Goal: Use online tool/utility

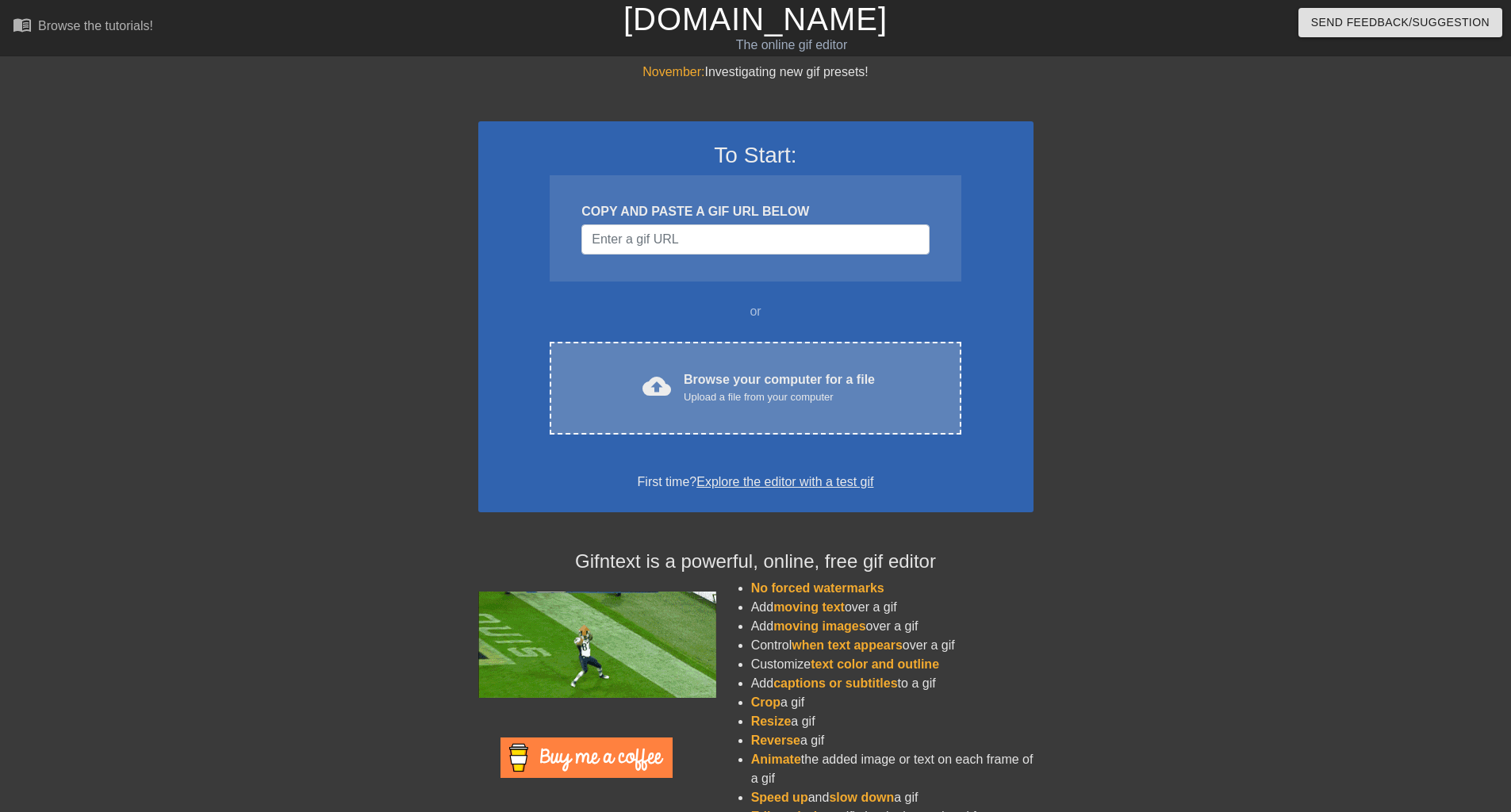
click at [730, 393] on div "Upload a file from your computer" at bounding box center [779, 397] width 191 height 16
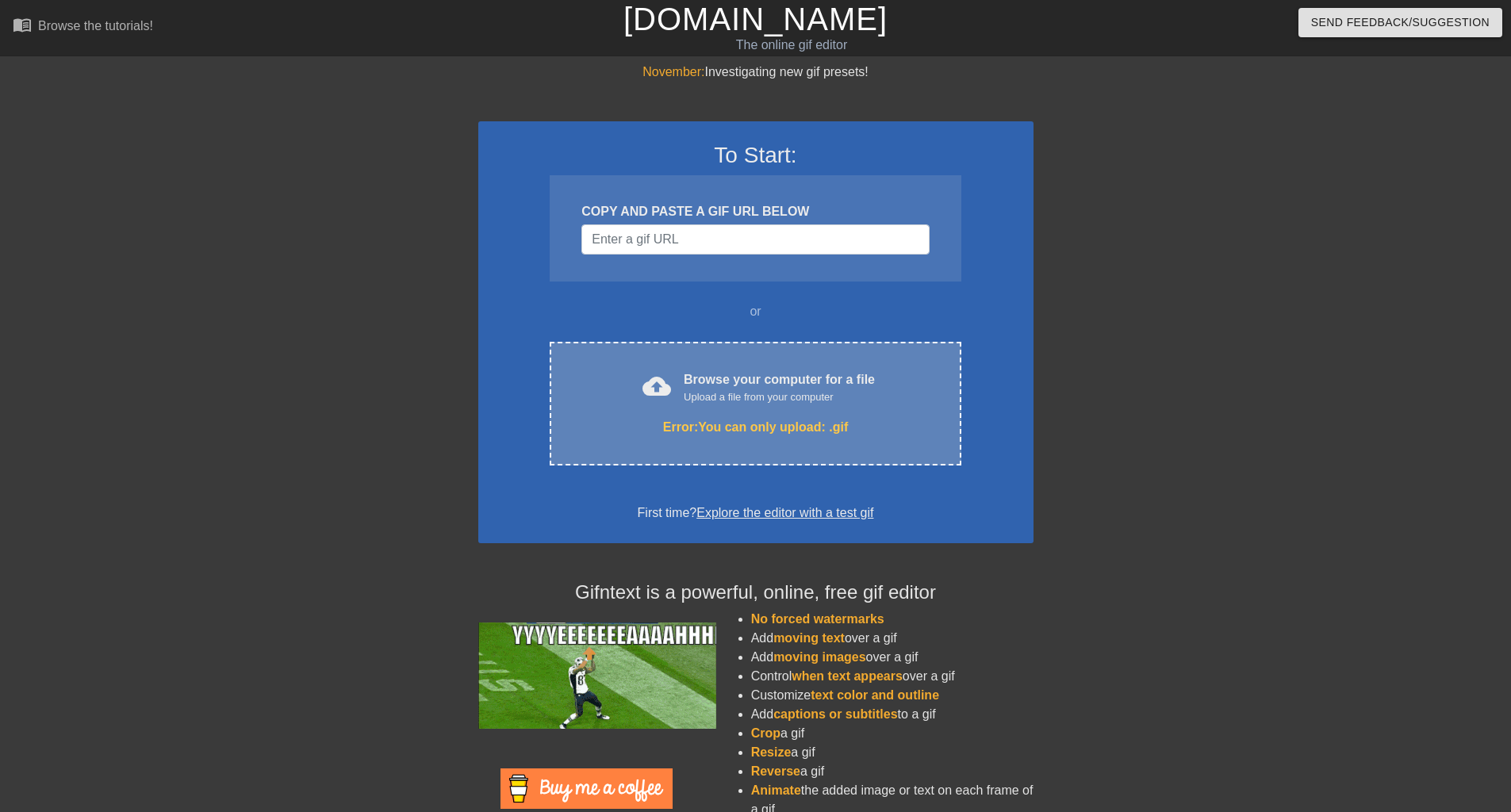
click at [703, 394] on div "Upload a file from your computer" at bounding box center [779, 397] width 191 height 16
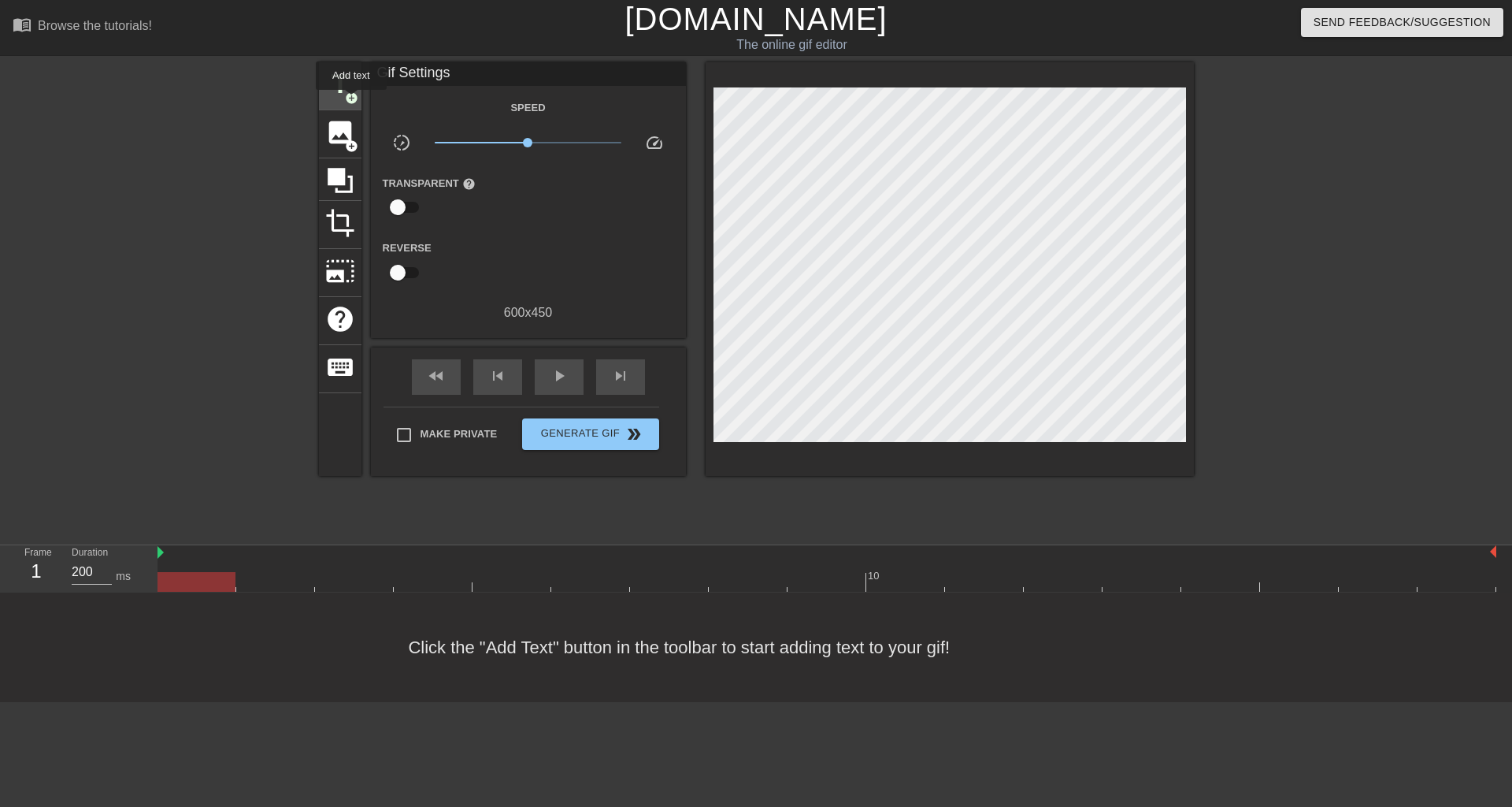
click at [352, 100] on span "add_circle" at bounding box center [352, 98] width 14 height 14
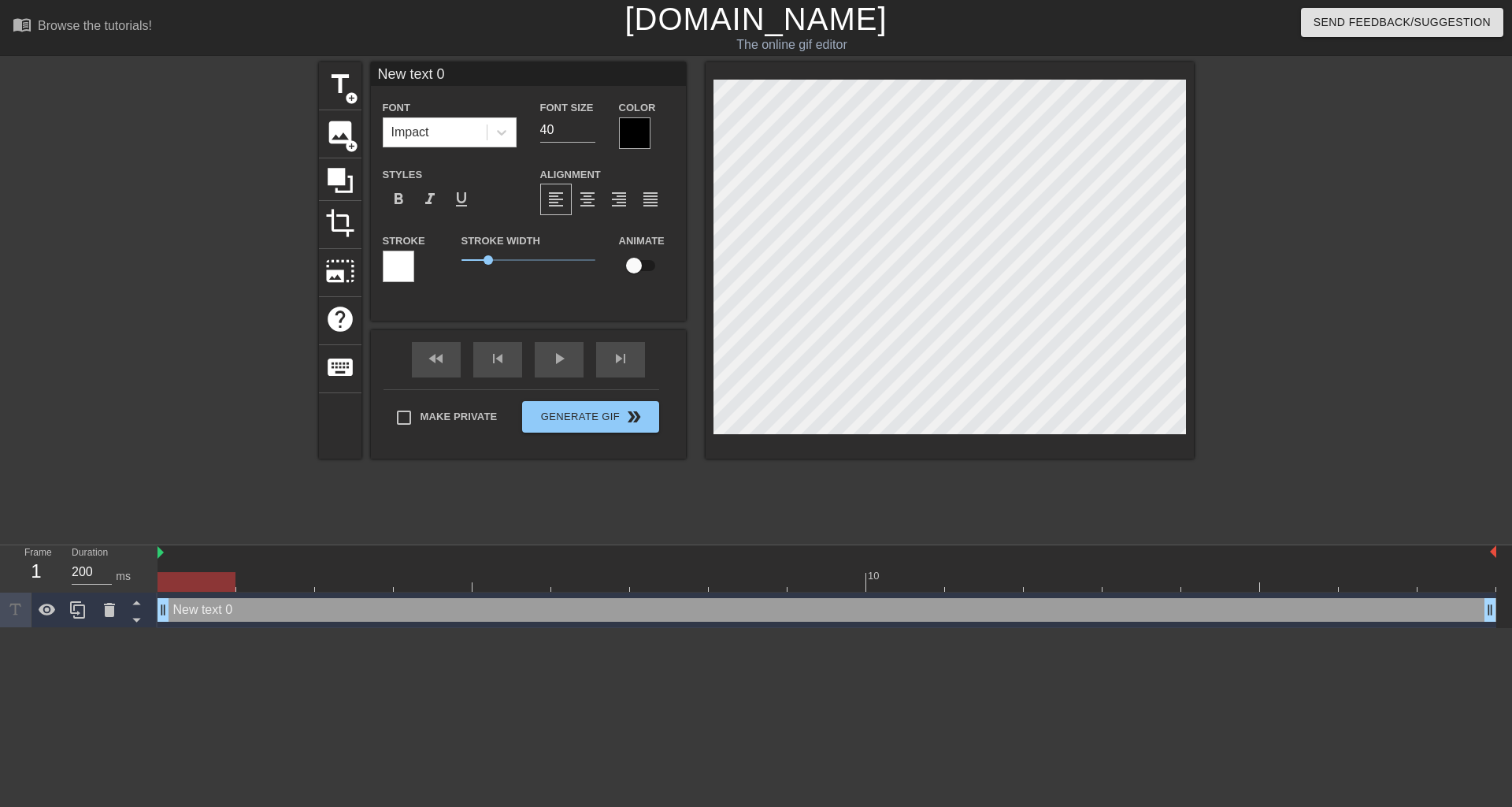
click at [245, 614] on div "New text 0 drag_handle drag_handle" at bounding box center [827, 610] width 1339 height 23
type input "f"
type textarea "f"
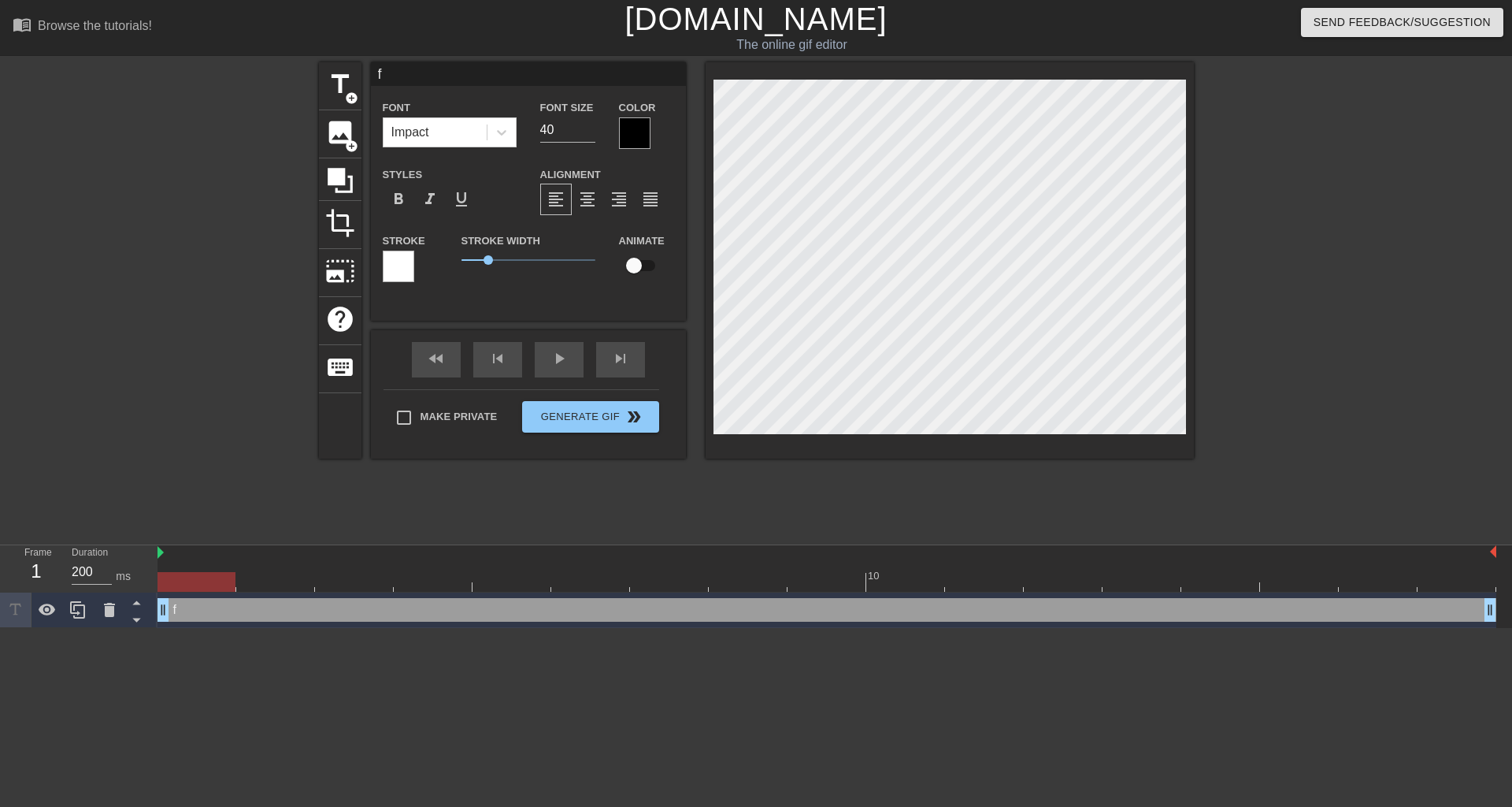
type input "fr"
type textarea "fr"
type input "fre"
type textarea "fre"
type input "free"
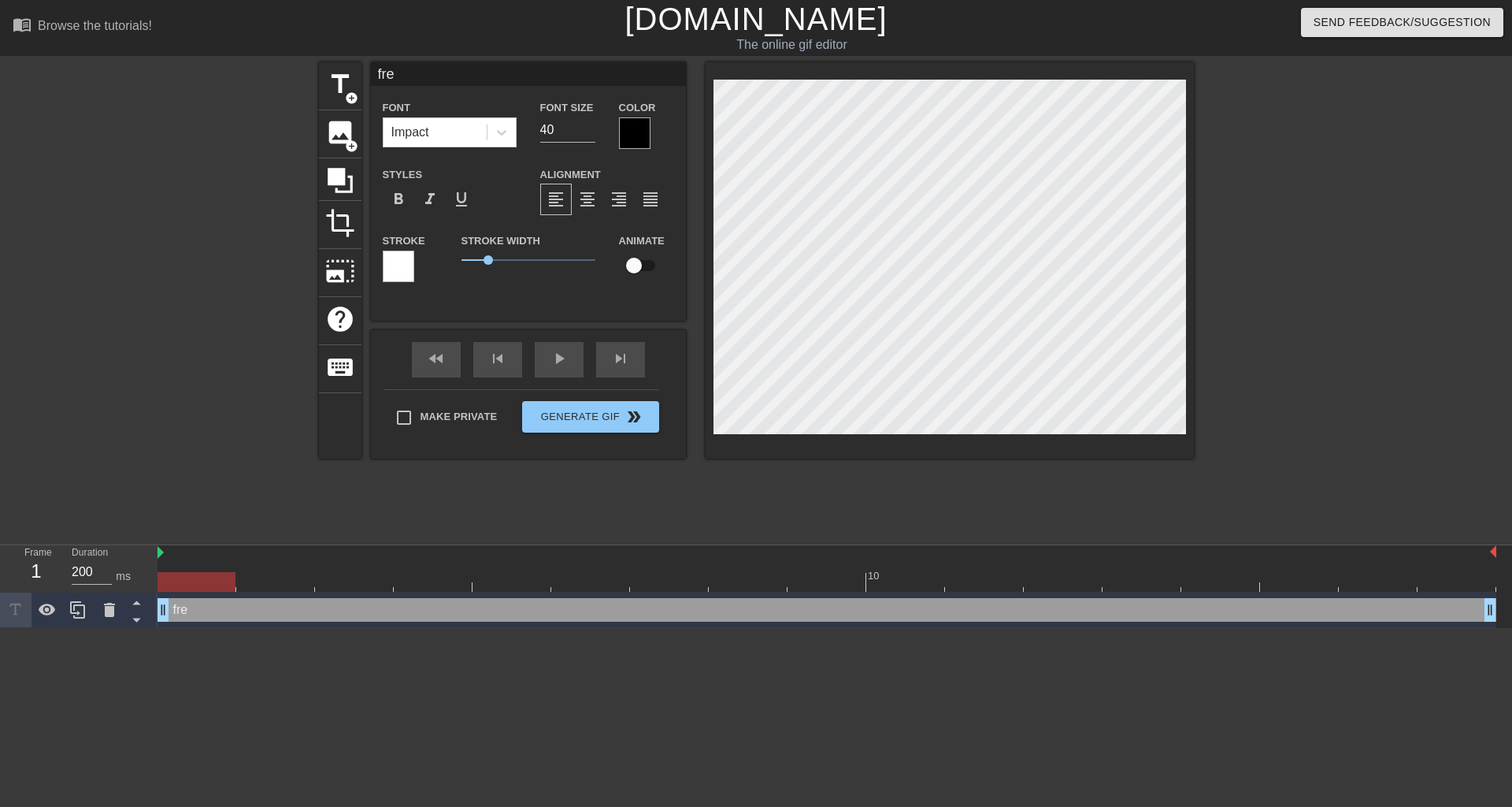
type textarea "free"
type input "free"
type textarea "free"
type input "free r"
type textarea "free r"
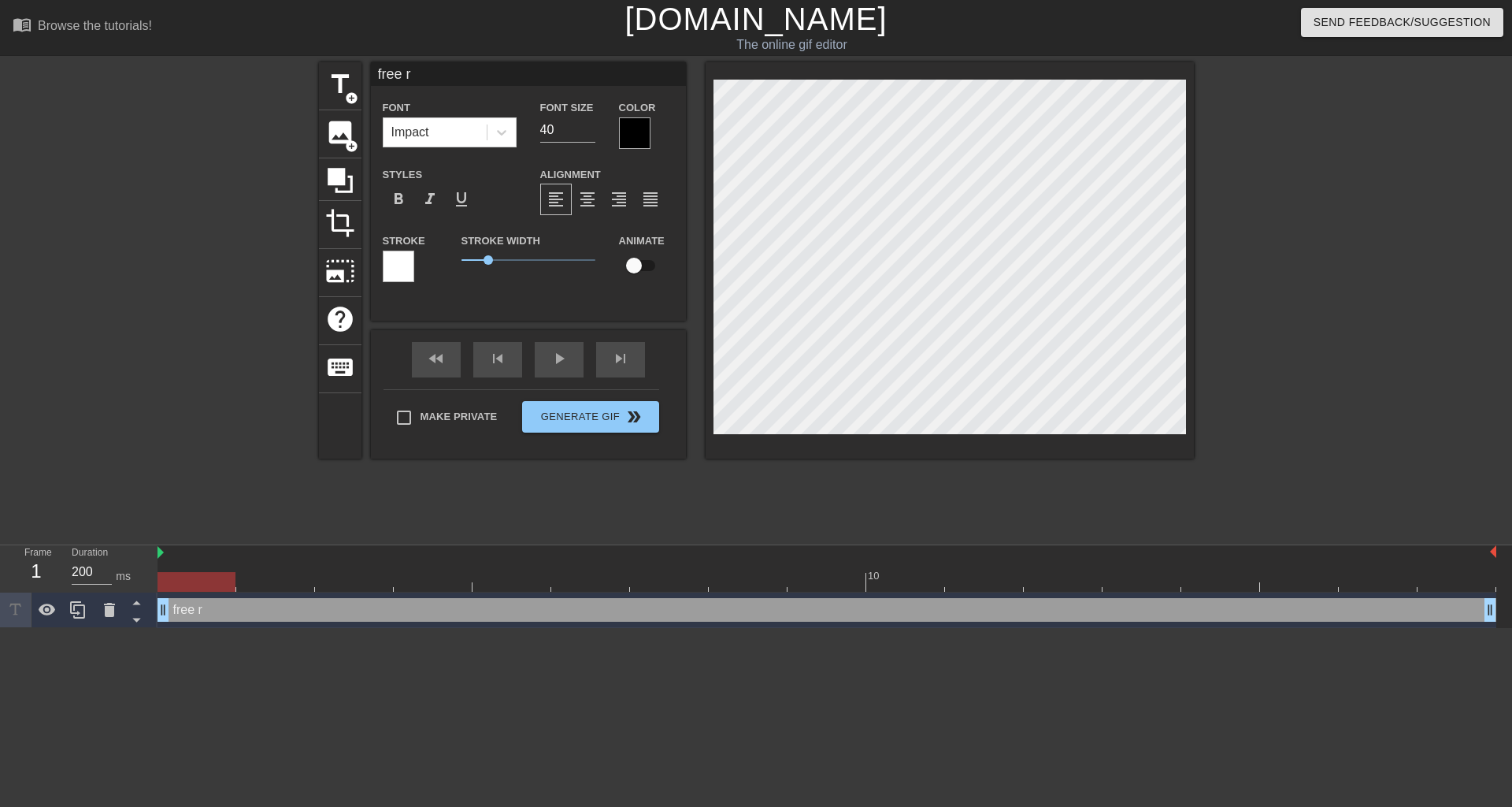
type input "free ro"
type textarea "free ro"
type input "free rot"
type textarea "free rot"
type input "free rota"
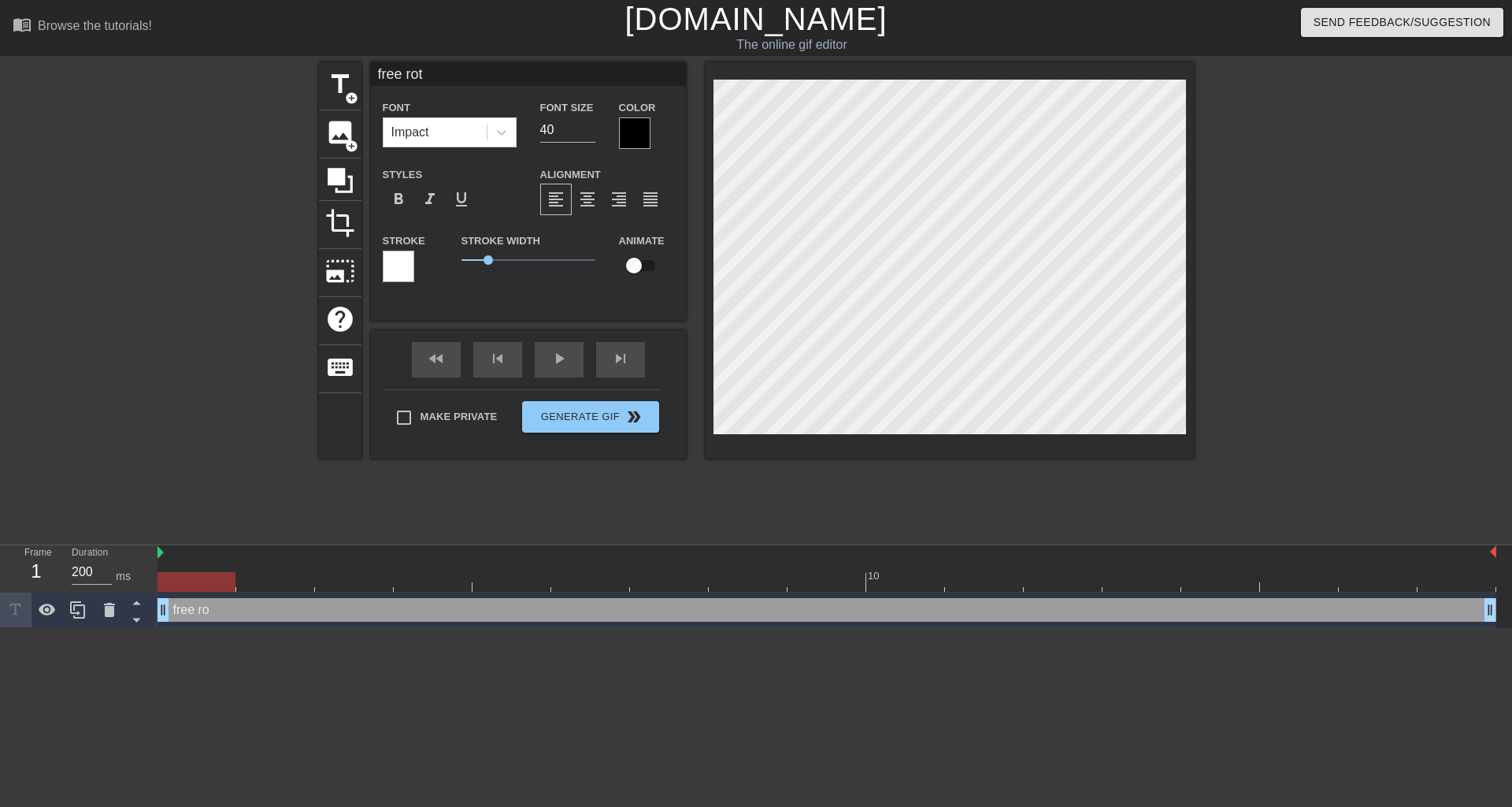
type textarea "free rota"
type input "free rotat"
type textarea "free rotat"
type input "free rotati"
type textarea "free rotati"
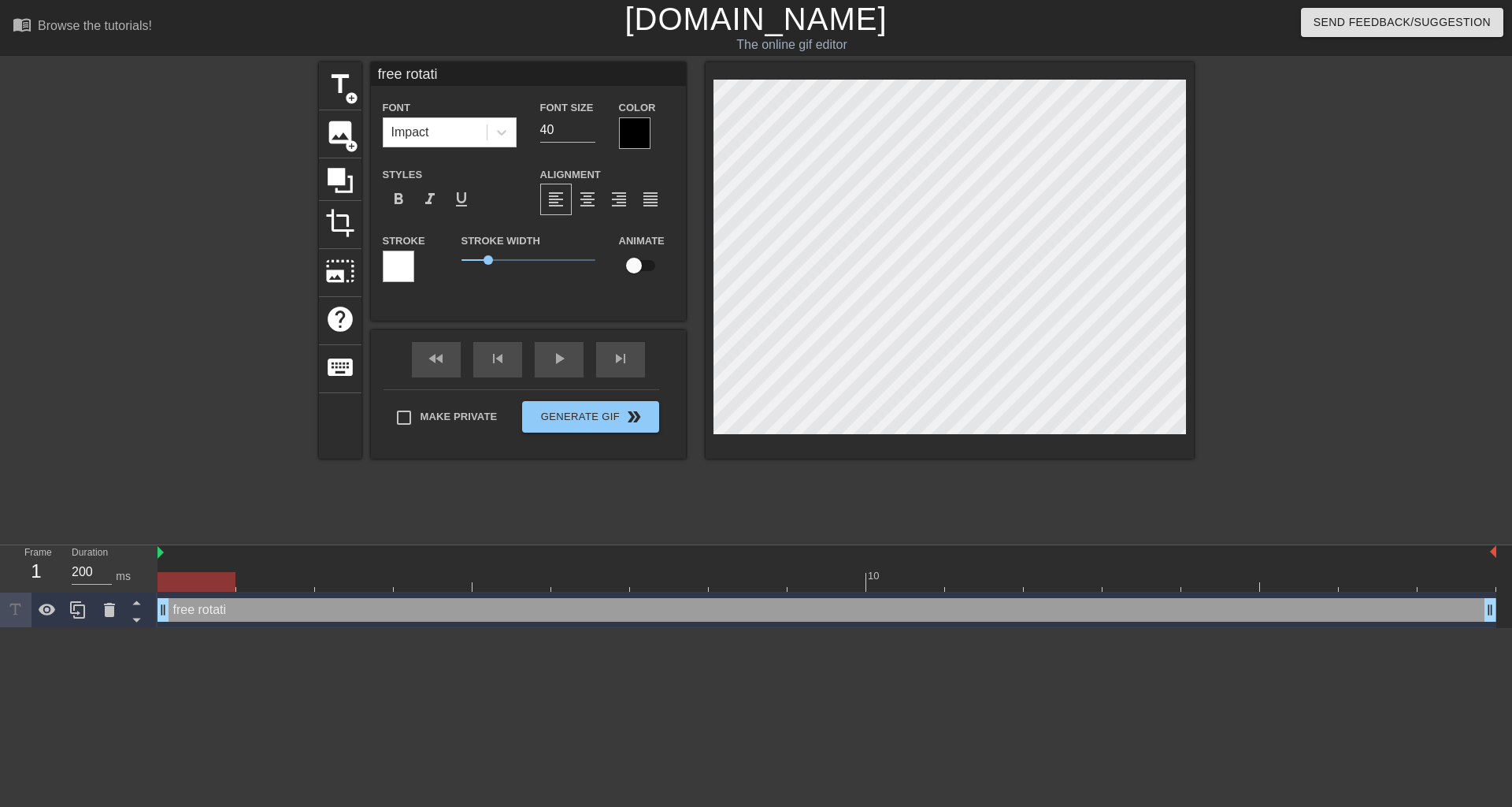
type input "free rotatio"
type textarea "free rotatio"
type input "free rotation"
type textarea "free rotation"
type input "free rotation,"
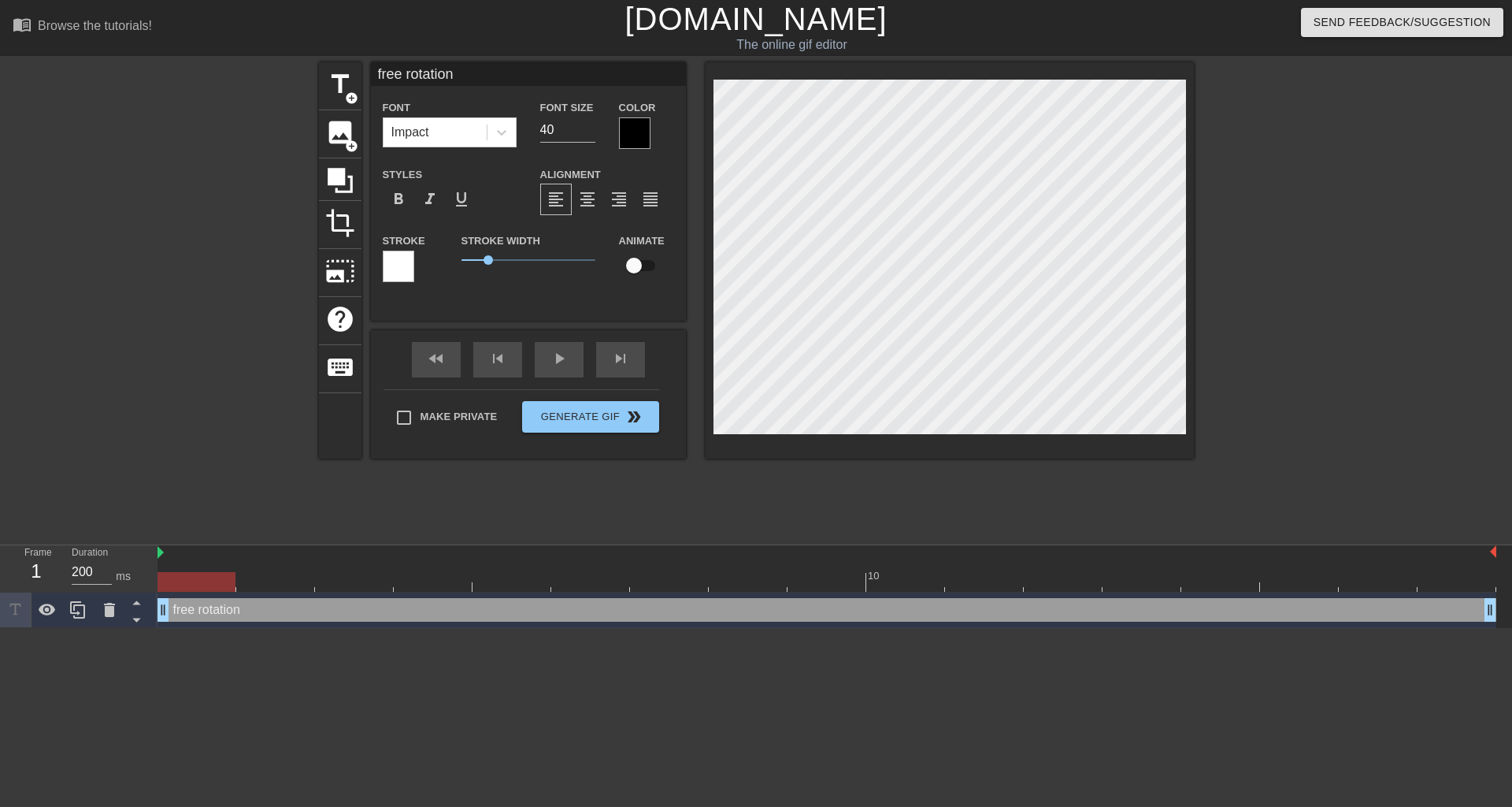
type textarea "free rotation,"
type input "free rotation,"
type textarea "free rotation,"
type input "free rotation, m"
type textarea "free rotation, m"
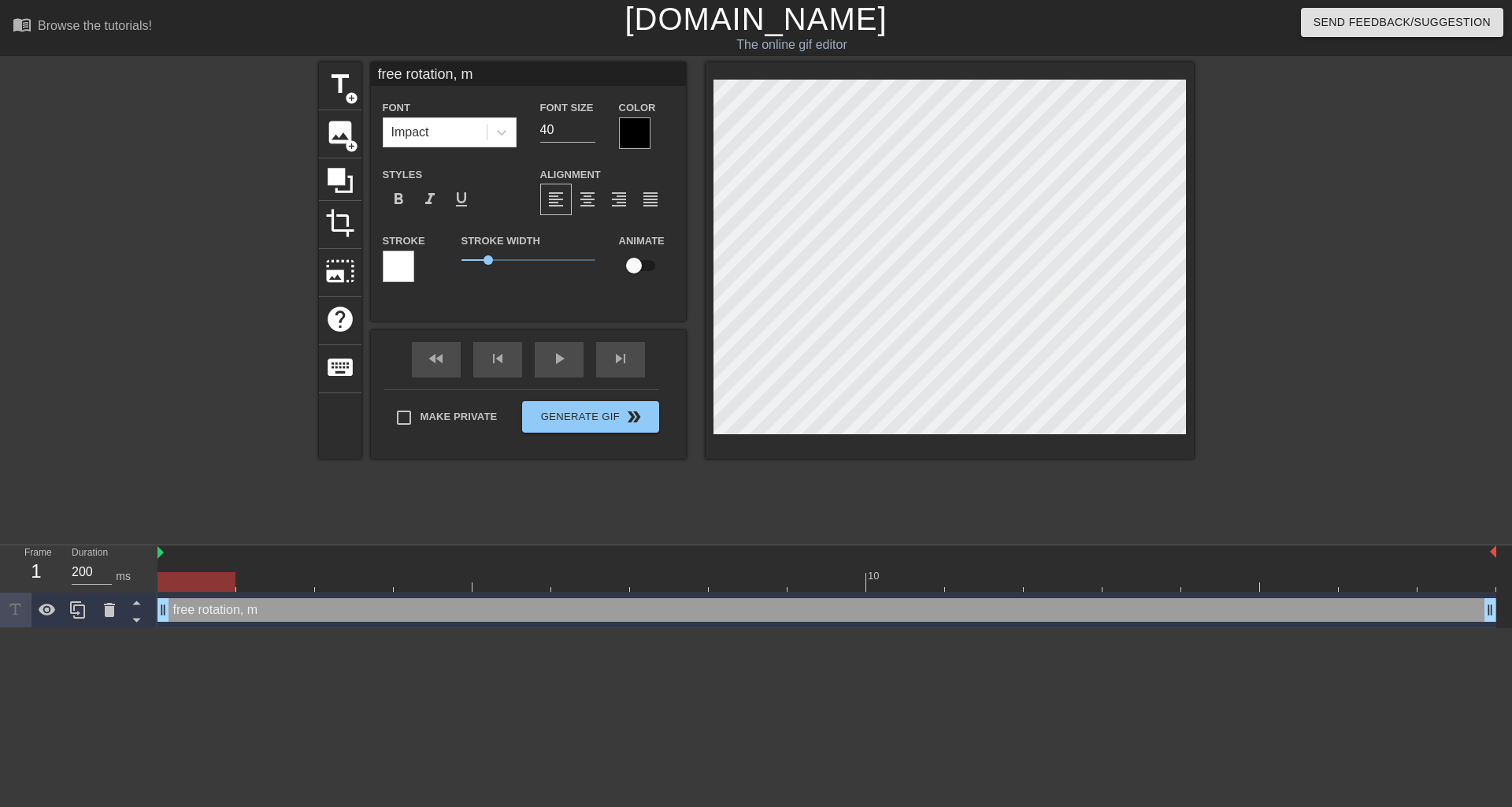
type input "free rotation, mi"
type textarea "free rotation, mi"
type input "free rotation, min"
type textarea "free rotation, min"
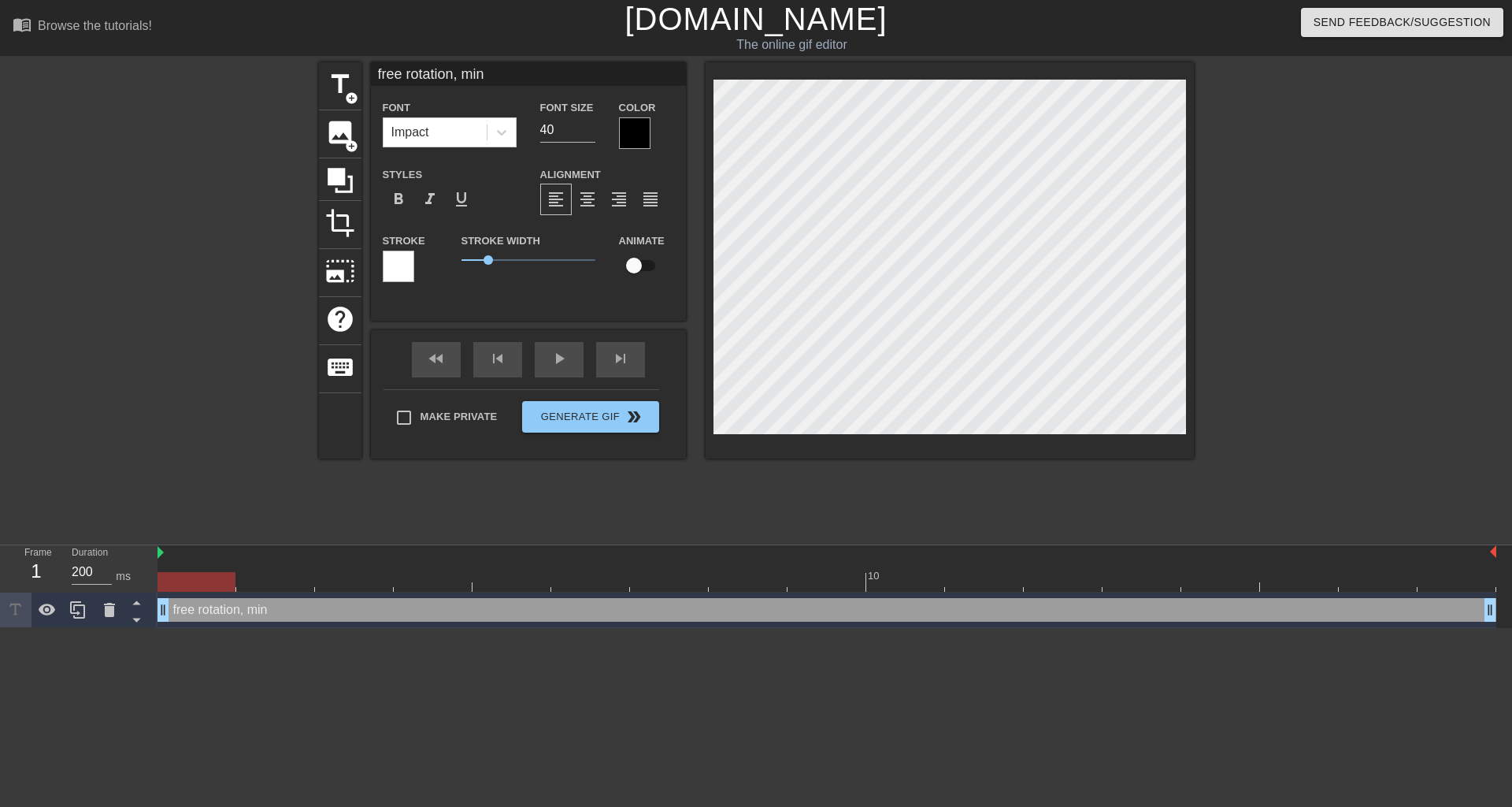
type input "free rotation, minu"
type textarea "free rotation, minu"
type input "free rotation, minut"
type textarea "free rotation, minut"
type input "free rotation, minute"
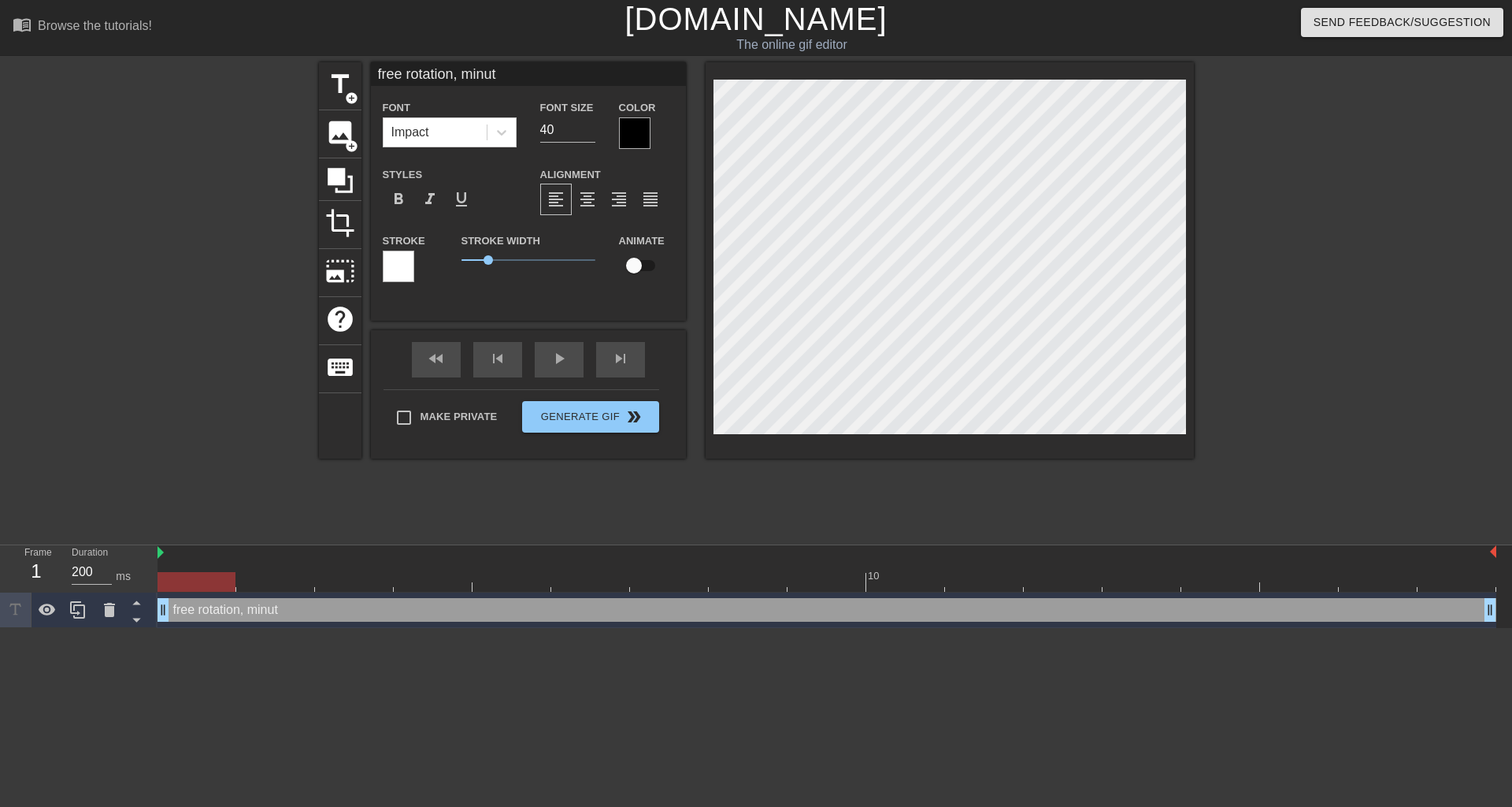
type textarea "free rotation, minute"
type input "free rotation, minute"
type textarea "free rotation, minute"
type input "free rotation, minute d"
type textarea "free rotation, minute d"
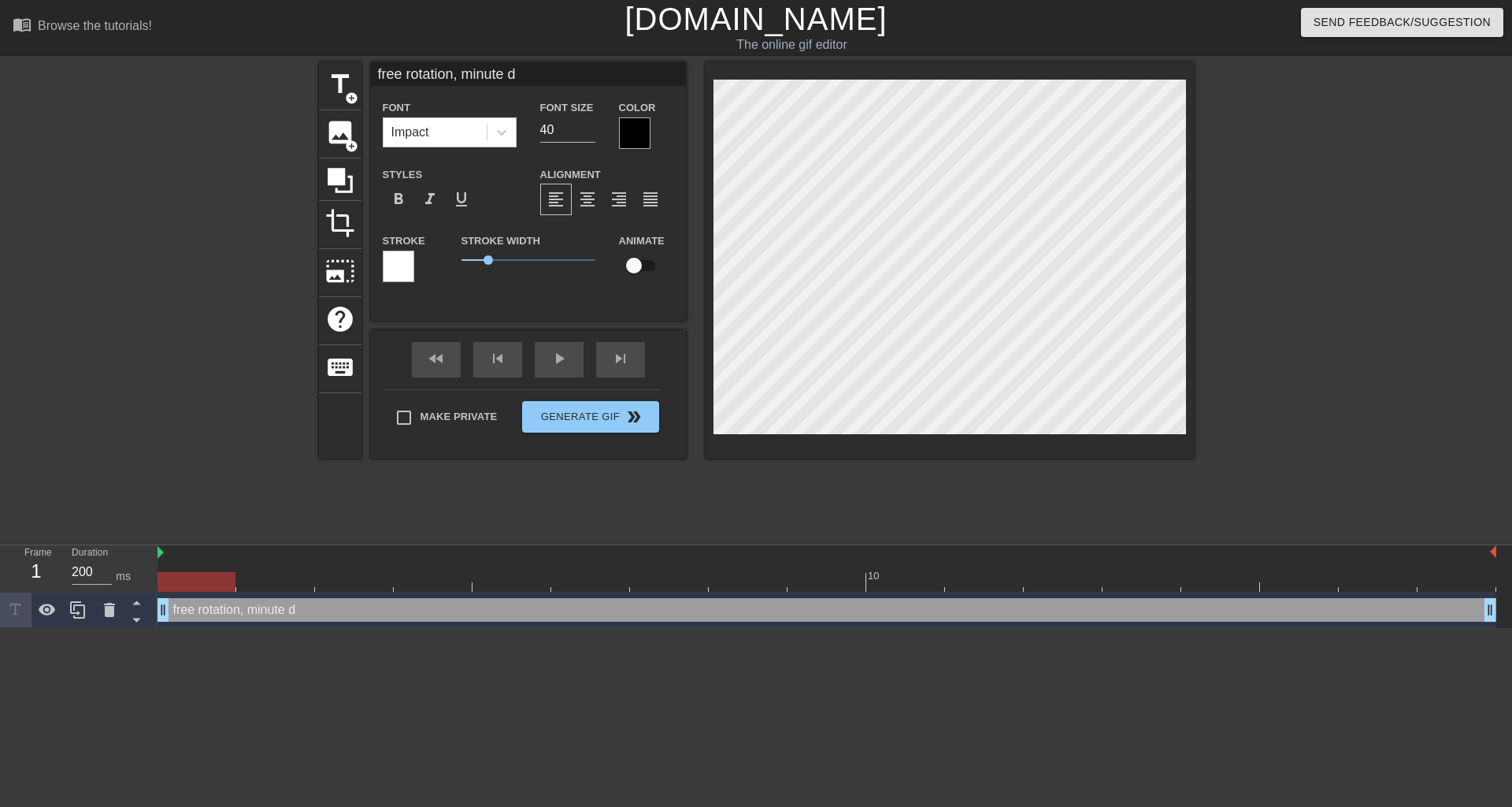
type input "free rotation, minute di"
type textarea "free rotation, minute di"
type input "free rotation, minute dis"
type textarea "free rotation, minute dis"
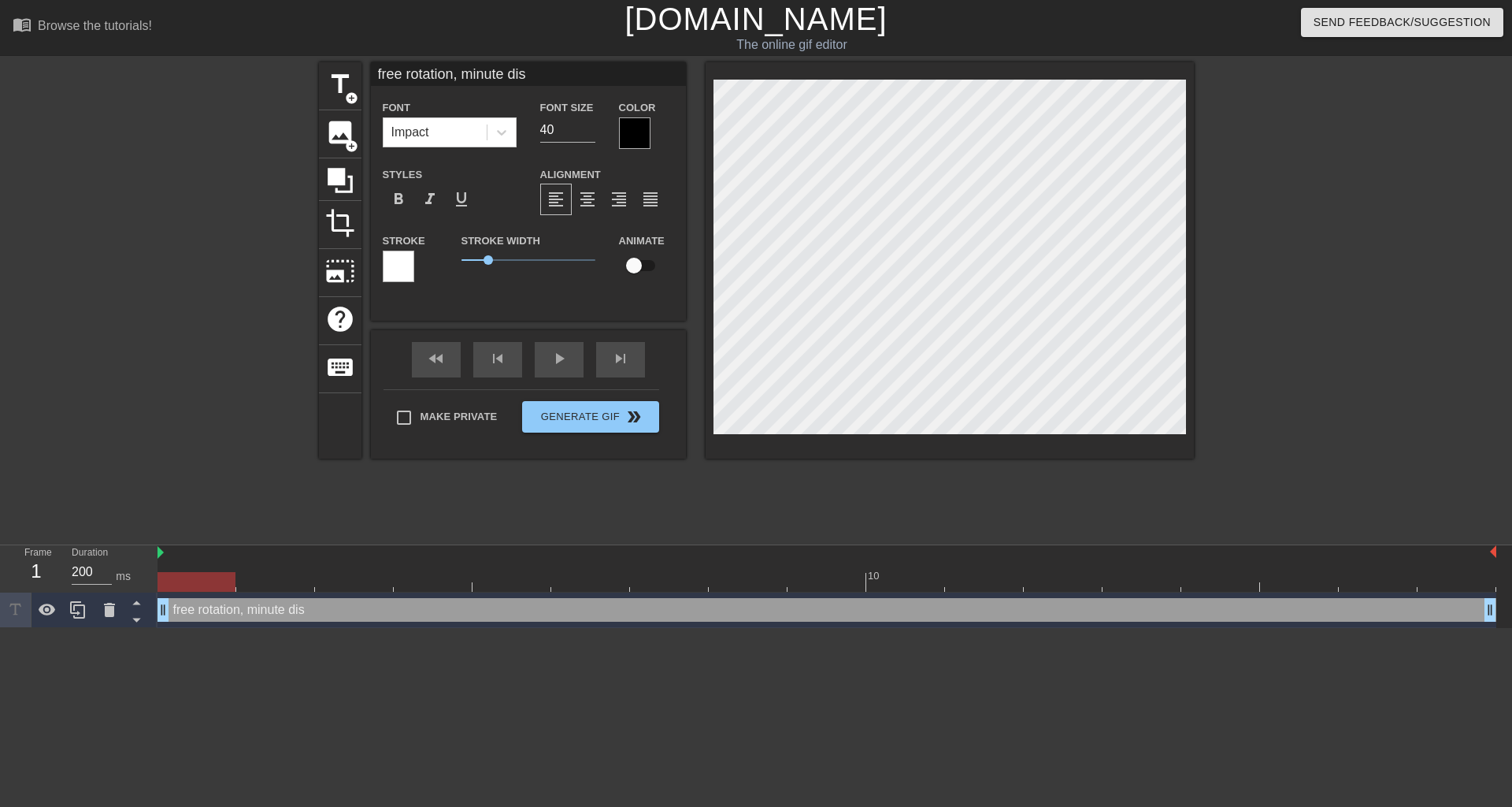
type input "free rotation, minute dist"
type textarea "free rotation, minute dist"
type input "free rotation, minute disto"
type textarea "free rotation, minute disto"
type input "free rotation, minute distor"
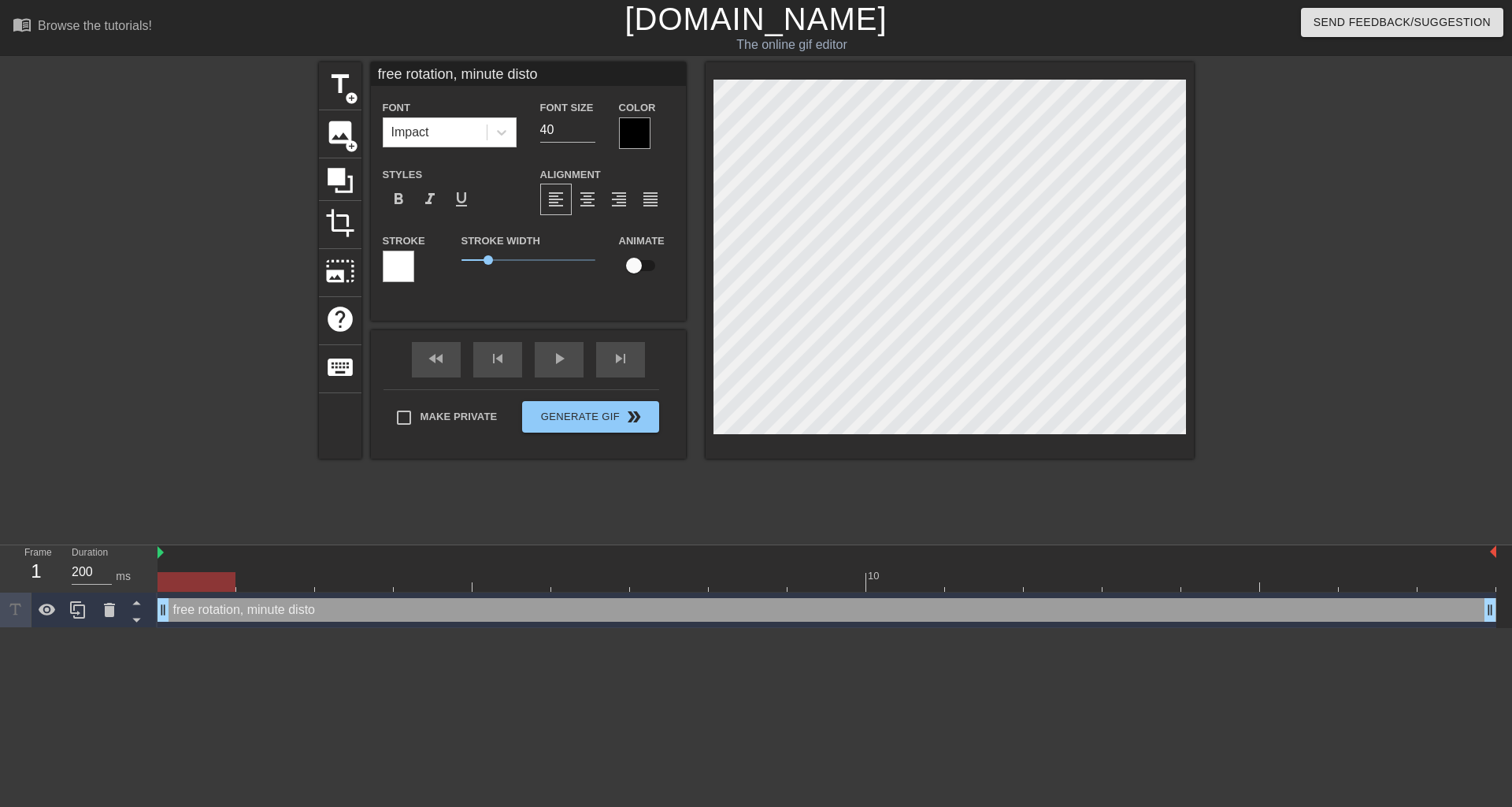
type textarea "free rotation, minute distor"
type input "free rotation, minute distort"
type textarea "free rotation, minute distort"
type input "free rotation, minute distorti"
type textarea "free rotation, minute distorti"
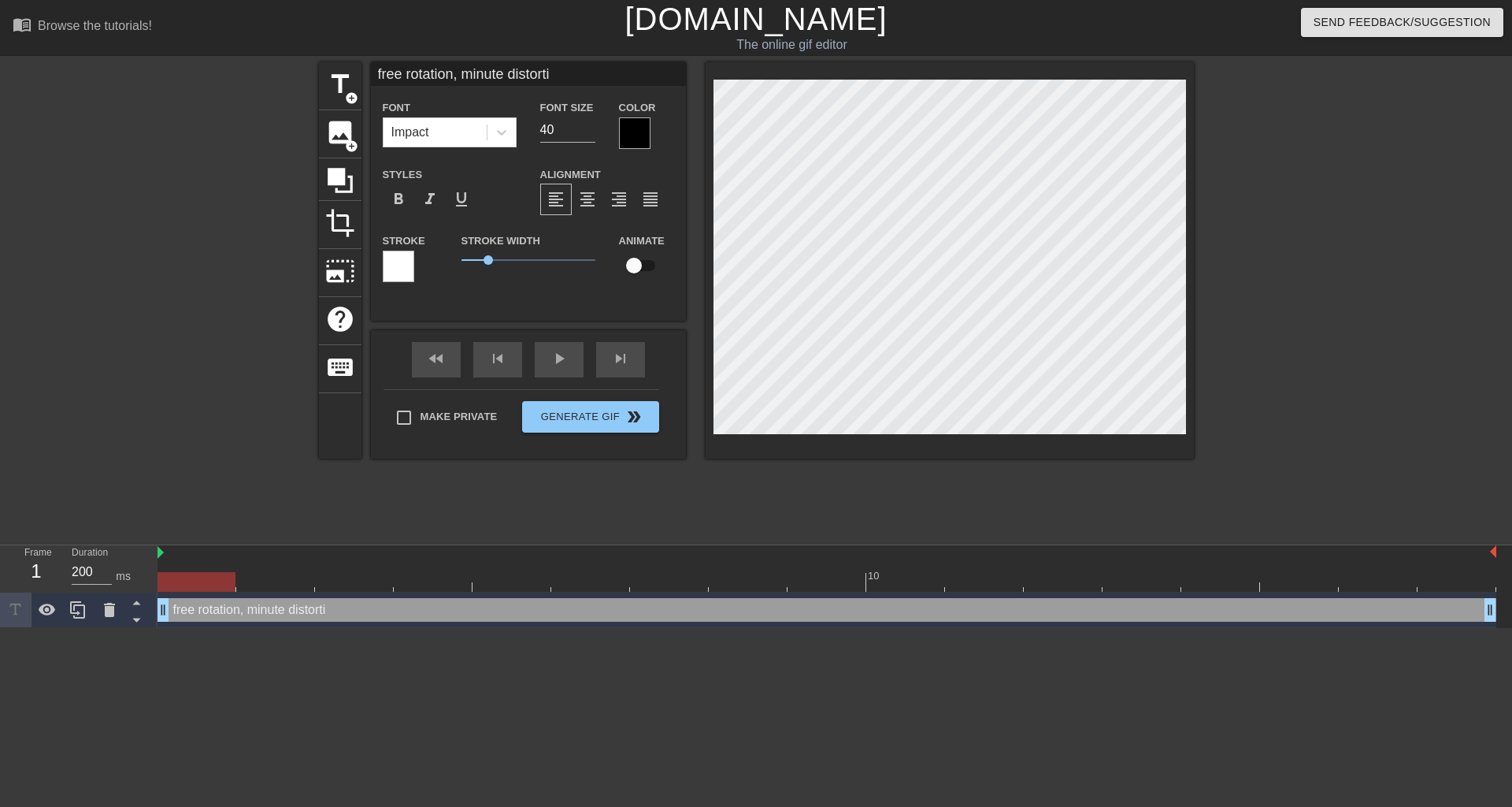
type input "free rotation, minute distortio"
type textarea "free rotation, minute distortio"
type input "free rotation, minute distortion"
type textarea "free rotation, minute distortion"
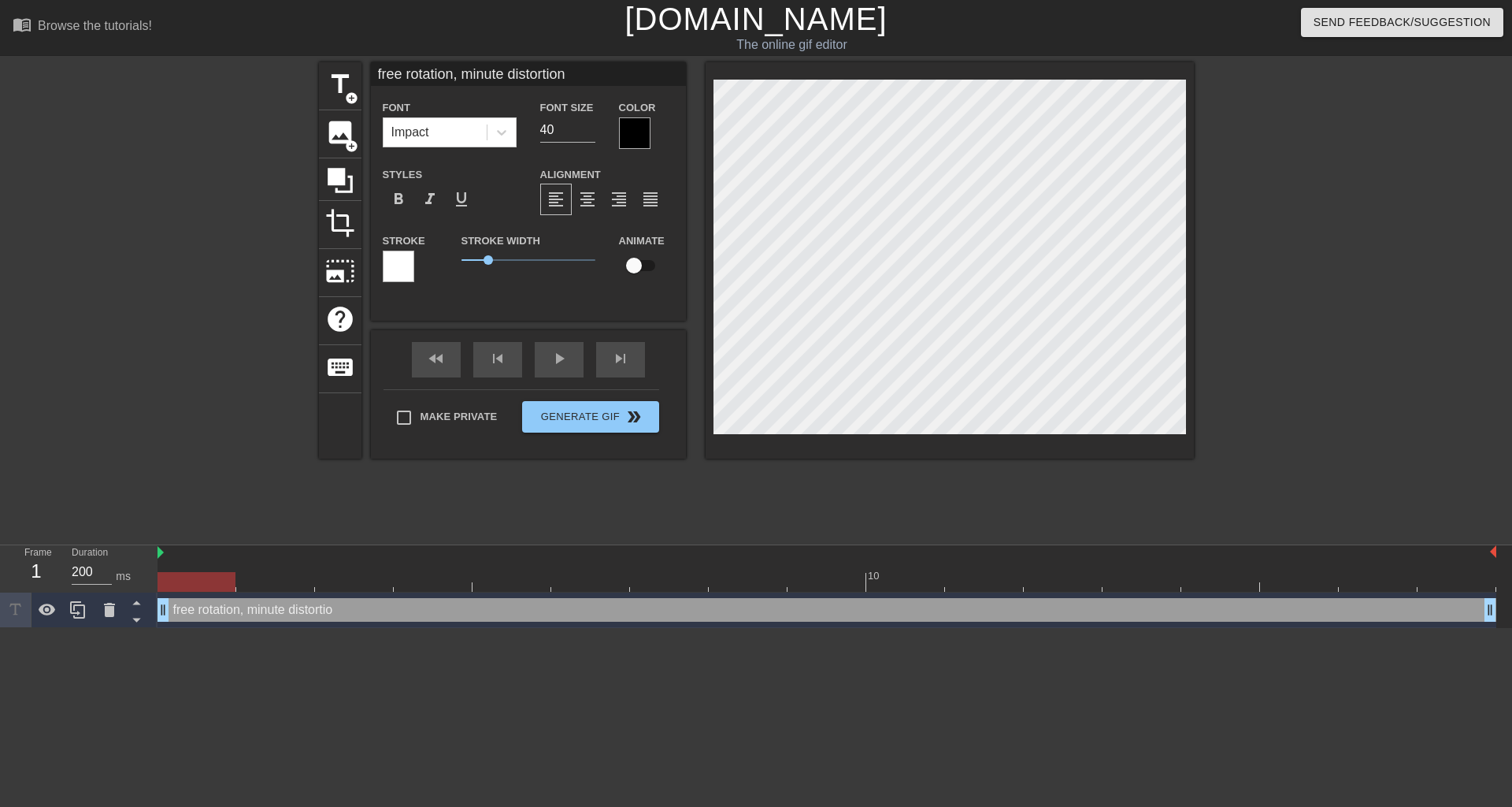
type input "free rotation, minute distortion"
type textarea "free rotation, minute distortion"
type input "free rotation, minute distortion i"
type textarea "free rotation, minute distortion i"
type input "free rotation, minute distortion in"
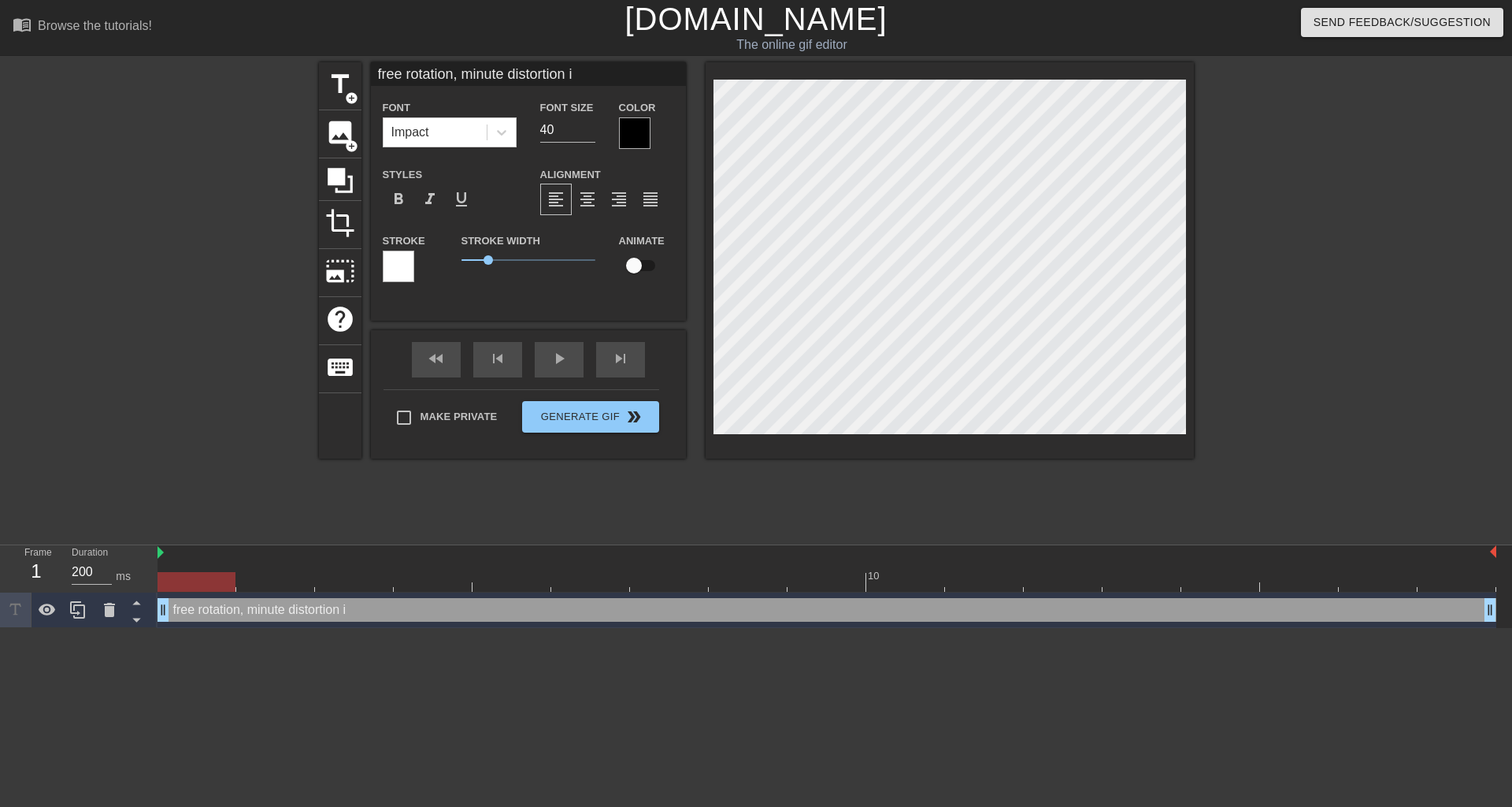
type textarea "free rotation, minute distortion in"
type input "free rotation, minute distortion in"
type textarea "free rotation, minute distortion in"
type input "free rotation, minute distortion in O"
type textarea "free rotation, minute distortion in O"
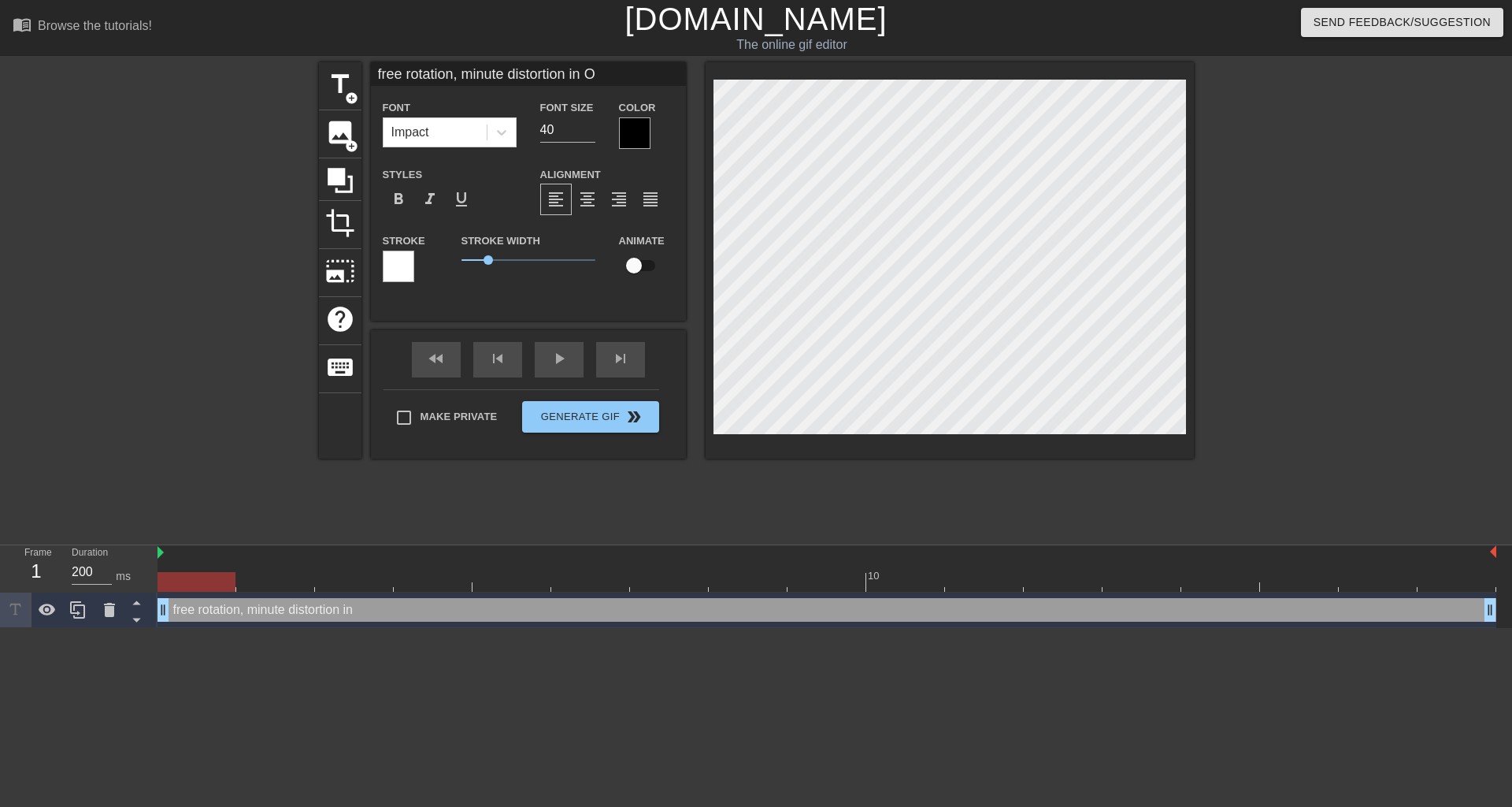
type input "free rotation, minute distortion in O"
type textarea "free rotation, minute distortion in O"
type input "free rotation, minute distortion in O o"
type textarea "free rotation, minute distortion in O o"
type input "free rotation, minute distortion in O of"
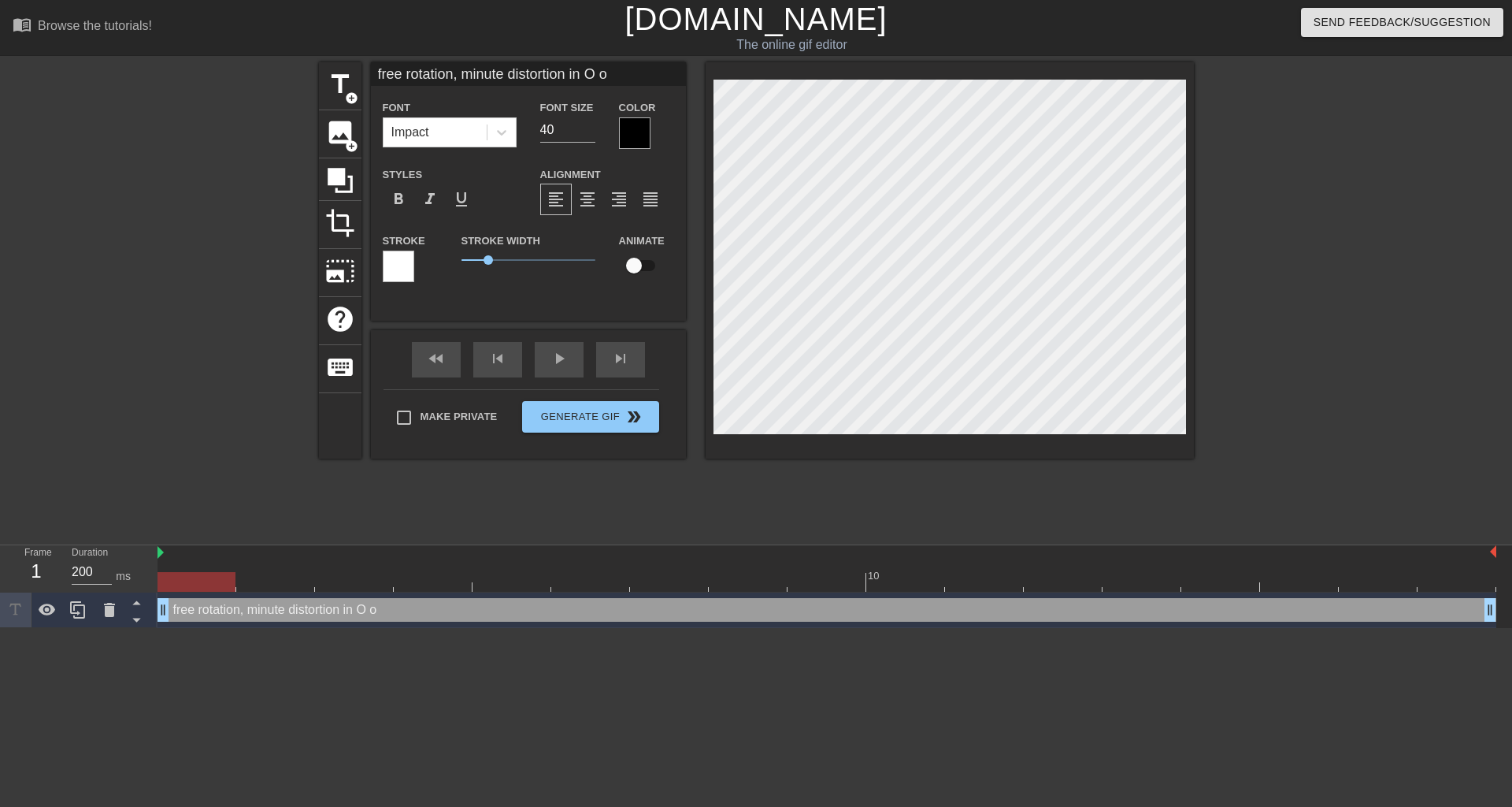
type textarea "free rotation, minute distortion in O of"
type input "free rotation, minute distortion in O of"
type textarea "free rotation, minute distortion in O of"
type input "free rotation, minute distortion in O of f"
type textarea "free rotation, minute distortion in O of f"
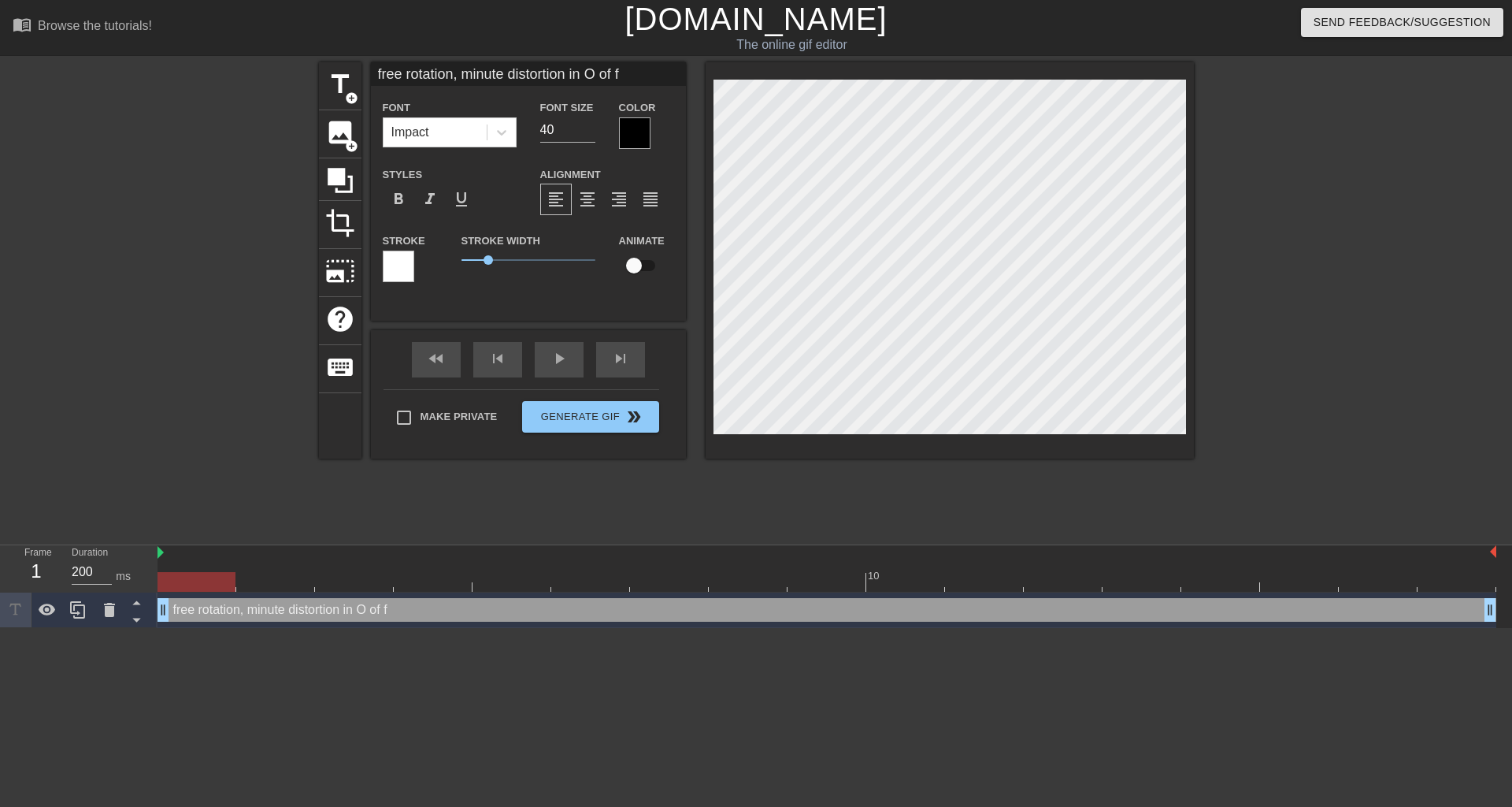
type input "free rotation, minute distortion in O of fu"
type textarea "free rotation, minute distortion in O of fu"
type input "free rotation, minute distortion in O of fur"
type textarea "free rotation, minute distortion in O of fur"
type input "free rotation, minute distortion in O of fura"
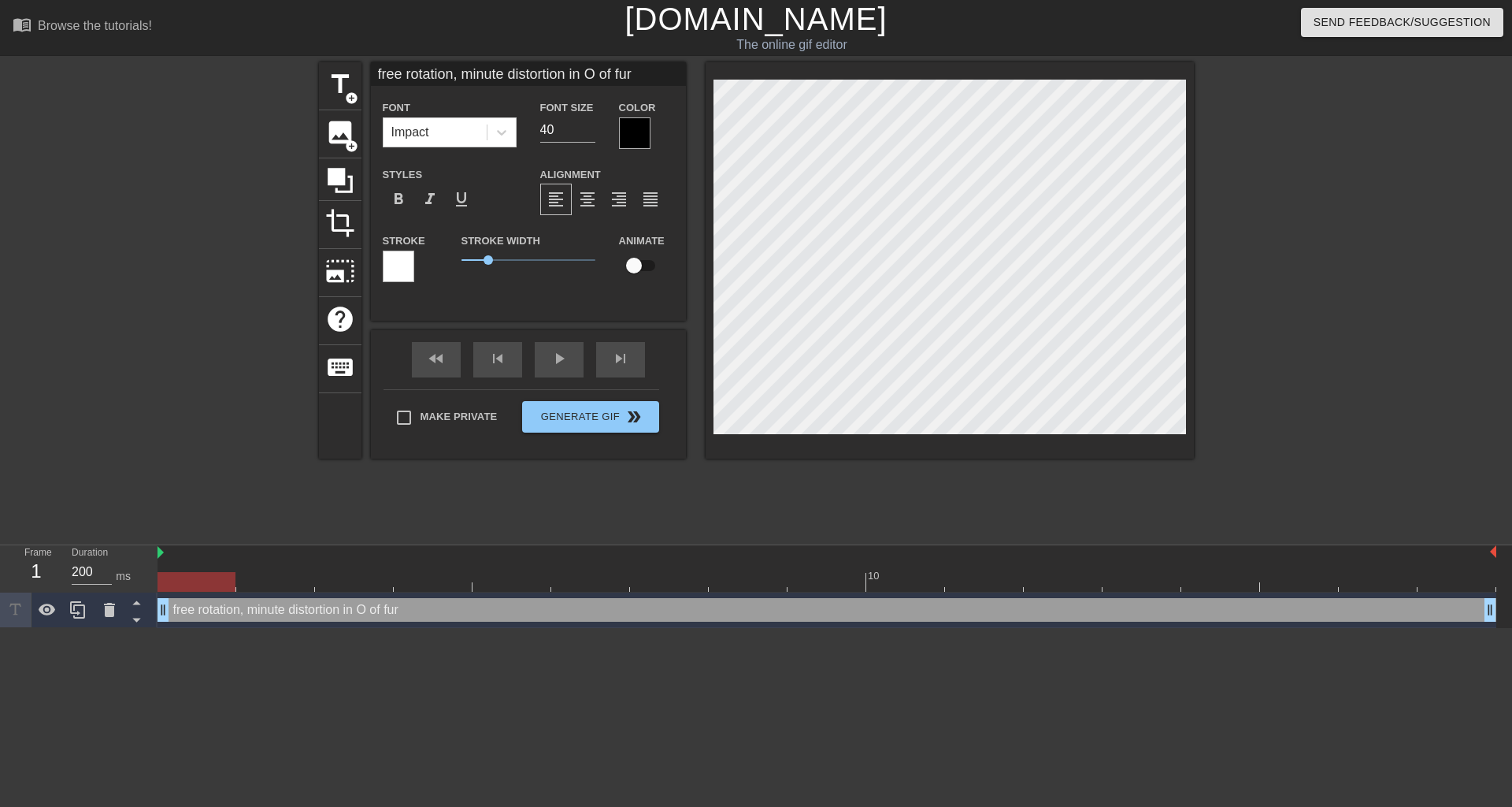
type textarea "free rotation, minute distortion in O of fura"
type input "free rotation, minute distortion in O of furan"
type textarea "free rotation, minute distortion in O of furan"
click at [500, 130] on icon at bounding box center [502, 133] width 16 height 16
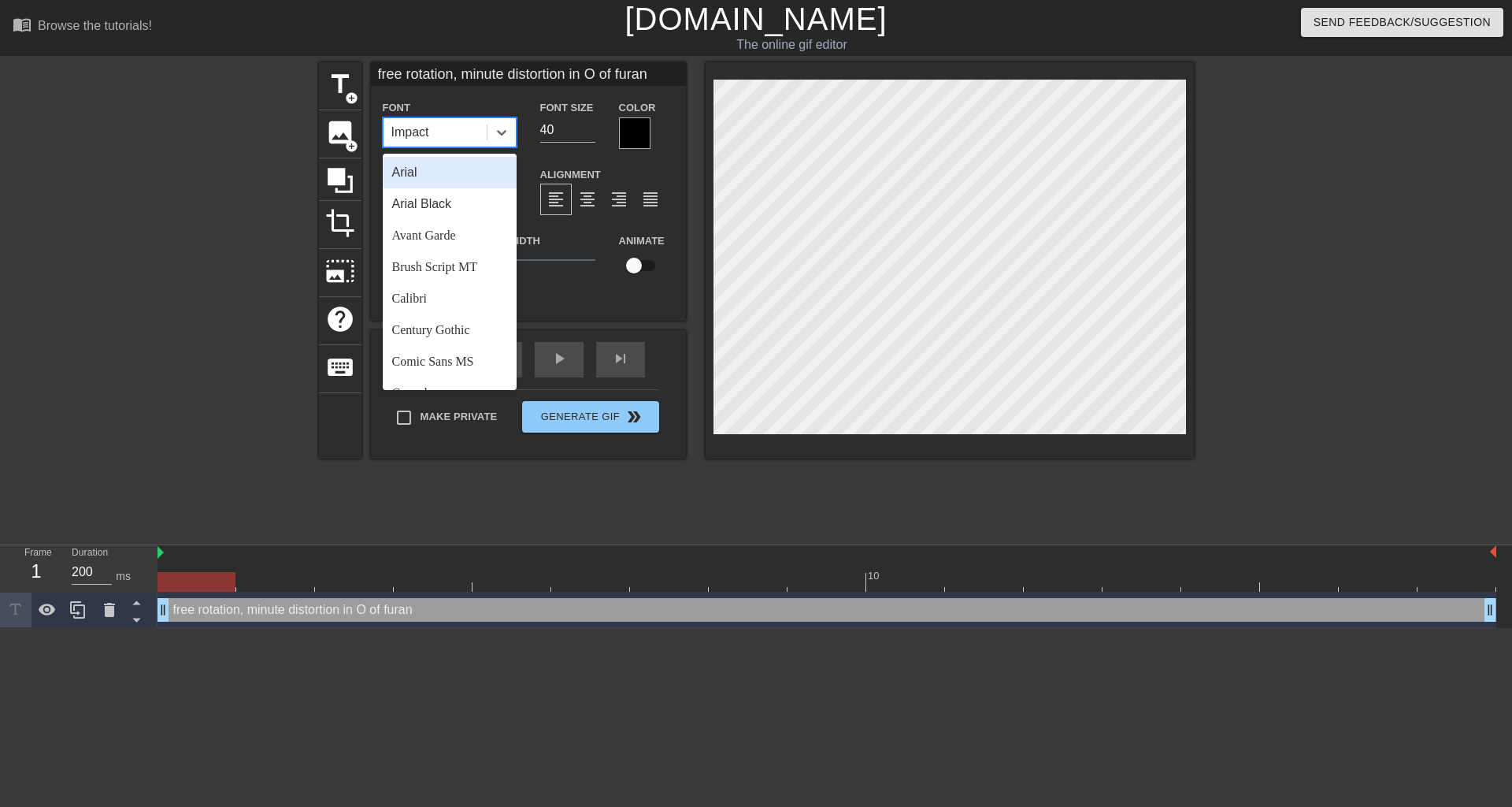
click at [460, 173] on div "Arial" at bounding box center [449, 173] width 133 height 31
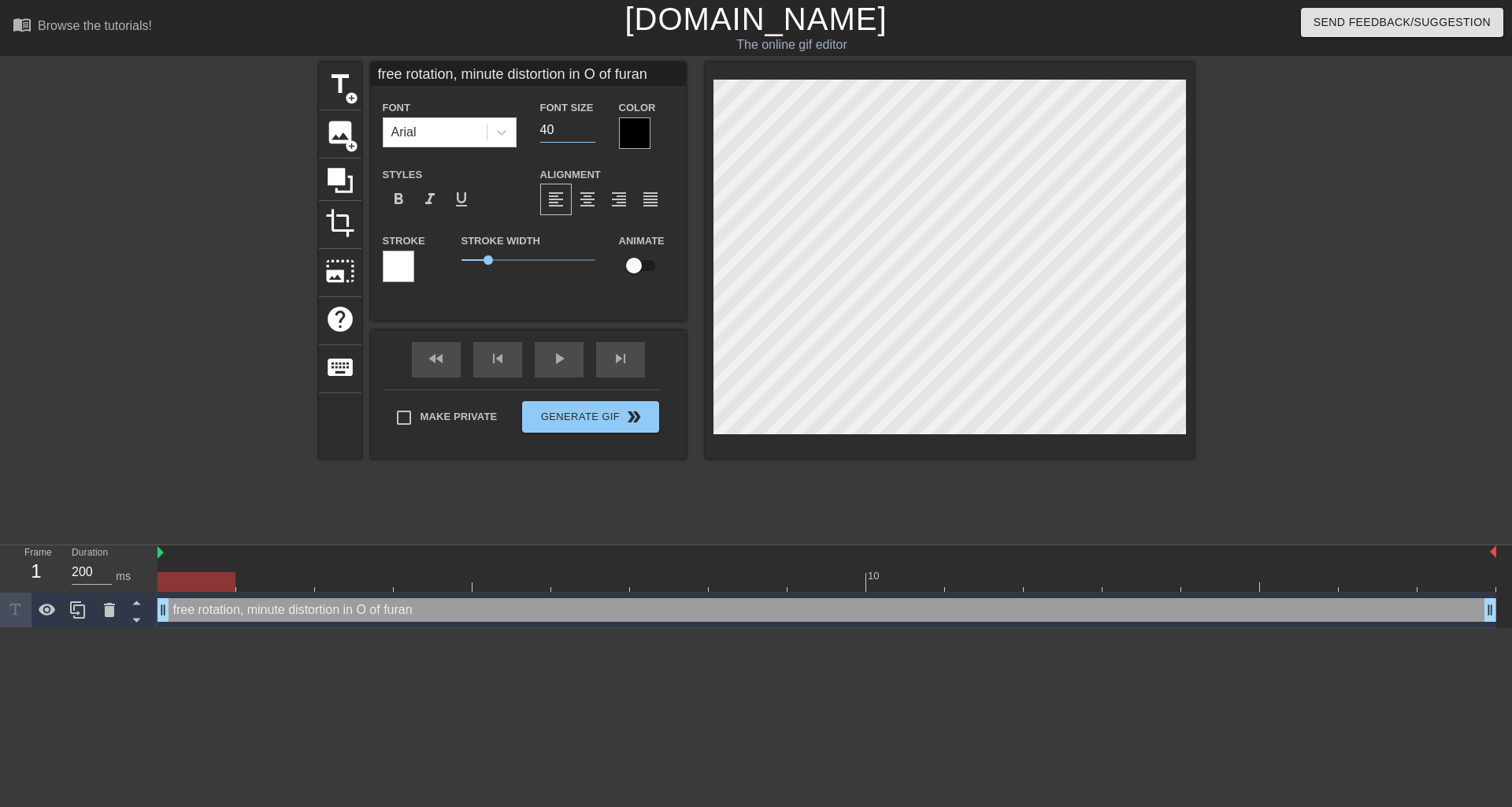
click at [566, 135] on input "40" at bounding box center [568, 130] width 56 height 25
drag, startPoint x: 565, startPoint y: 134, endPoint x: 510, endPoint y: 134, distance: 55.0
click at [510, 134] on div "Font Arial Font Size 40 Color" at bounding box center [528, 123] width 315 height 52
type input "14"
click at [397, 273] on div at bounding box center [398, 266] width 31 height 31
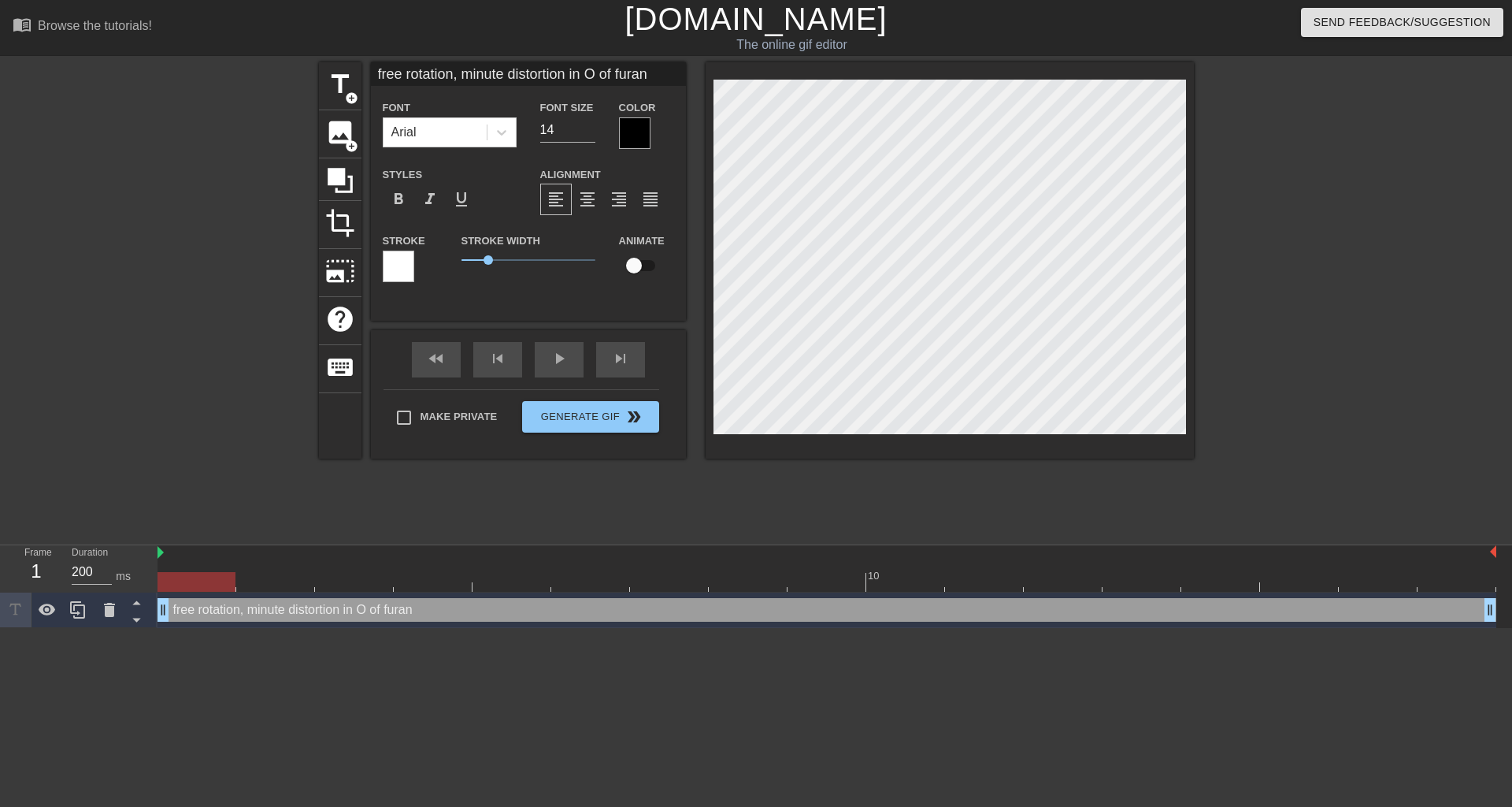
click at [633, 140] on div at bounding box center [634, 133] width 31 height 31
click at [570, 134] on input "14" at bounding box center [568, 130] width 56 height 25
drag, startPoint x: 569, startPoint y: 134, endPoint x: 444, endPoint y: 135, distance: 125.0
click at [444, 135] on div "Font Arial Font Size 14 Color" at bounding box center [528, 123] width 315 height 52
type input "18"
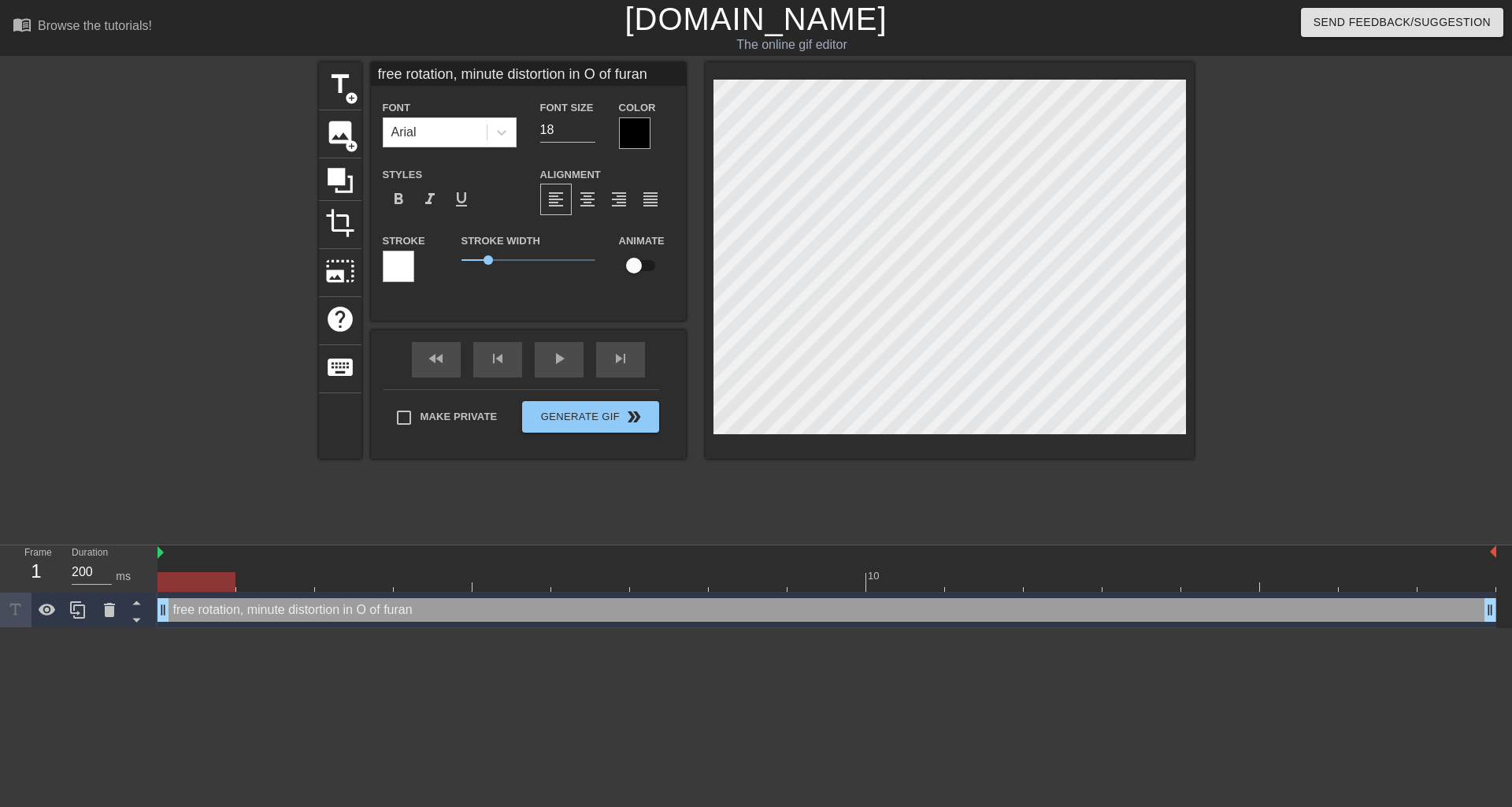
click at [627, 134] on div at bounding box center [634, 133] width 31 height 31
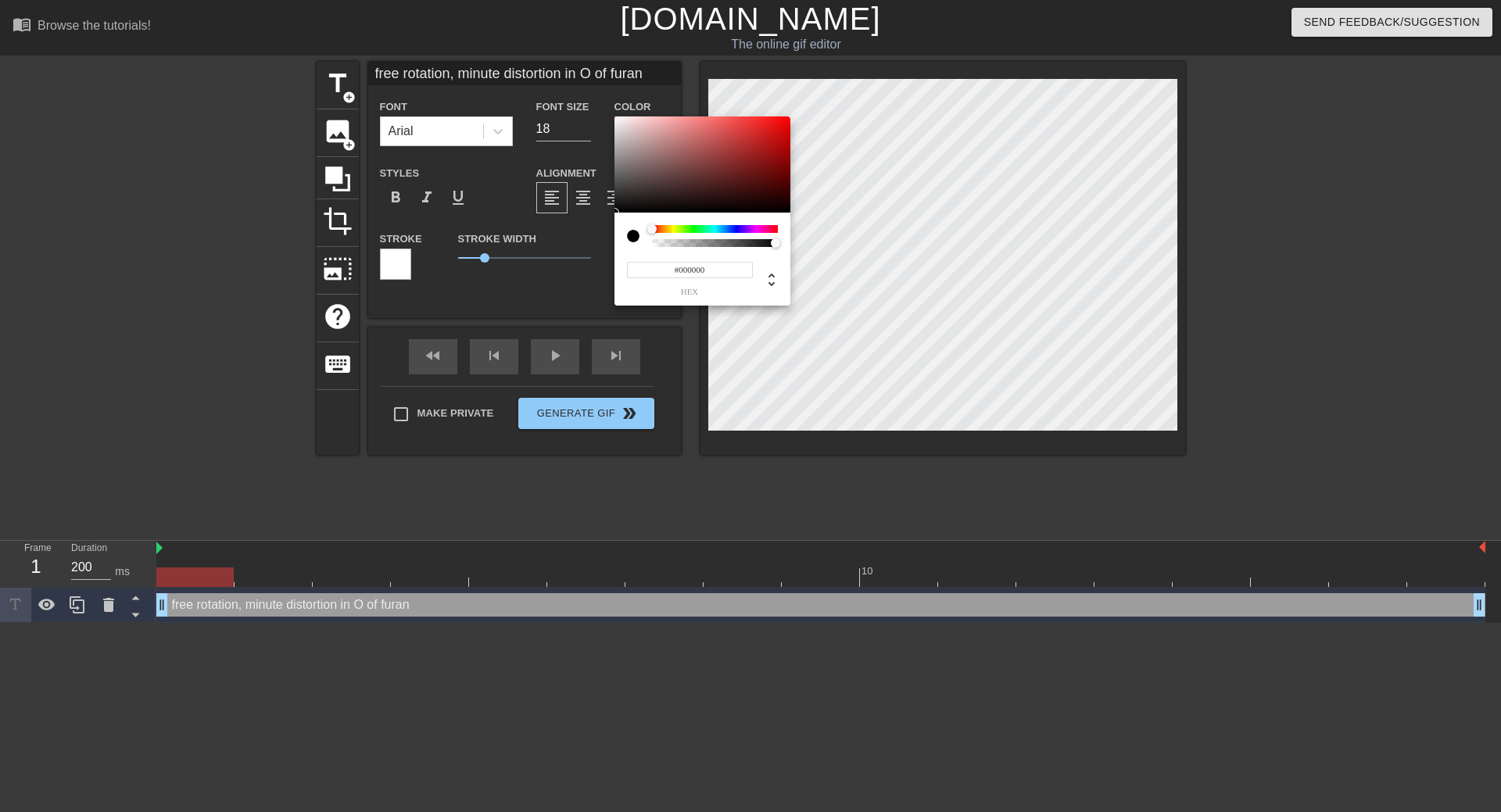
click at [633, 236] on div at bounding box center [633, 236] width 13 height 13
drag, startPoint x: 617, startPoint y: 209, endPoint x: 606, endPoint y: 221, distance: 16.3
click at [606, 221] on div "#000000 hex" at bounding box center [750, 406] width 1501 height 812
click at [691, 289] on span "hex" at bounding box center [690, 292] width 126 height 9
type input "0"
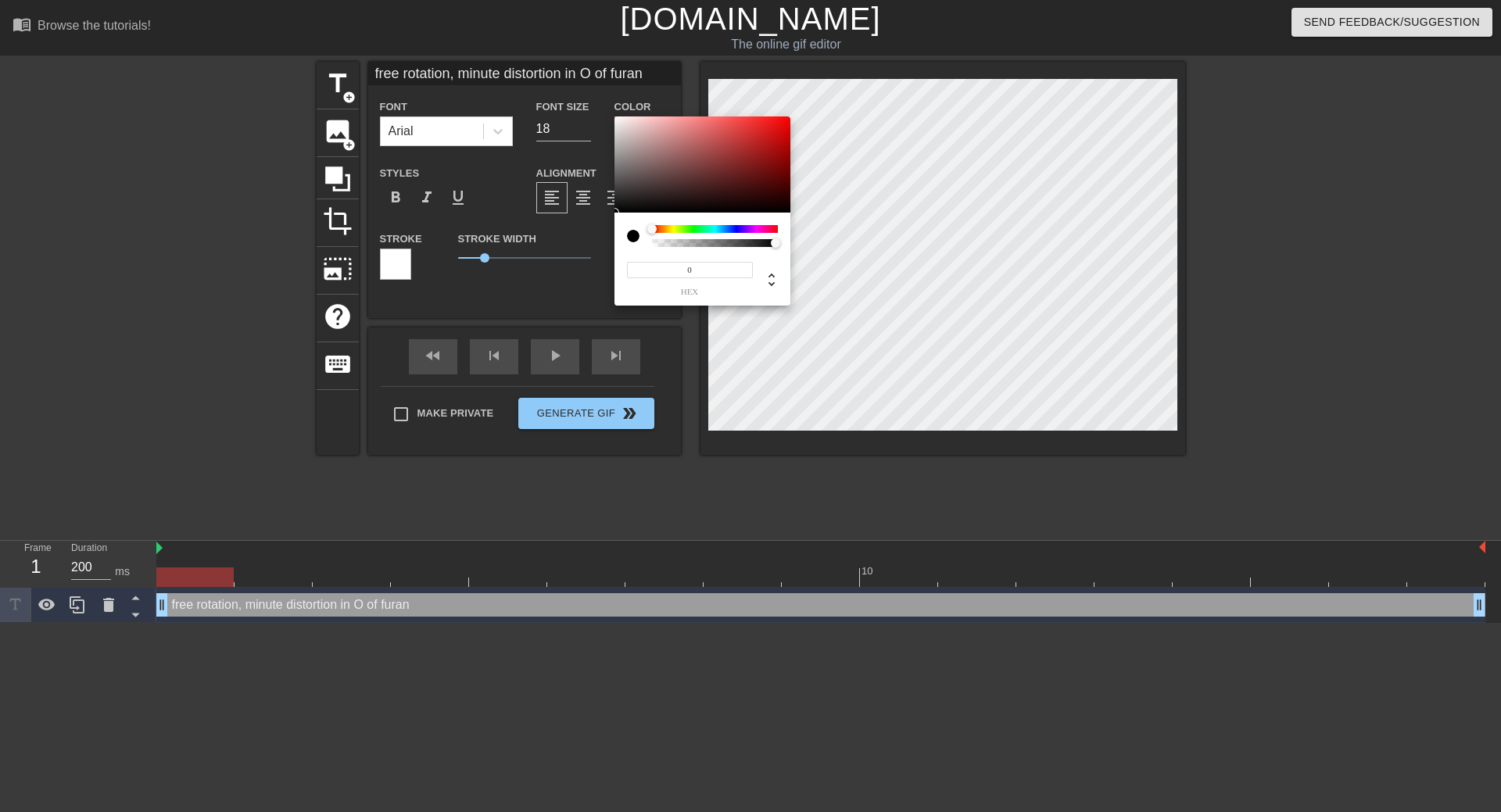
click at [774, 246] on div at bounding box center [776, 244] width 10 height 10
type input "0.98"
click at [774, 242] on div at bounding box center [775, 244] width 10 height 10
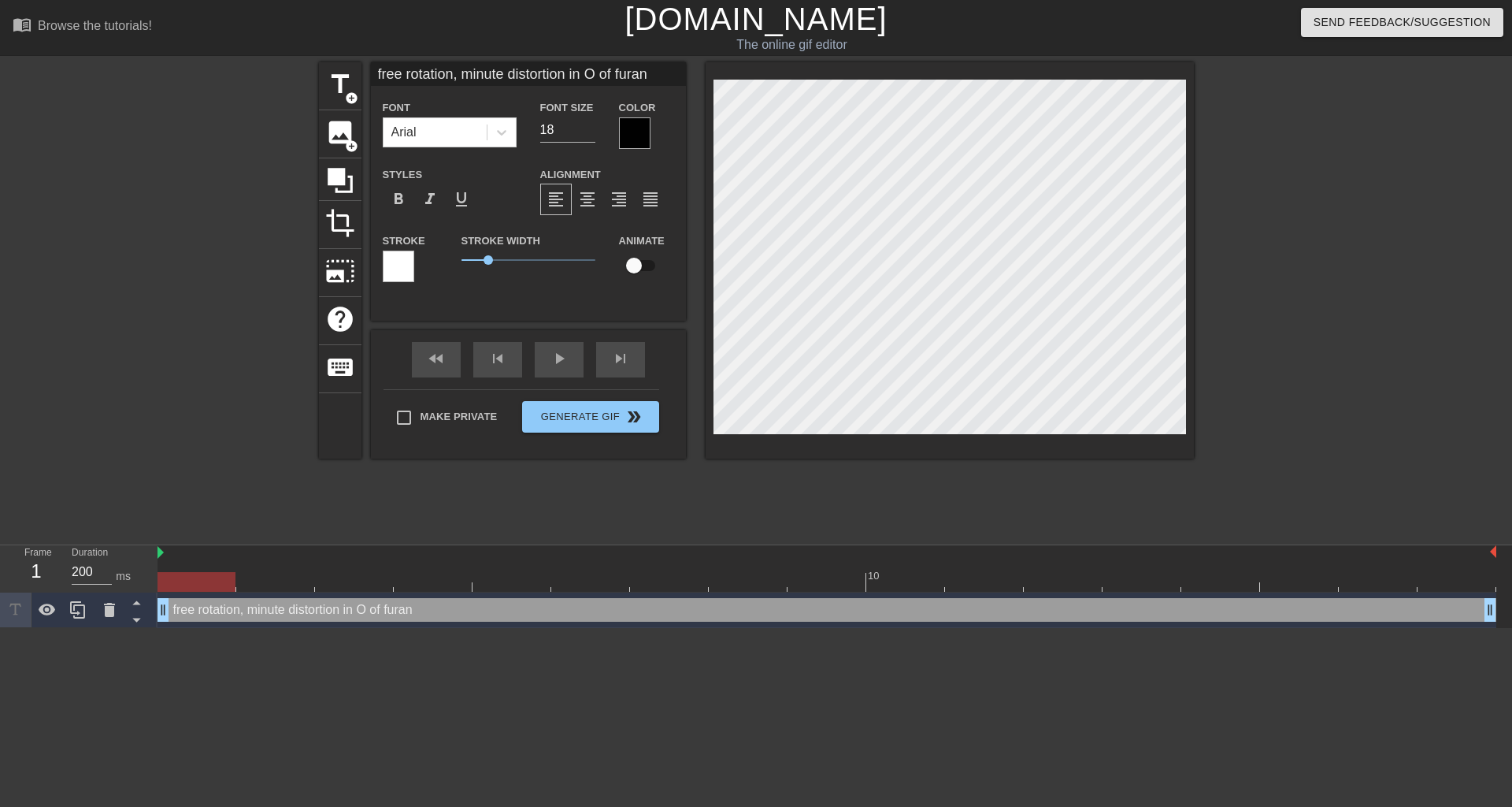
click at [629, 149] on div "Font Arial Font Size 18 Color Styles format_bold format_italic format_underline…" at bounding box center [528, 197] width 291 height 199
click at [631, 145] on div at bounding box center [634, 133] width 31 height 31
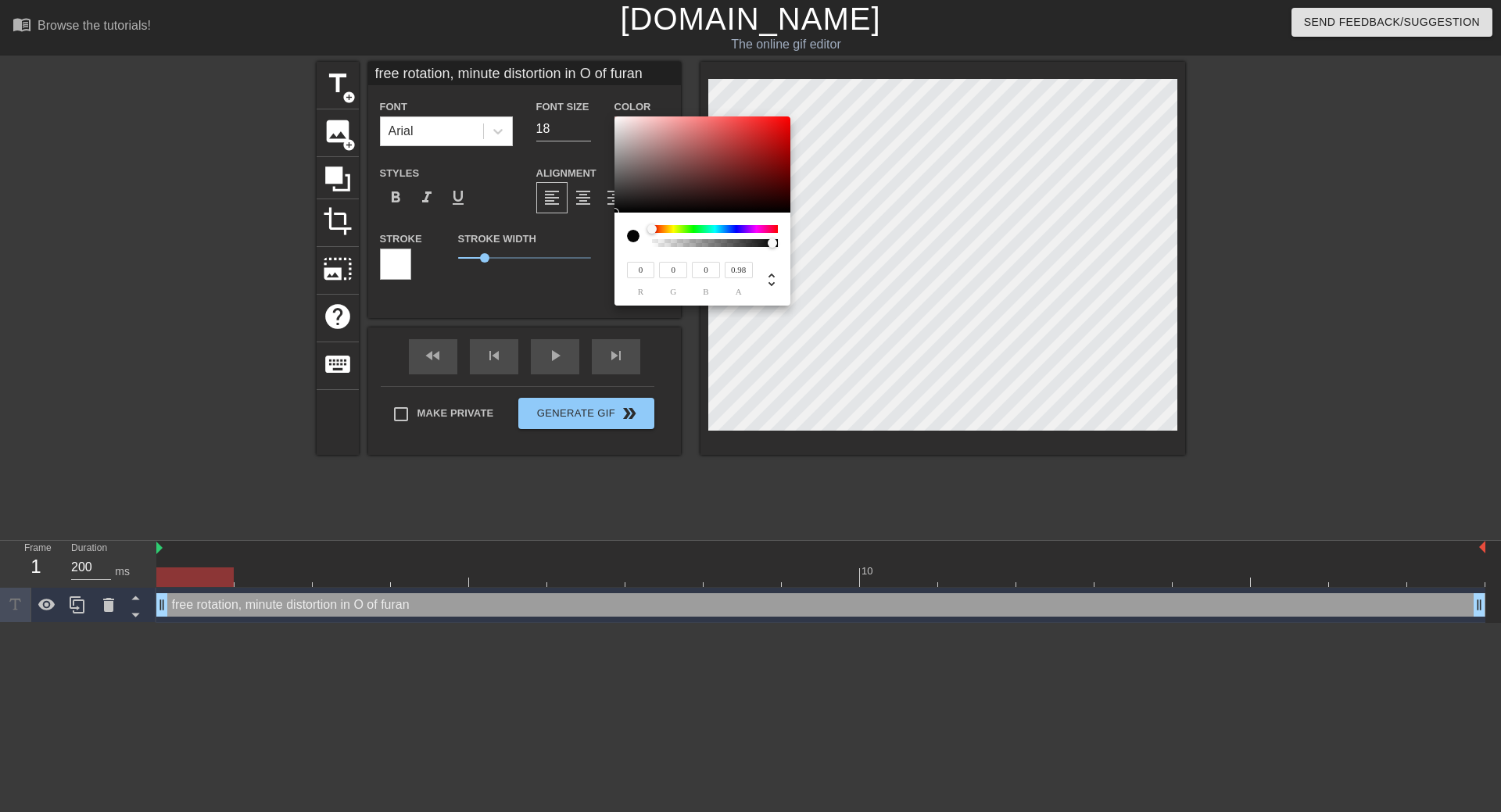
type input "23"
type input "18"
type input "25"
type input "20"
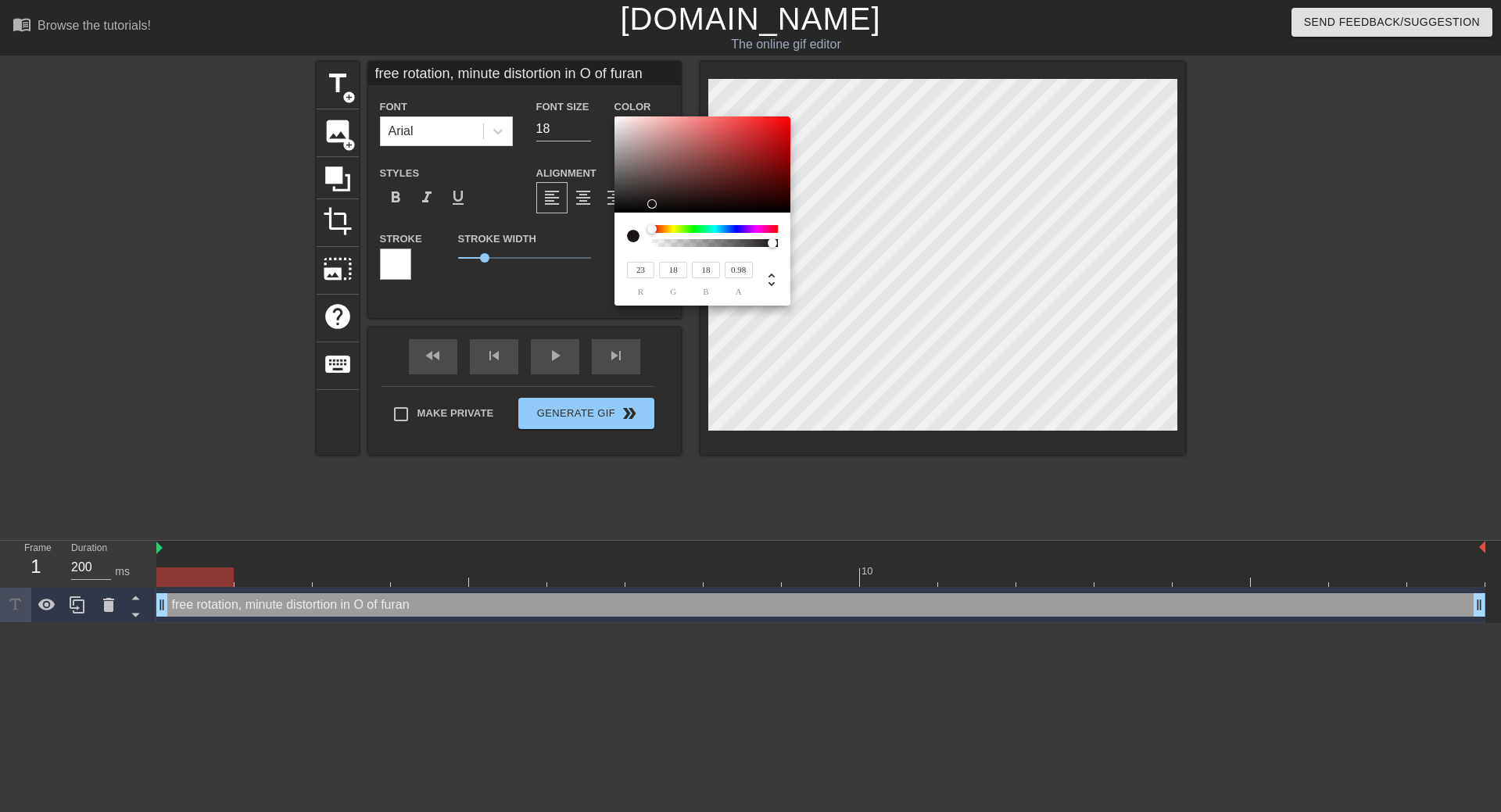
type input "20"
type input "42"
type input "40"
type input "62"
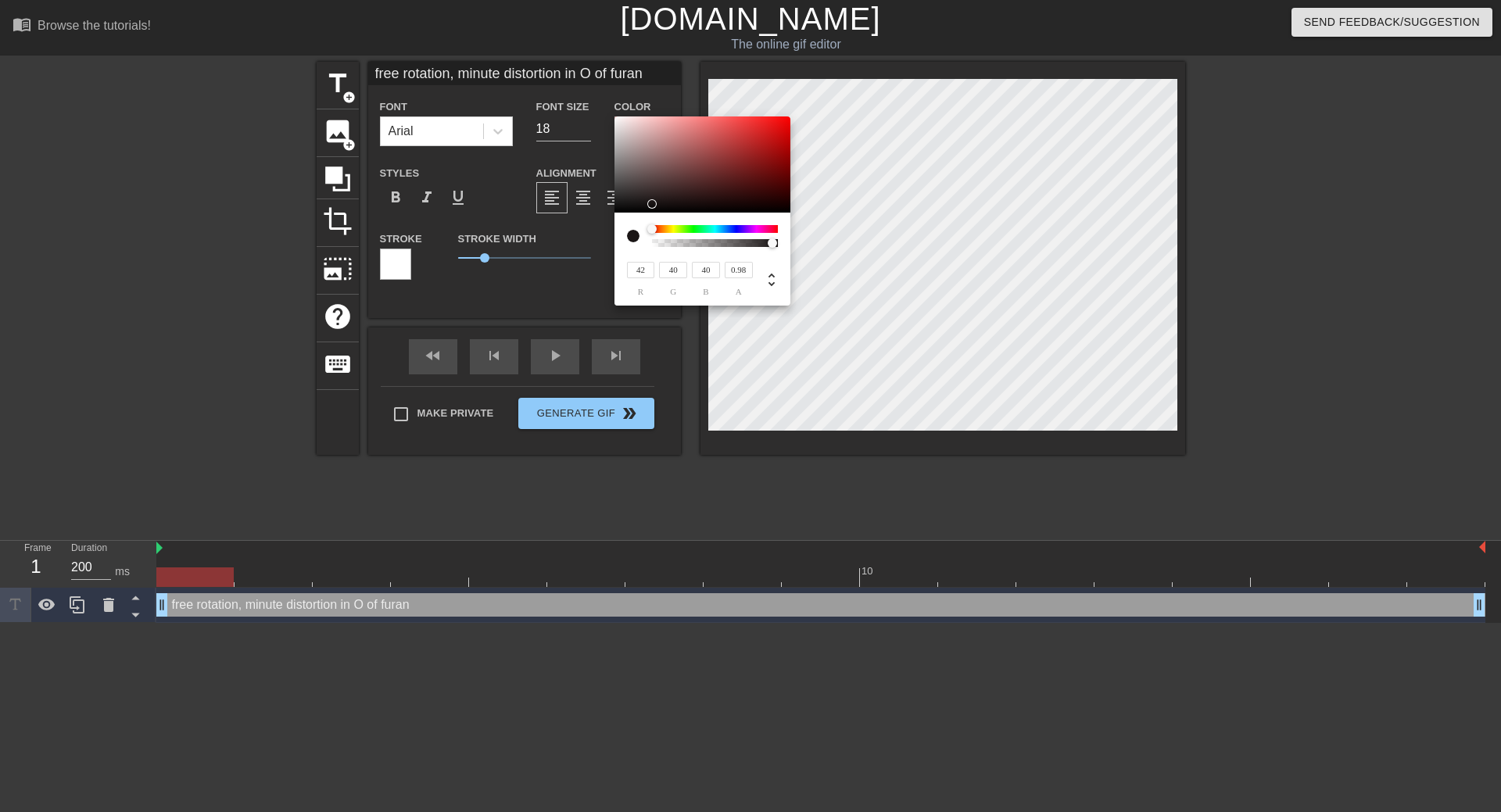
type input "56"
type input "75"
type input "60"
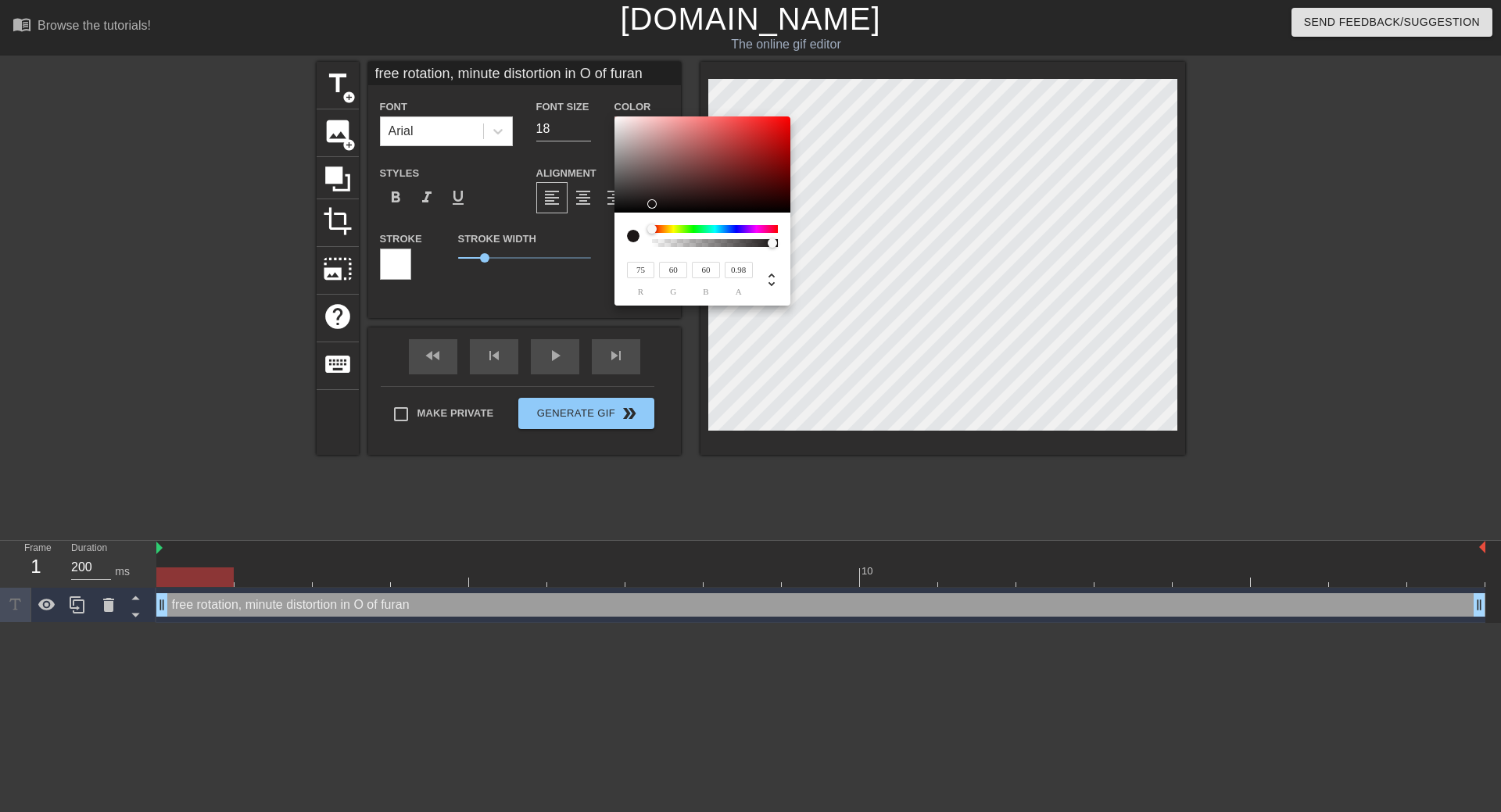
type input "79"
type input "62"
type input "89"
type input "54"
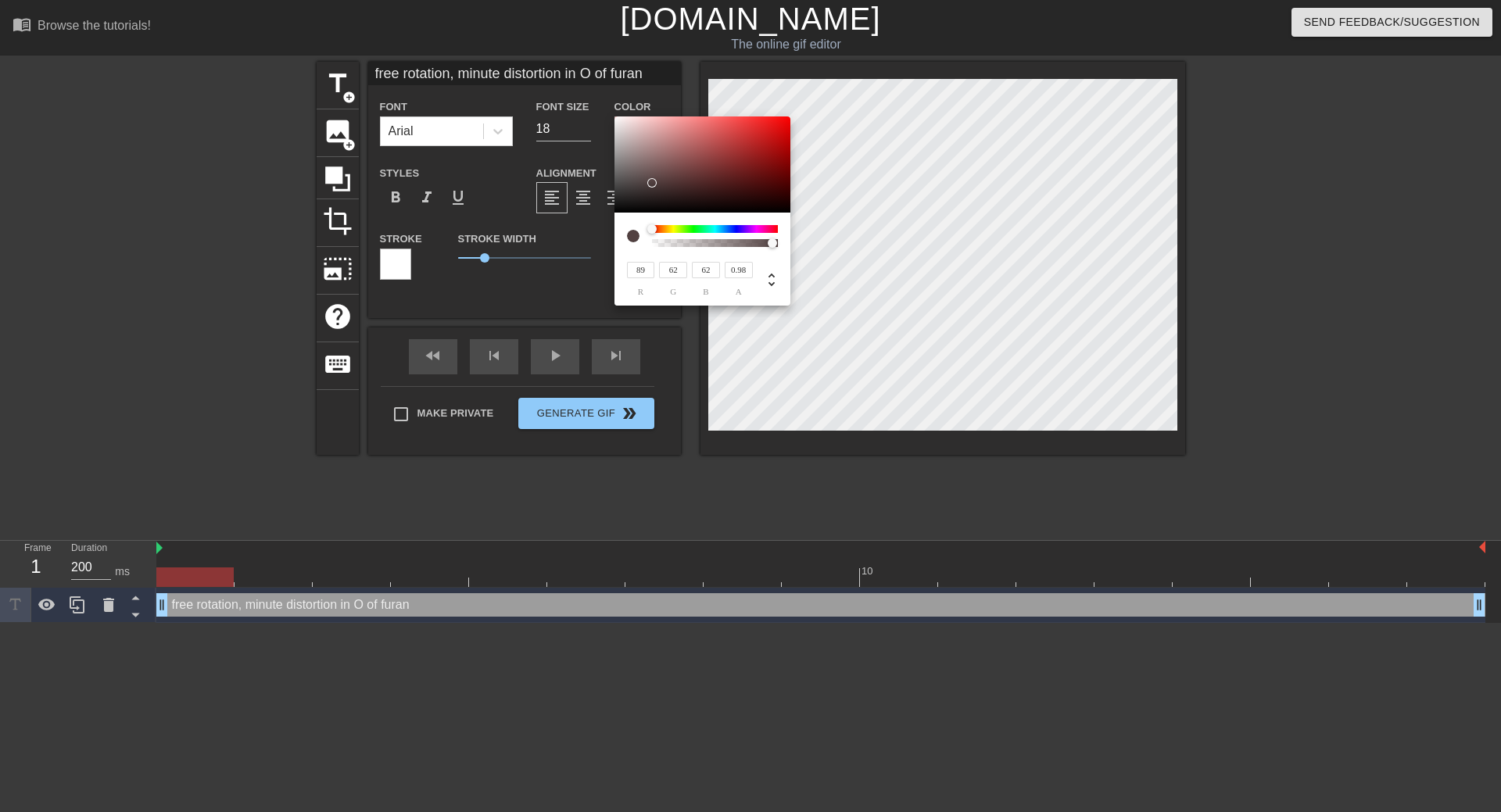
type input "54"
type input "46"
type input "44"
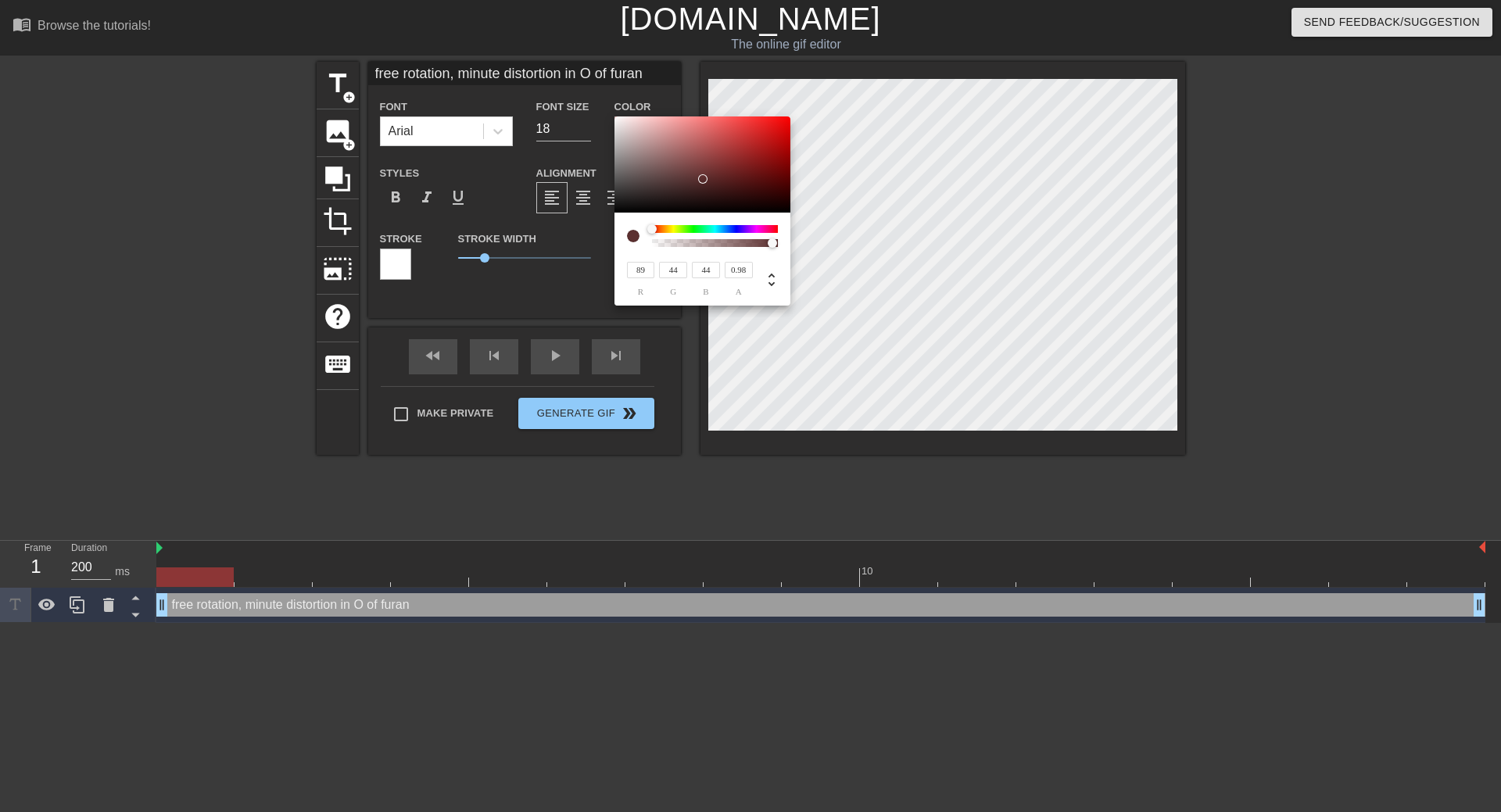
type input "37"
type input "25"
type input "91"
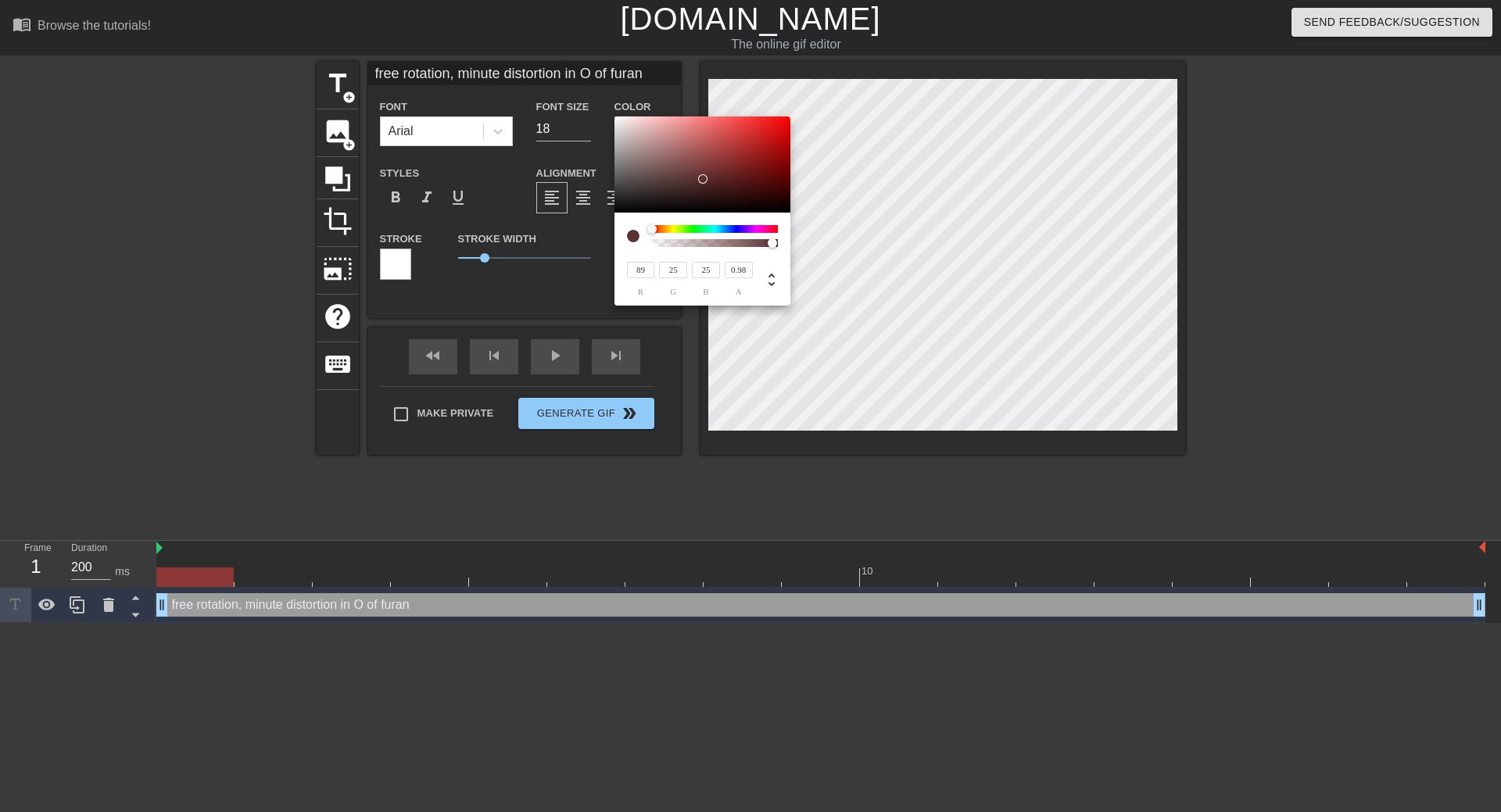
type input "20"
type input "95"
type input "18"
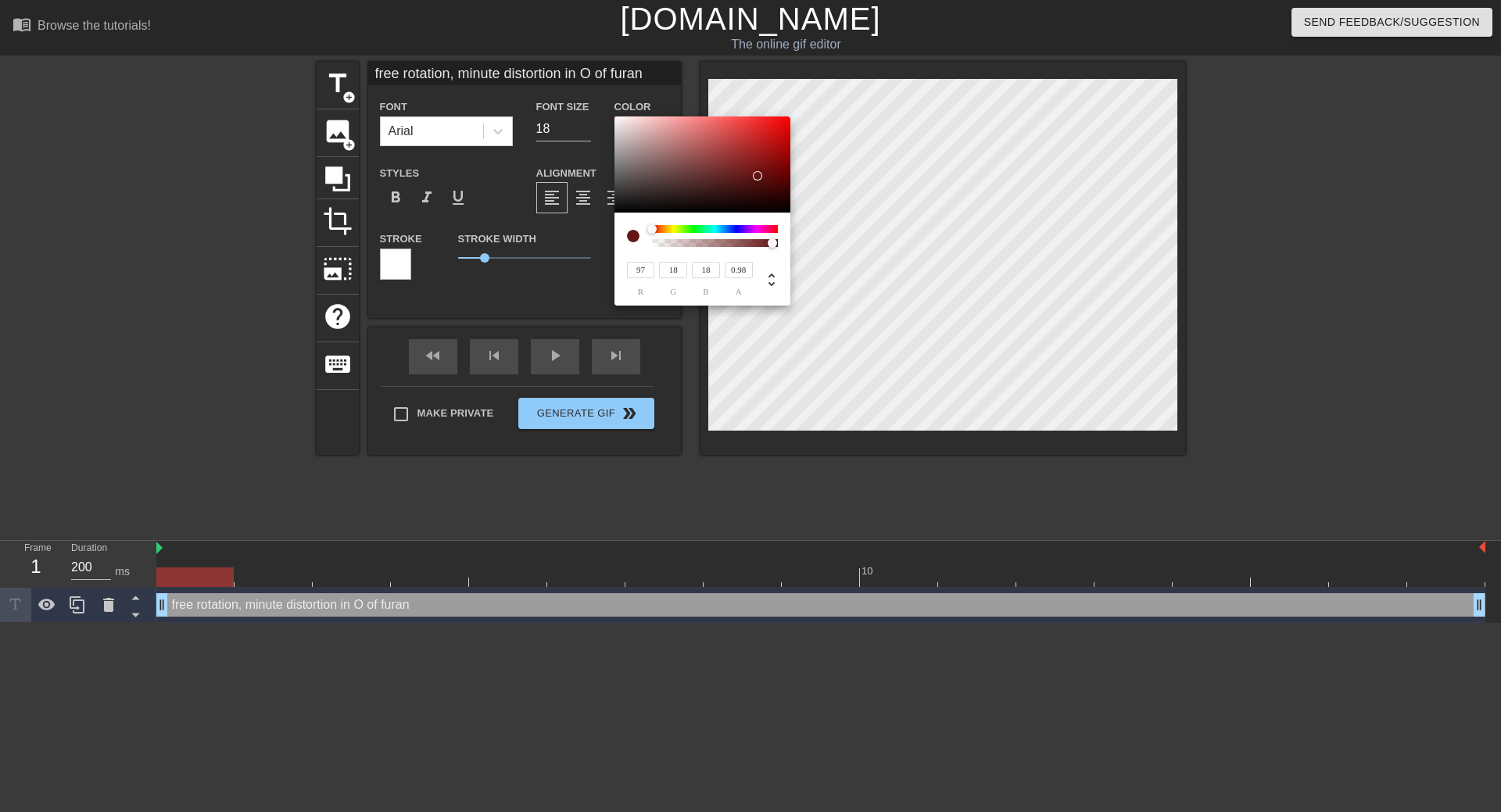
drag, startPoint x: 614, startPoint y: 204, endPoint x: 757, endPoint y: 176, distance: 145.7
click at [757, 176] on div at bounding box center [702, 164] width 176 height 97
type input "104"
type input "20"
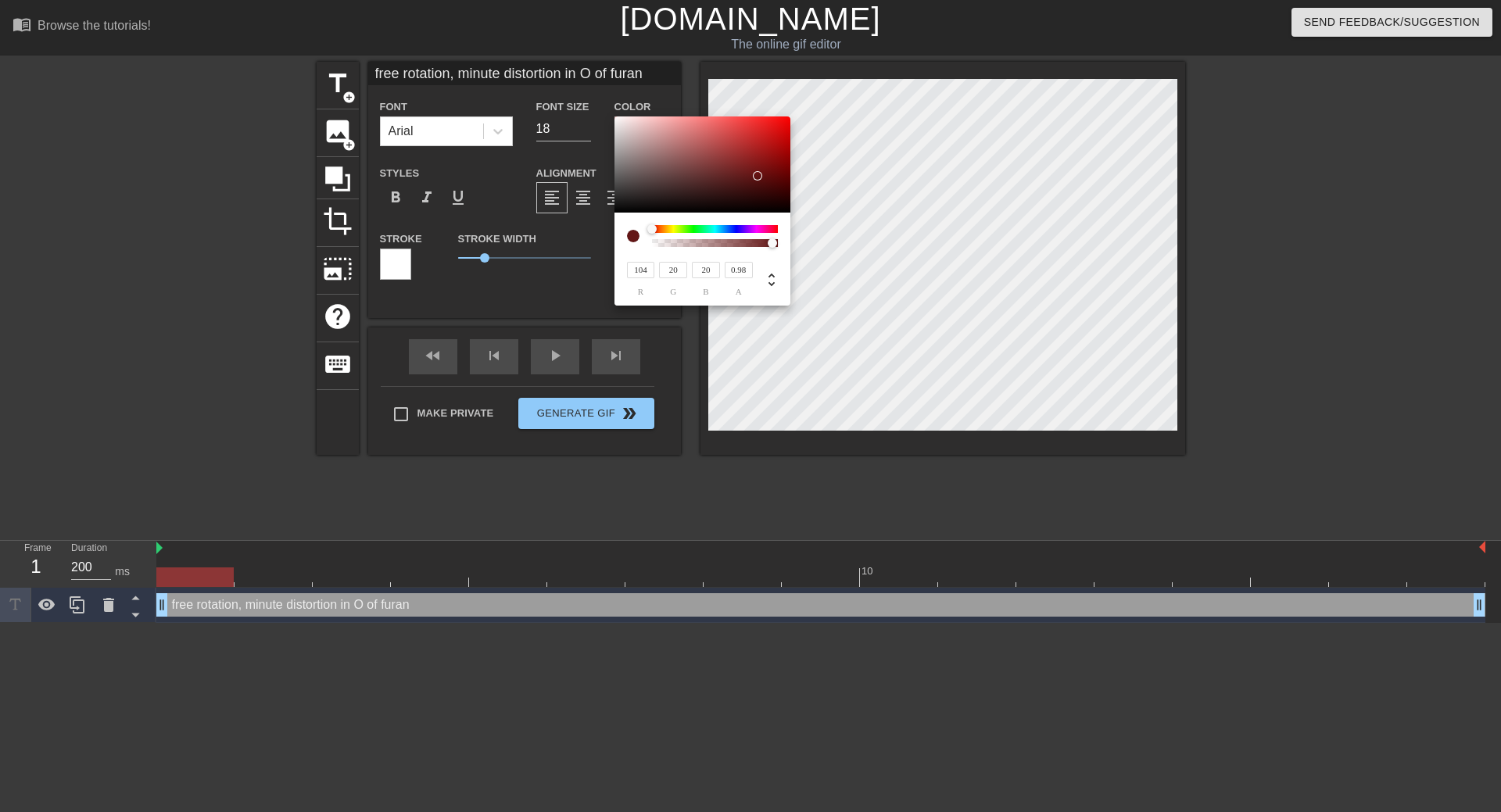
type input "22"
type input "101"
type input "23"
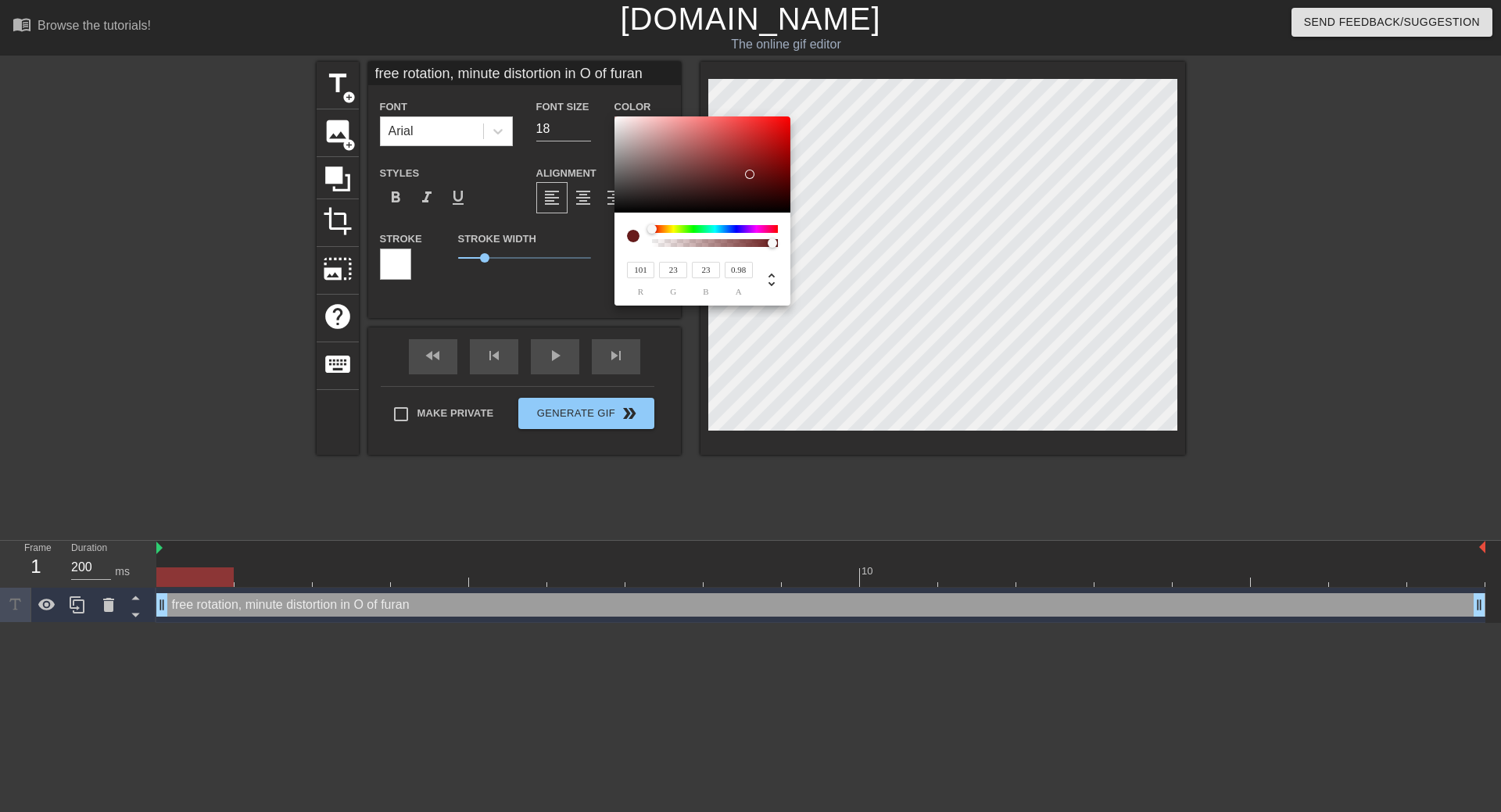
type input "7"
type input "5"
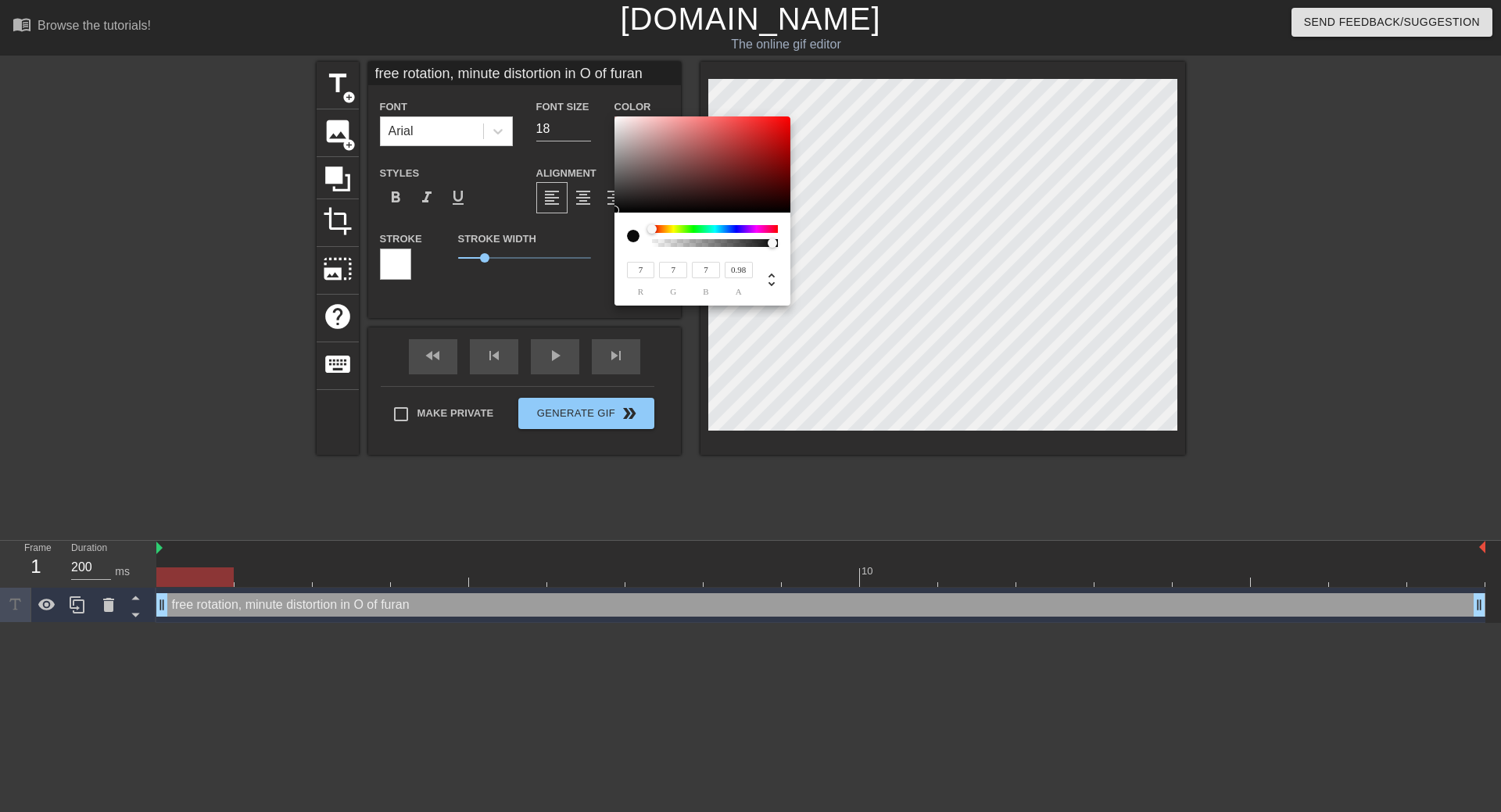
type input "5"
type input "0"
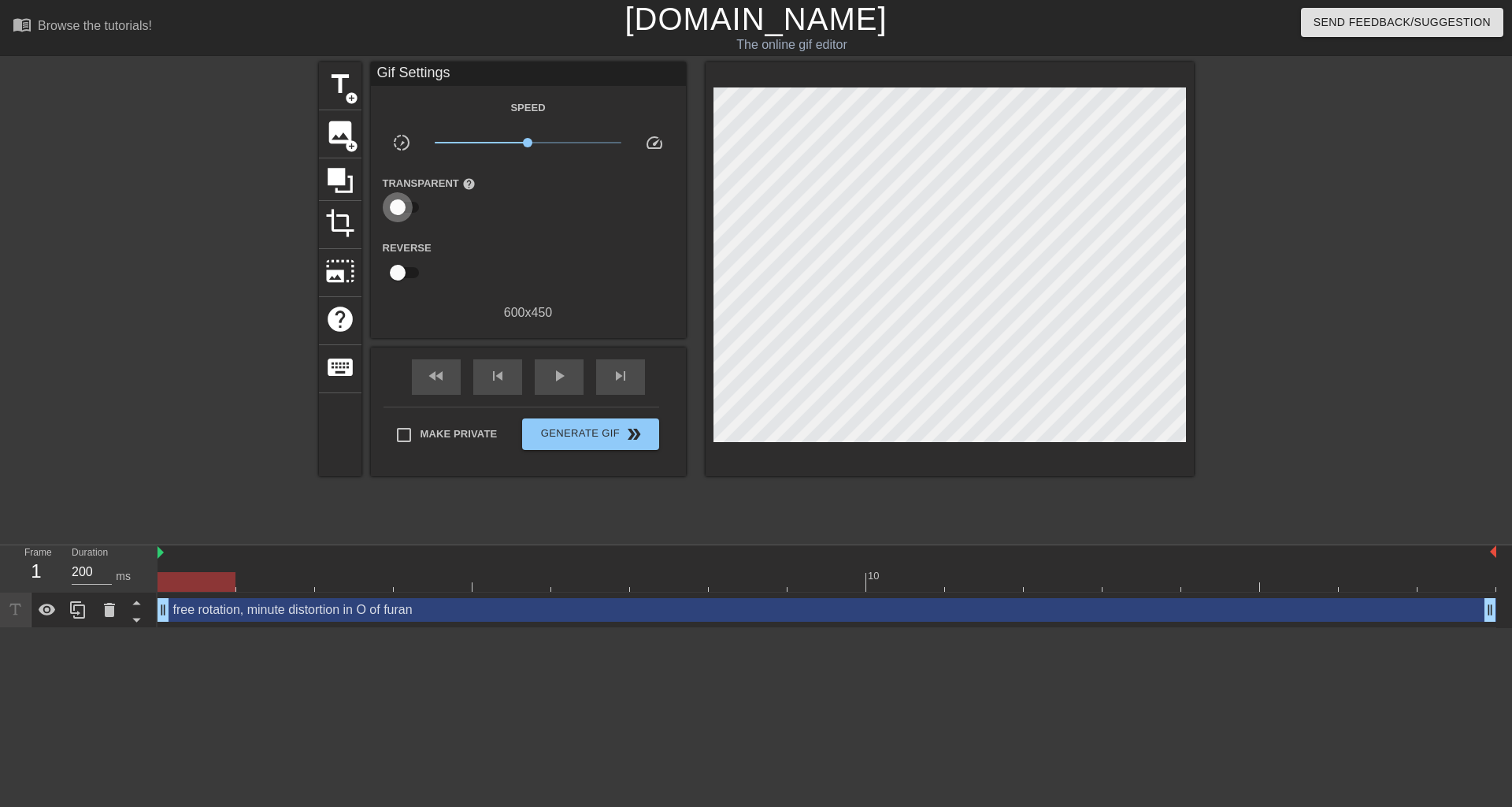
click at [404, 207] on input "checkbox" at bounding box center [397, 207] width 90 height 30
checkbox input "true"
click at [528, 215] on div at bounding box center [529, 208] width 31 height 31
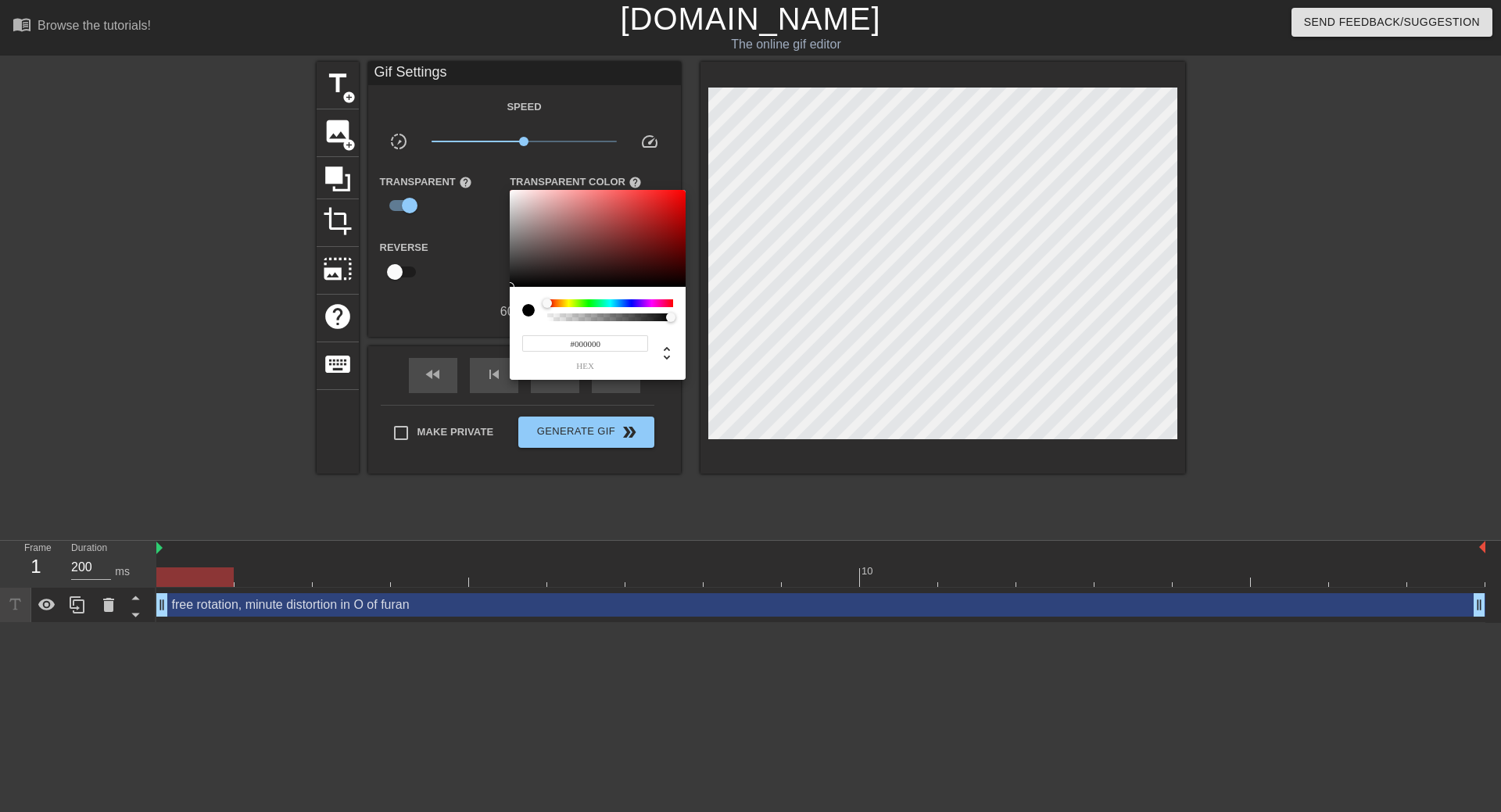
click at [526, 309] on div at bounding box center [528, 309] width 13 height 13
click at [398, 272] on div at bounding box center [750, 406] width 1501 height 812
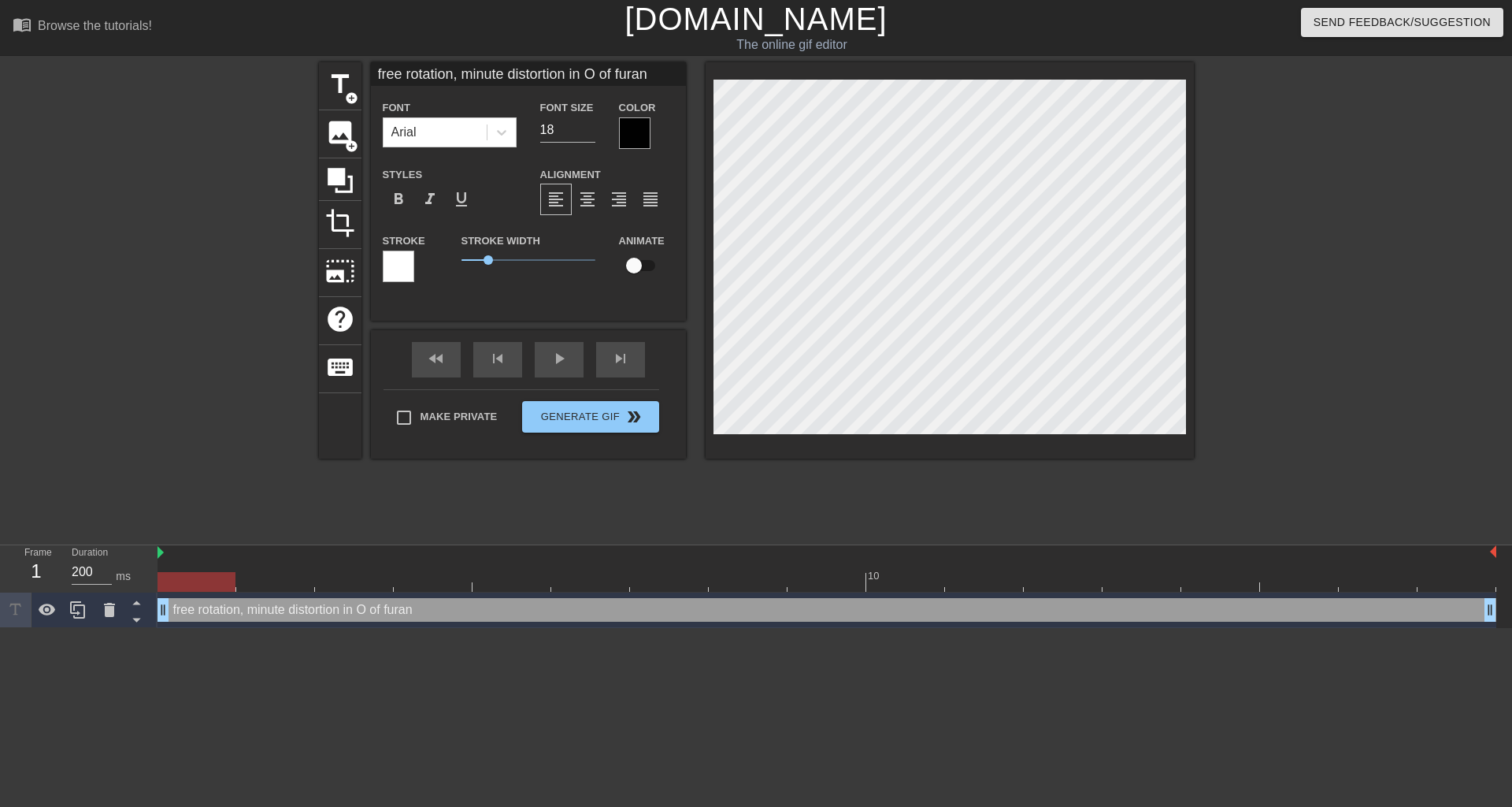
click at [631, 140] on div at bounding box center [634, 133] width 31 height 31
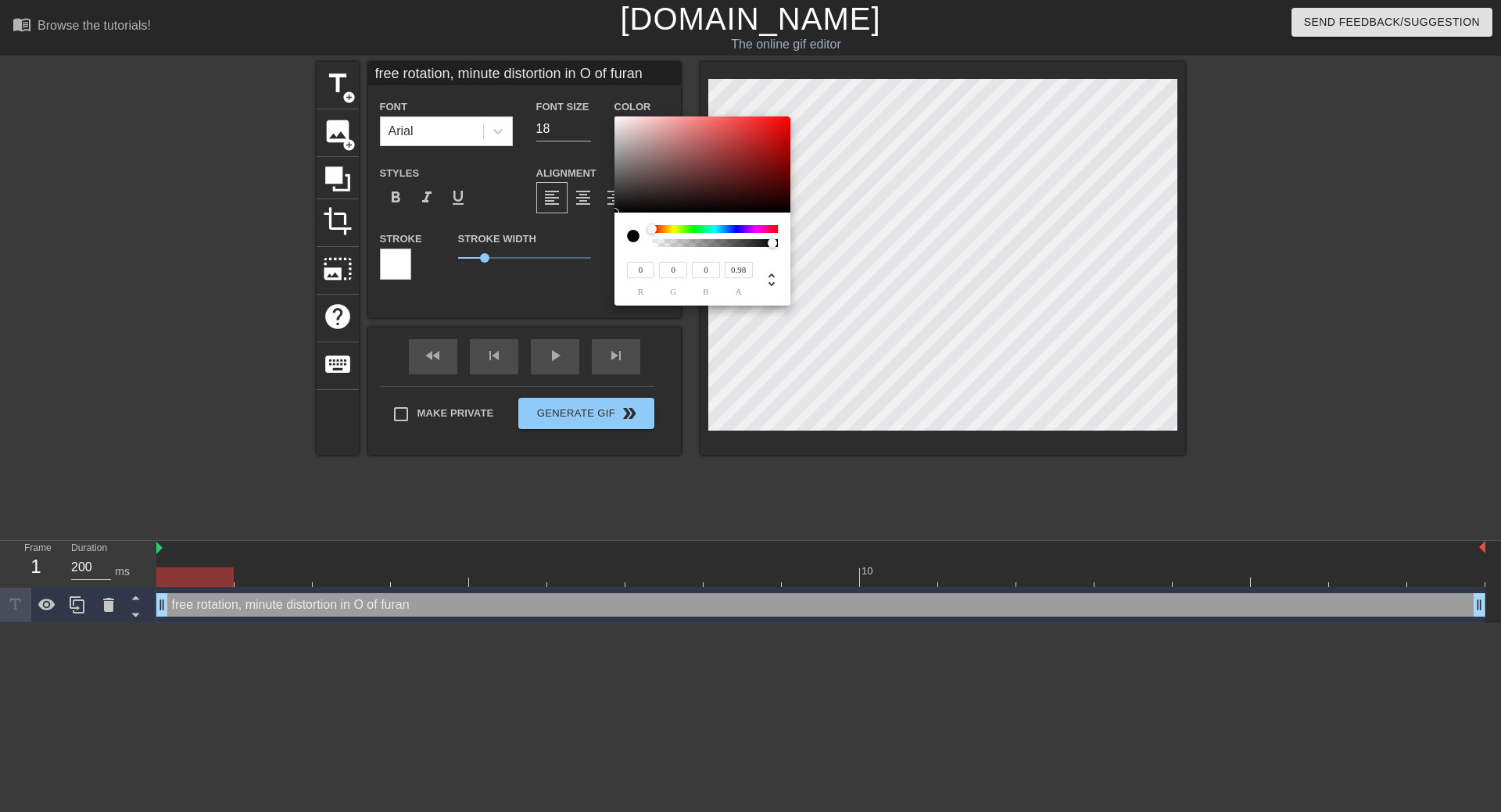
type input "1"
drag, startPoint x: 774, startPoint y: 246, endPoint x: 799, endPoint y: 242, distance: 25.3
click at [799, 242] on div "0 r 0 g 0 b 1 a" at bounding box center [750, 406] width 1501 height 812
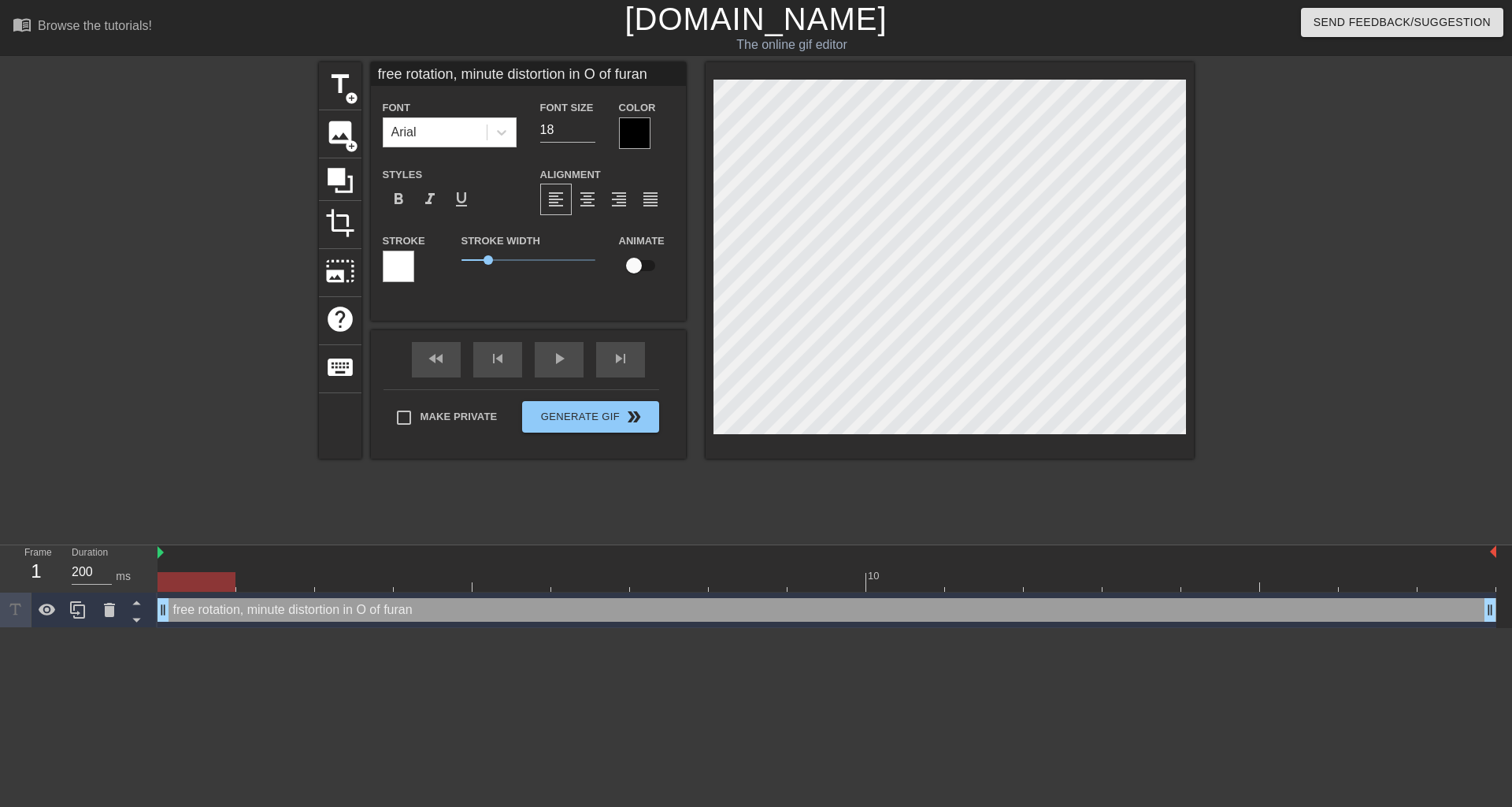
click at [630, 122] on div at bounding box center [634, 133] width 31 height 31
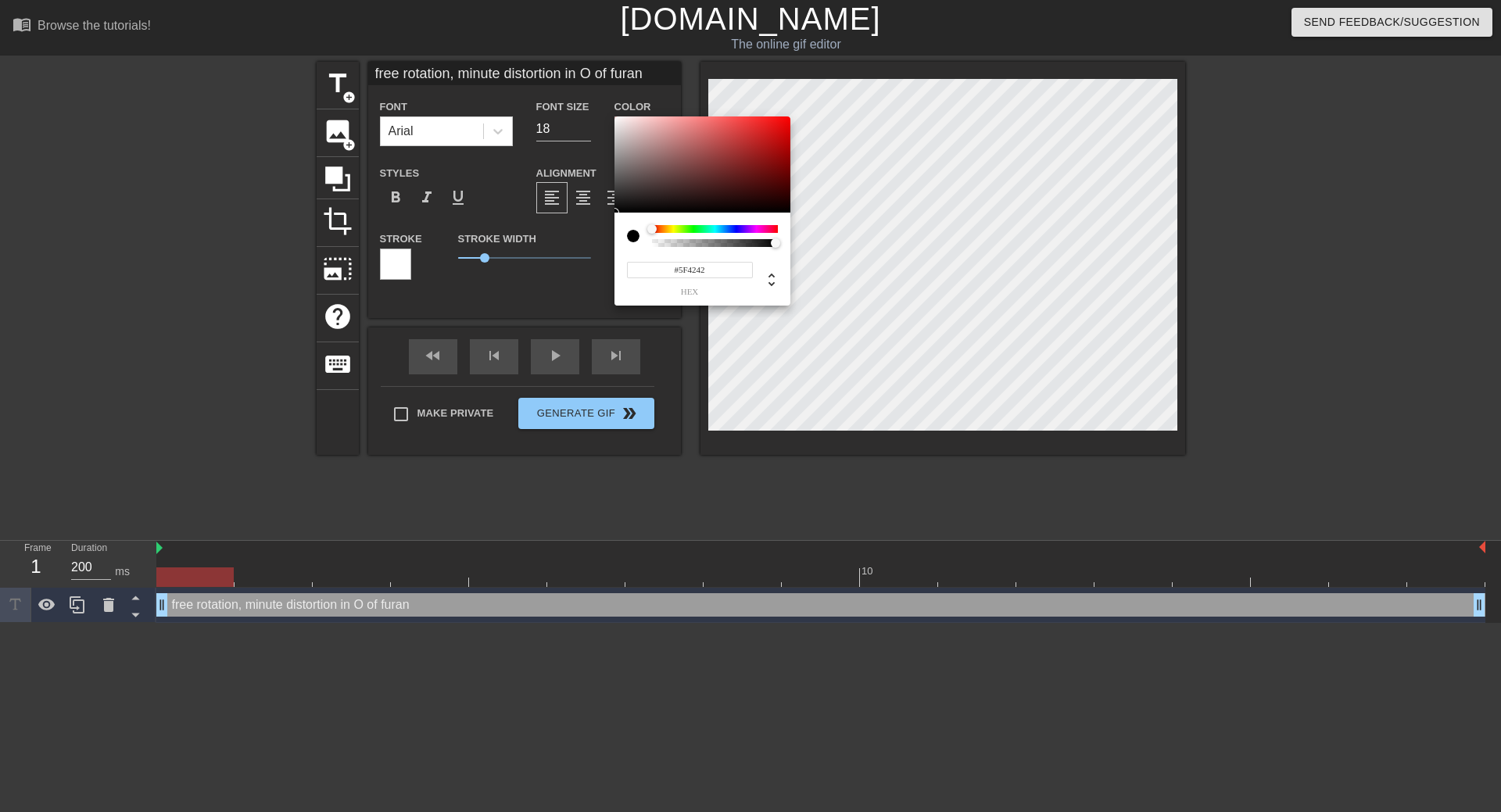
click at [667, 177] on div at bounding box center [702, 164] width 176 height 97
click at [666, 177] on div at bounding box center [666, 177] width 10 height 10
click at [614, 212] on div at bounding box center [702, 164] width 176 height 97
type input "#000000"
drag, startPoint x: 645, startPoint y: 206, endPoint x: 603, endPoint y: 216, distance: 43.2
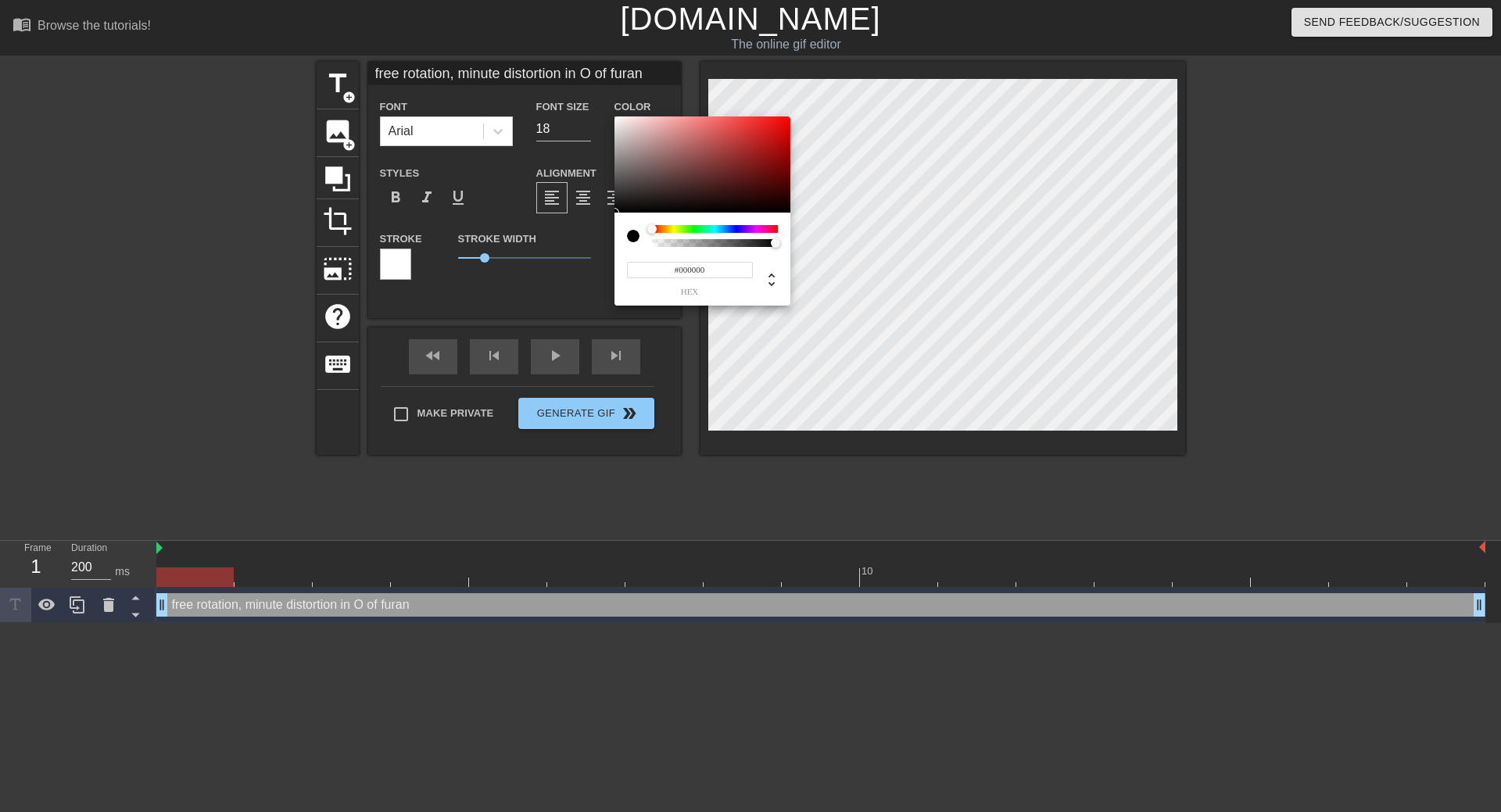
click at [603, 216] on div "#000000 hex" at bounding box center [750, 406] width 1501 height 812
click at [683, 292] on span "hex" at bounding box center [690, 292] width 126 height 9
drag, startPoint x: 652, startPoint y: 226, endPoint x: 631, endPoint y: 239, distance: 24.7
click at [631, 239] on div at bounding box center [702, 236] width 151 height 22
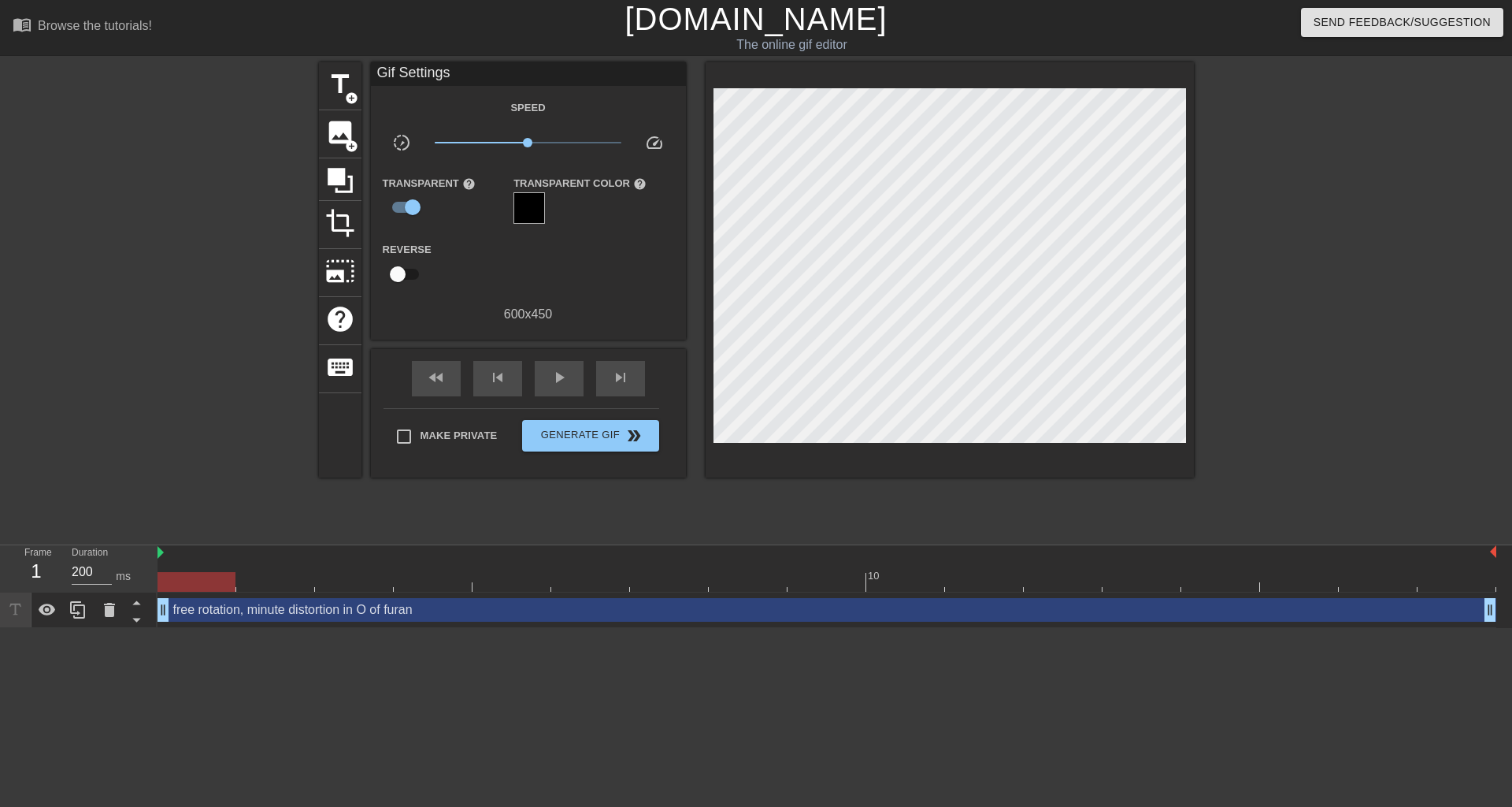
drag, startPoint x: 409, startPoint y: 208, endPoint x: 376, endPoint y: 209, distance: 33.0
click at [376, 209] on div "Transparent help" at bounding box center [436, 199] width 132 height 52
click at [416, 209] on input "checkbox" at bounding box center [413, 207] width 90 height 30
checkbox input "false"
click at [397, 275] on input "checkbox" at bounding box center [397, 272] width 90 height 30
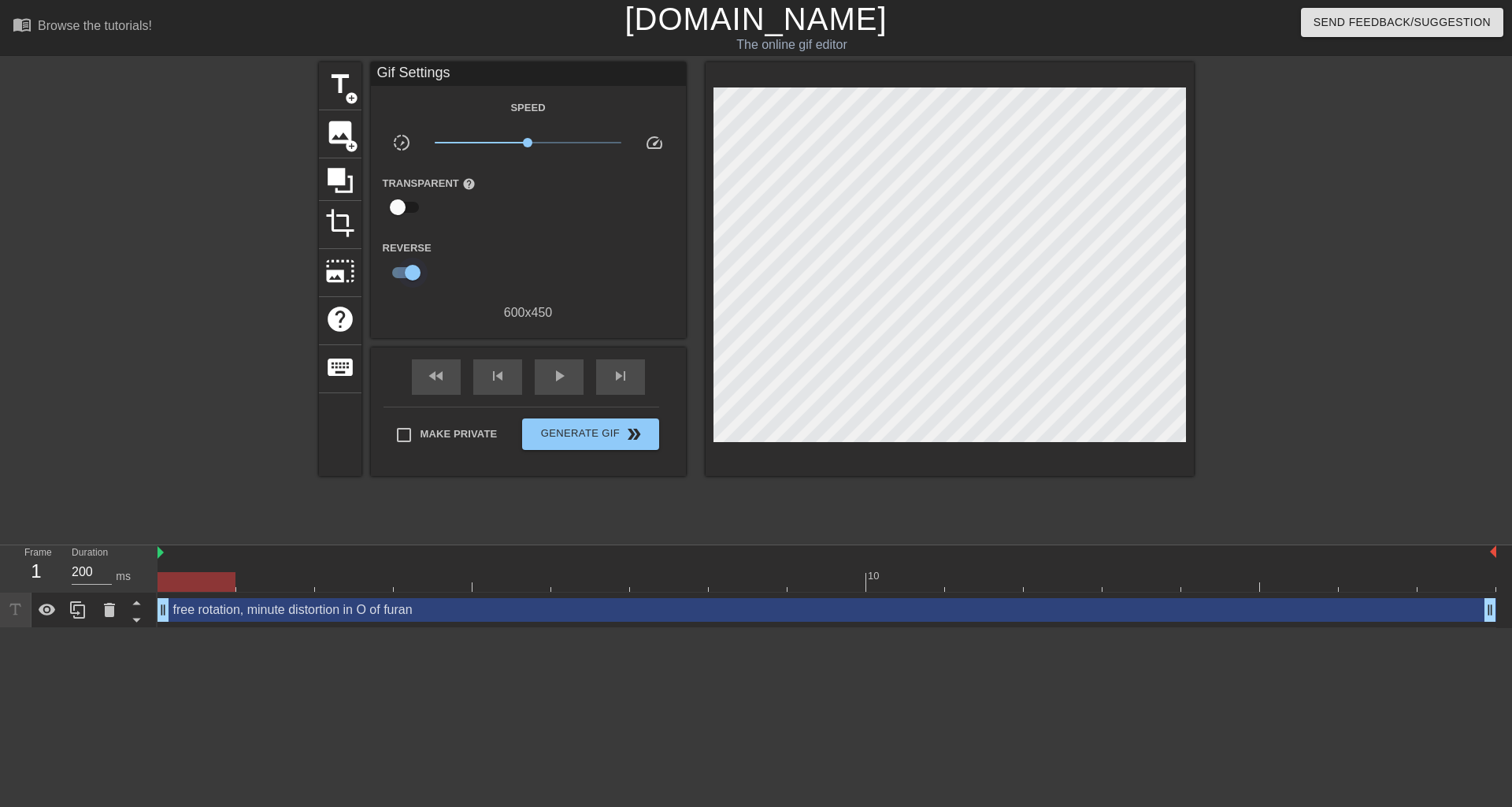
click at [411, 268] on input "checkbox" at bounding box center [413, 272] width 90 height 30
checkbox input "false"
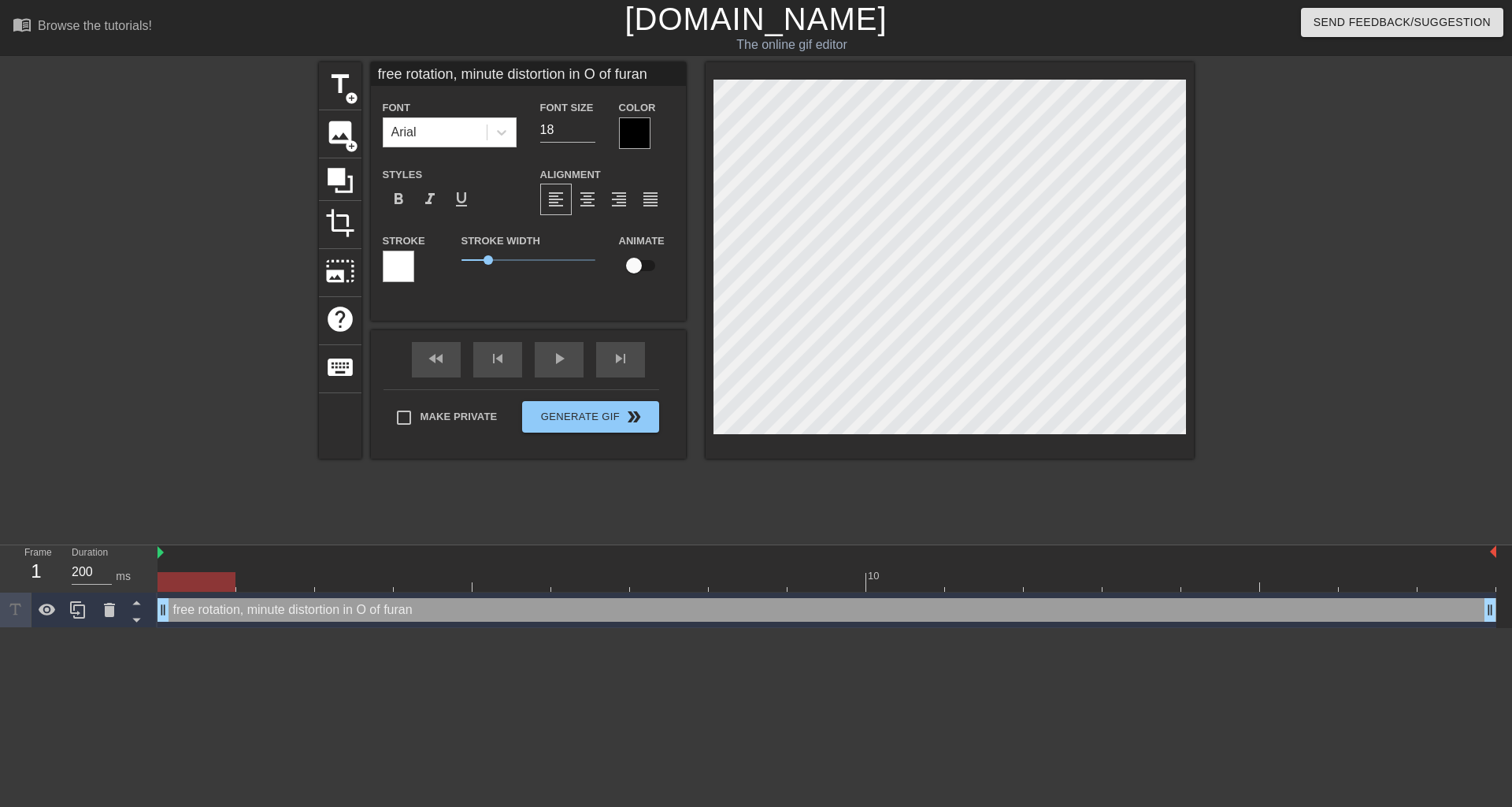
click at [631, 136] on div at bounding box center [634, 133] width 31 height 31
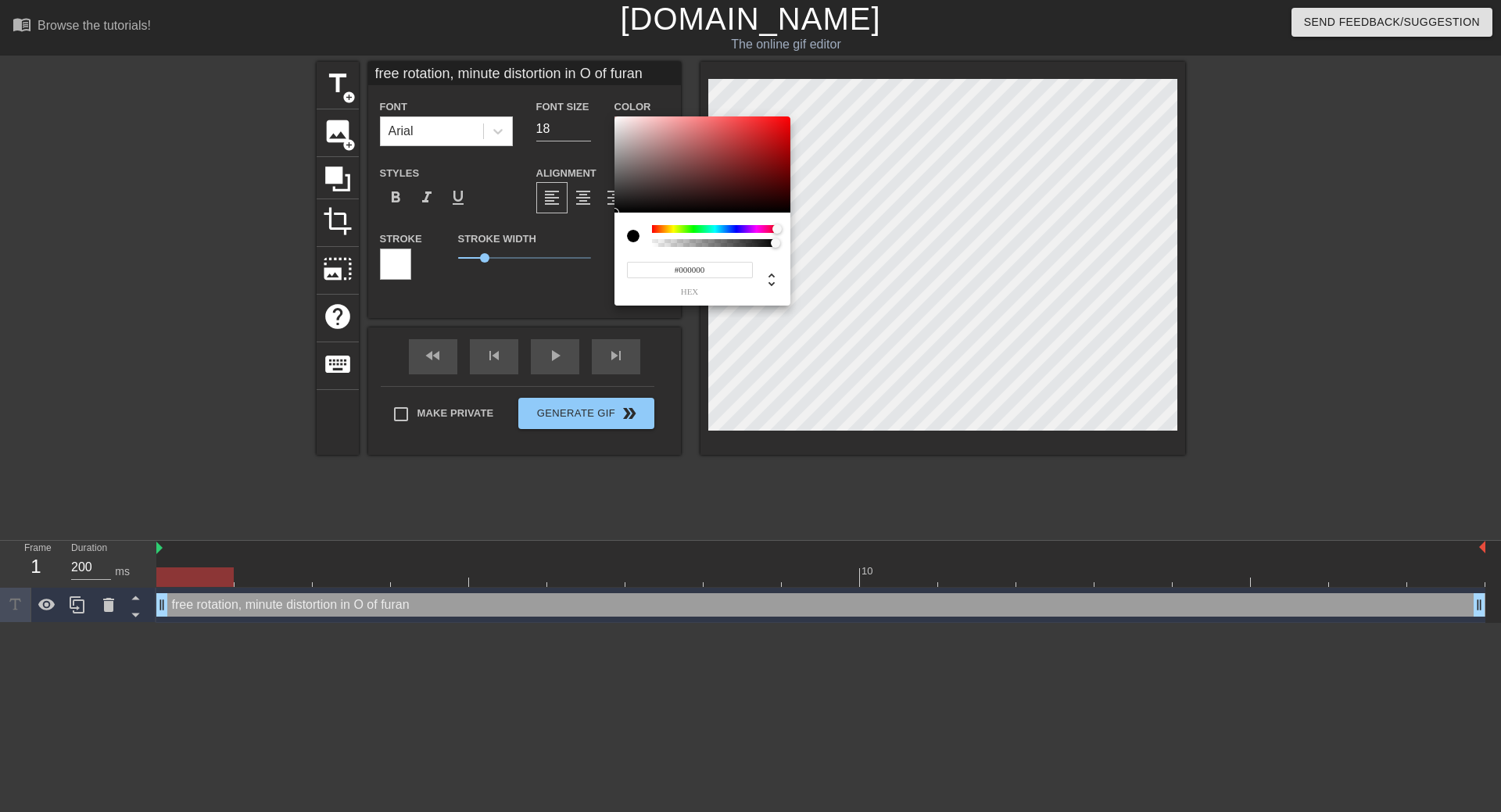
drag, startPoint x: 655, startPoint y: 230, endPoint x: 792, endPoint y: 235, distance: 137.1
click at [792, 235] on div "#000000 hex" at bounding box center [750, 406] width 1501 height 812
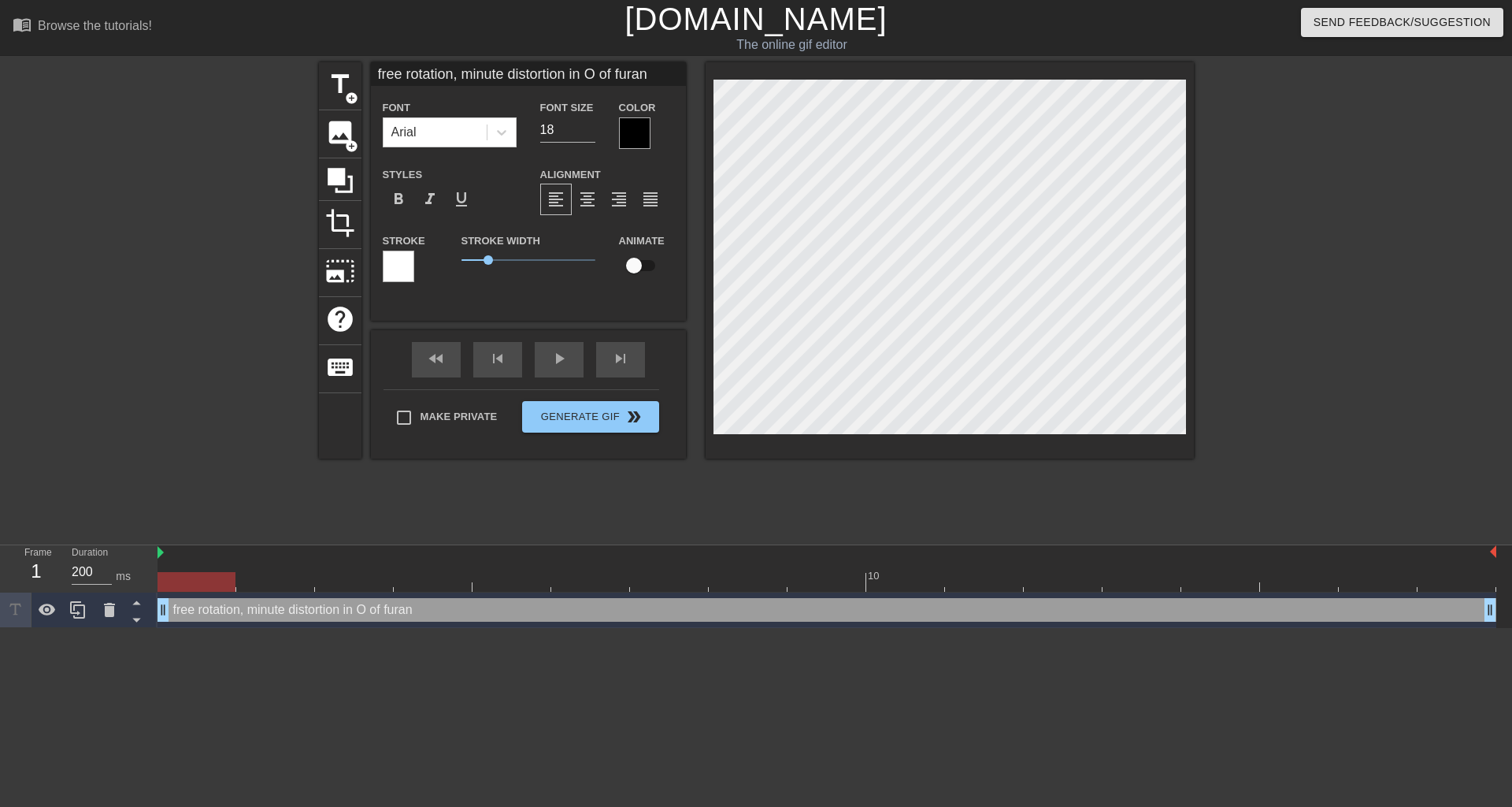
click at [406, 273] on div at bounding box center [398, 266] width 31 height 31
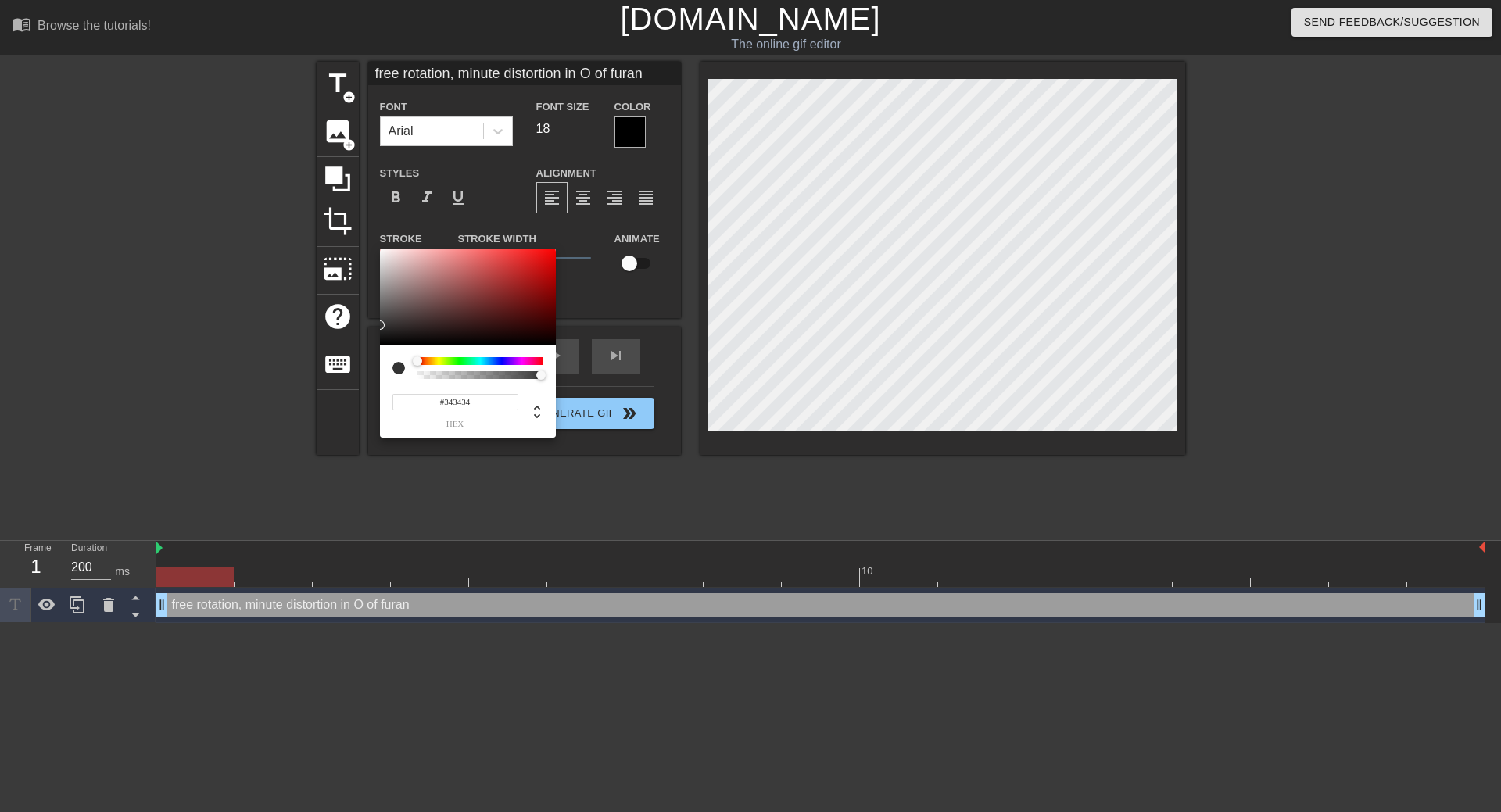
type input "#000000"
drag, startPoint x: 409, startPoint y: 324, endPoint x: 372, endPoint y: 365, distance: 55.2
click at [372, 365] on div "#000000 hex" at bounding box center [750, 406] width 1501 height 812
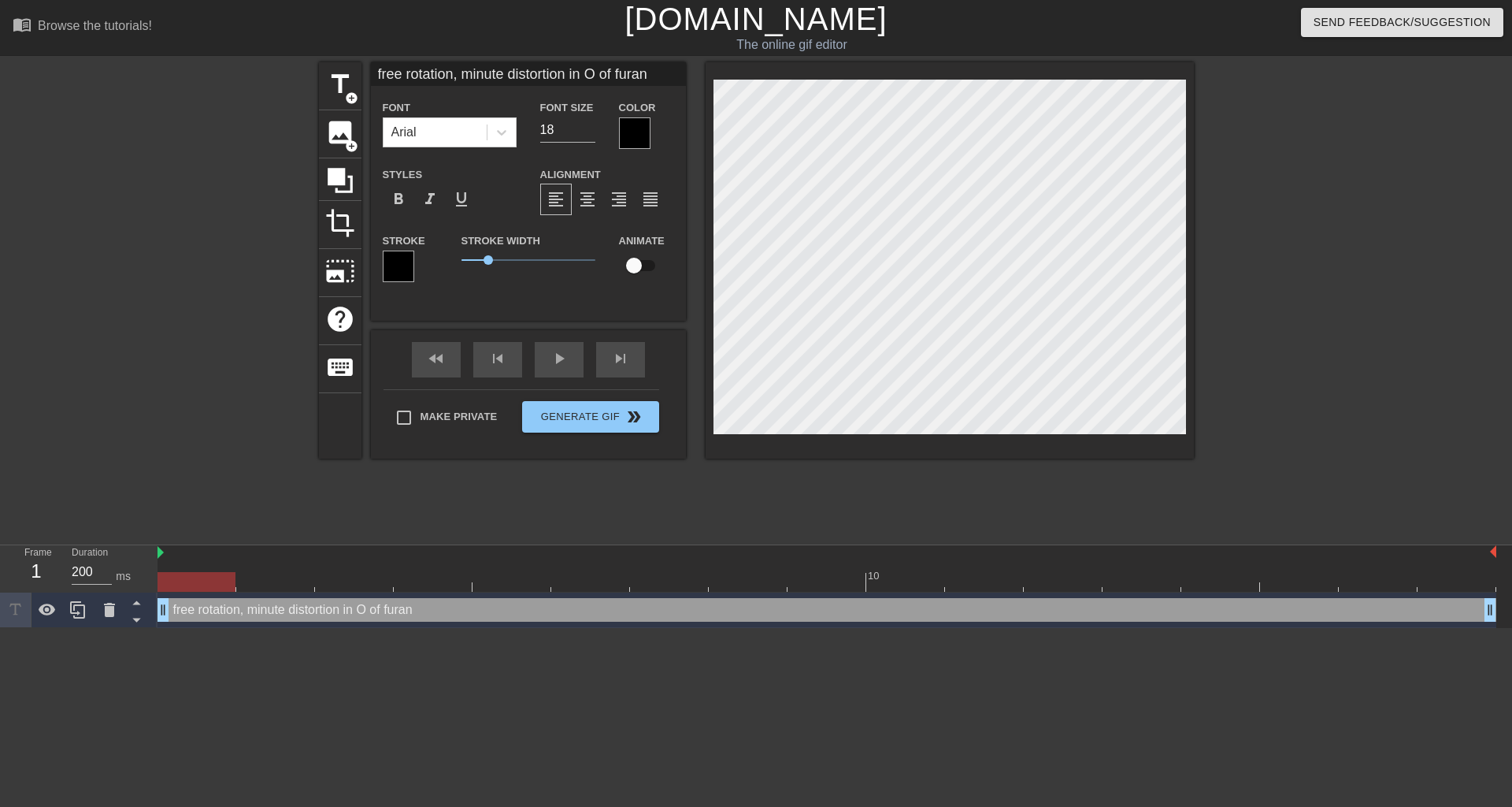
click at [675, 480] on div "title add_circle image add_circle crop photo_size_select_large help keyboard fr…" at bounding box center [756, 298] width 875 height 473
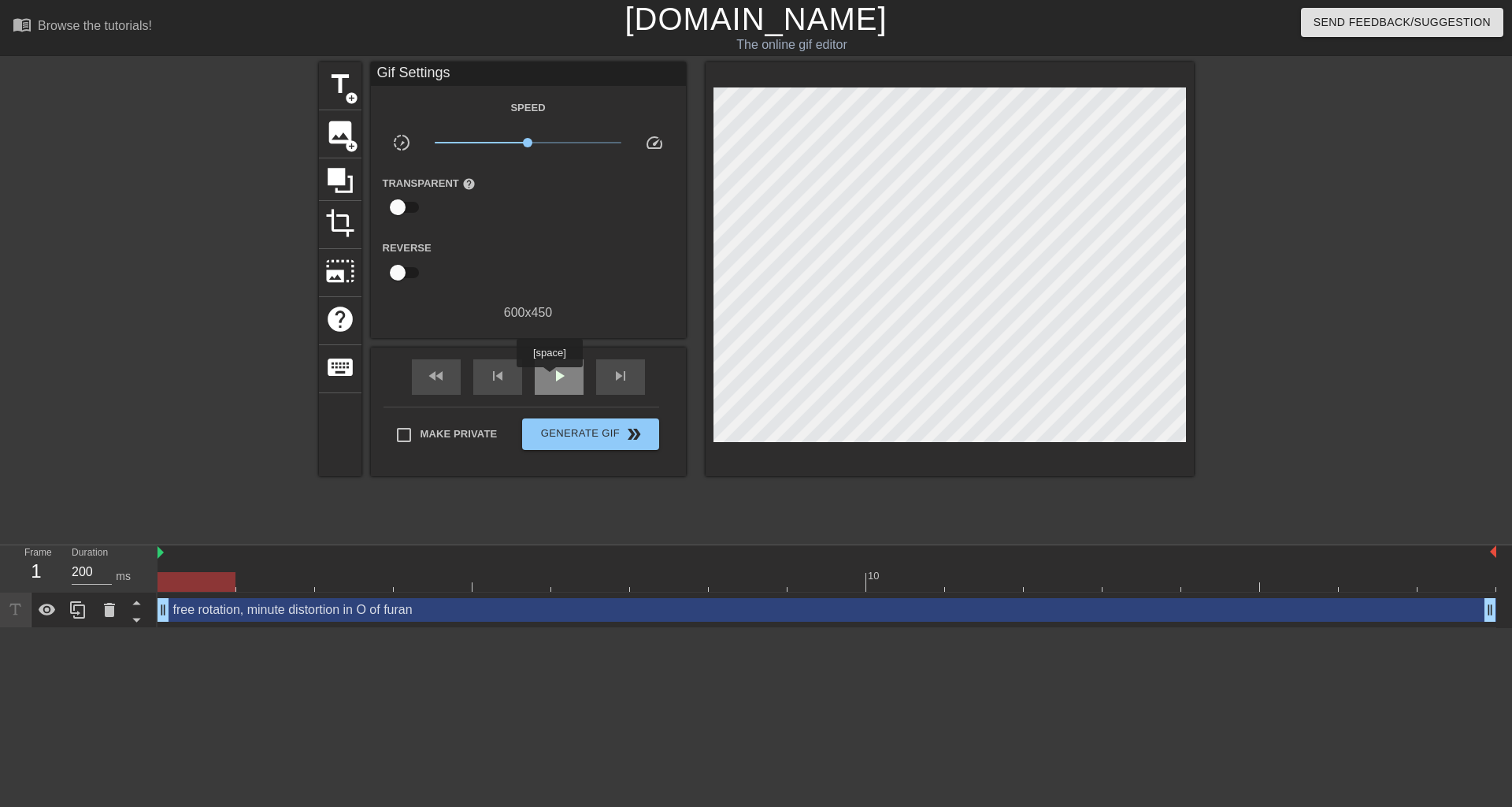
click at [549, 378] on span "play_arrow" at bounding box center [558, 375] width 19 height 19
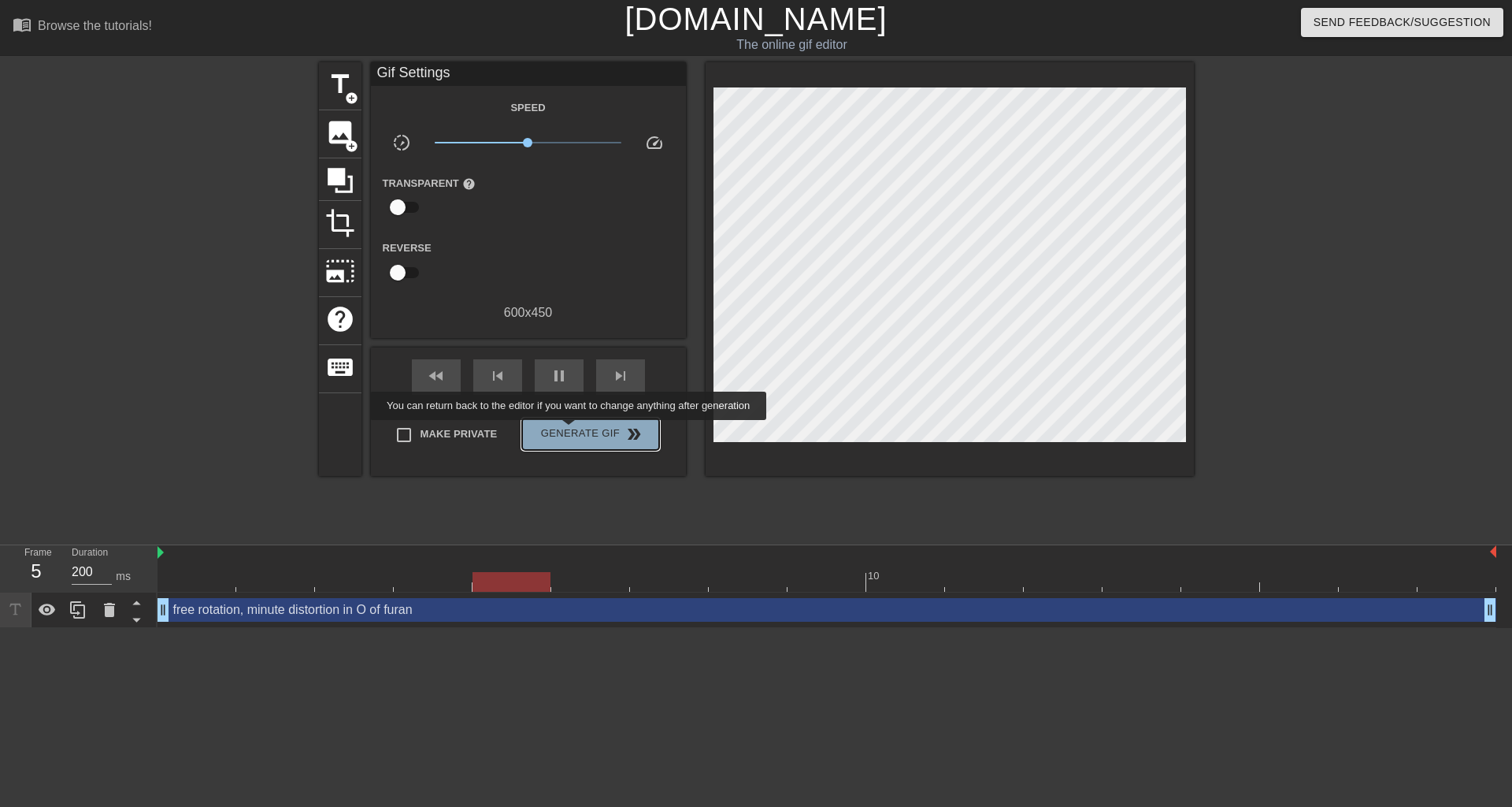
click at [570, 431] on span "Generate Gif double_arrow" at bounding box center [589, 434] width 124 height 19
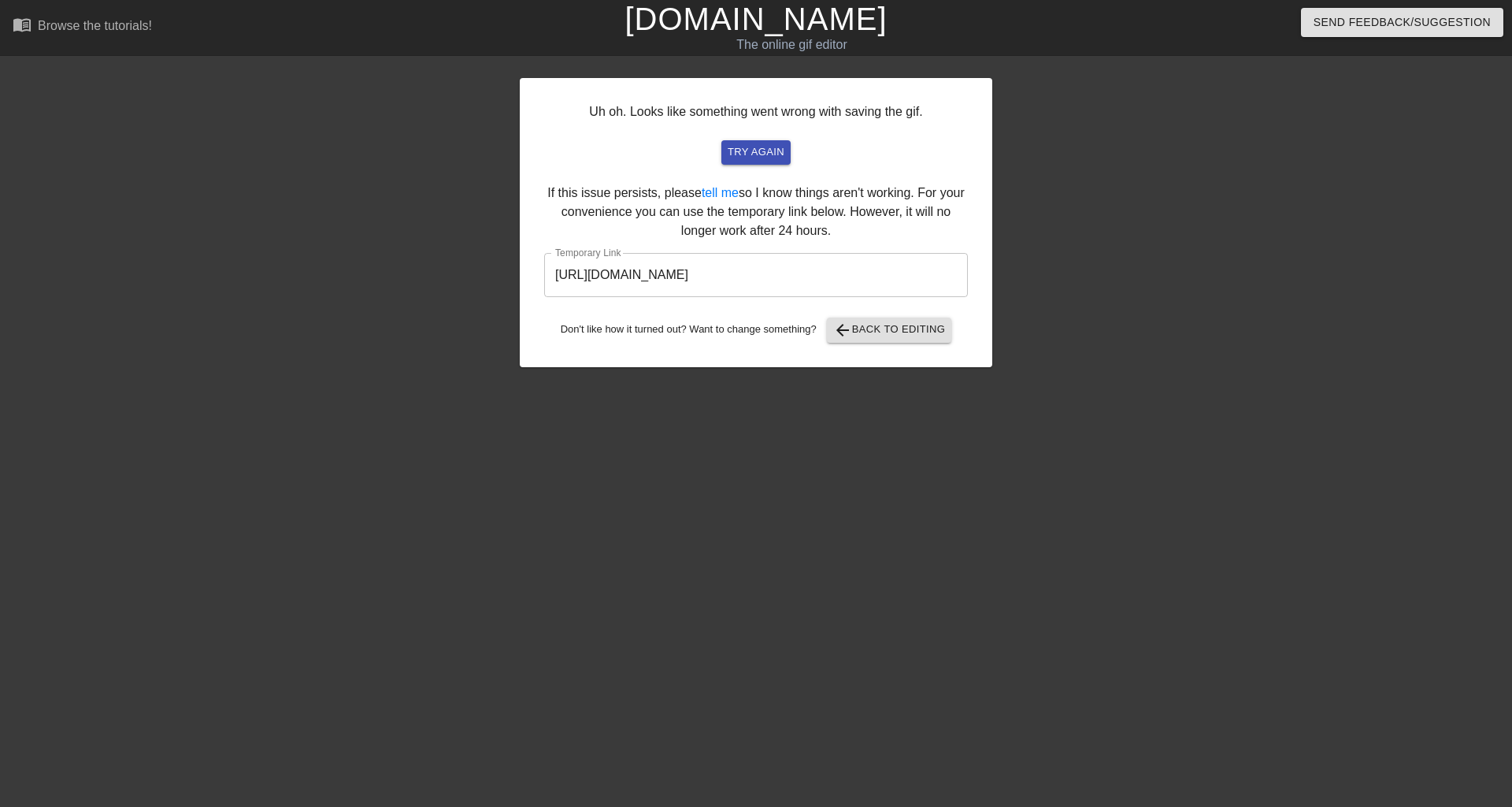
click at [899, 343] on div "Uh oh. Looks like something went wrong with saving the gif. try again If this i…" at bounding box center [756, 222] width 472 height 289
click at [899, 336] on span "arrow_back Back to Editing" at bounding box center [889, 329] width 113 height 19
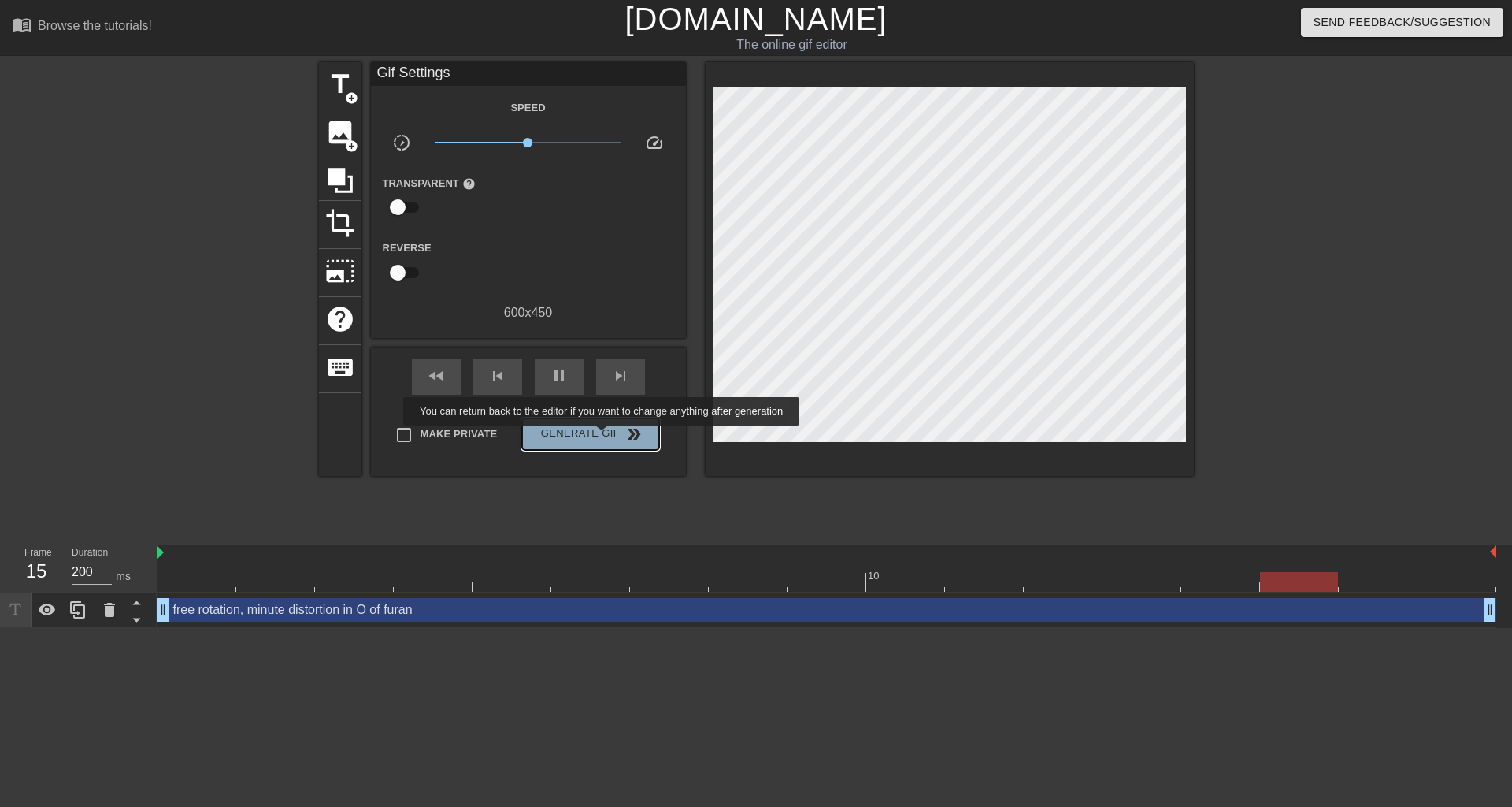
click at [603, 437] on span "Generate Gif double_arrow" at bounding box center [589, 434] width 124 height 19
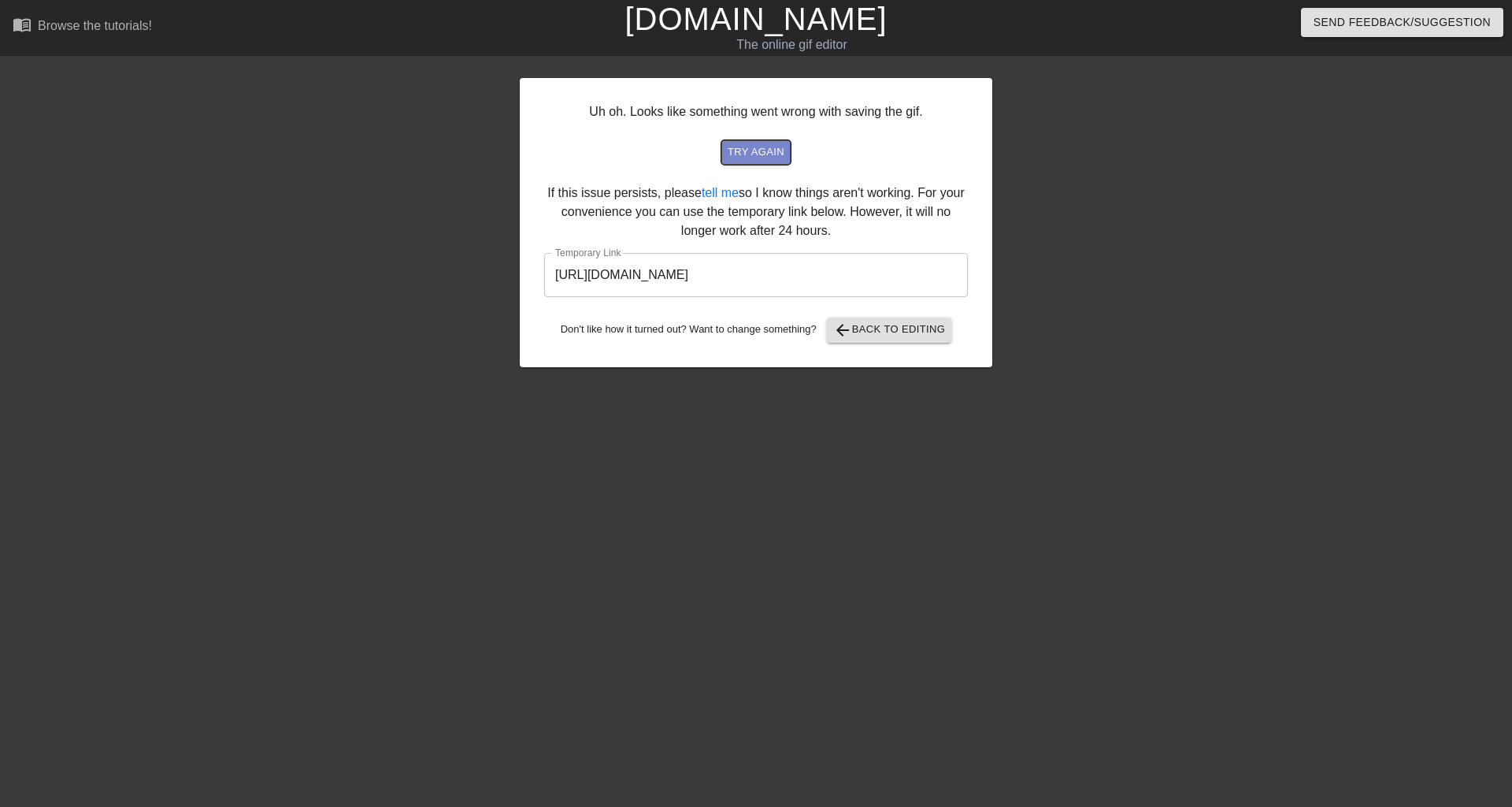
click at [747, 154] on span "try again" at bounding box center [756, 152] width 57 height 19
click at [722, 192] on link "tell me" at bounding box center [720, 193] width 37 height 14
click at [856, 327] on span "arrow_back Back to Editing" at bounding box center [889, 329] width 113 height 19
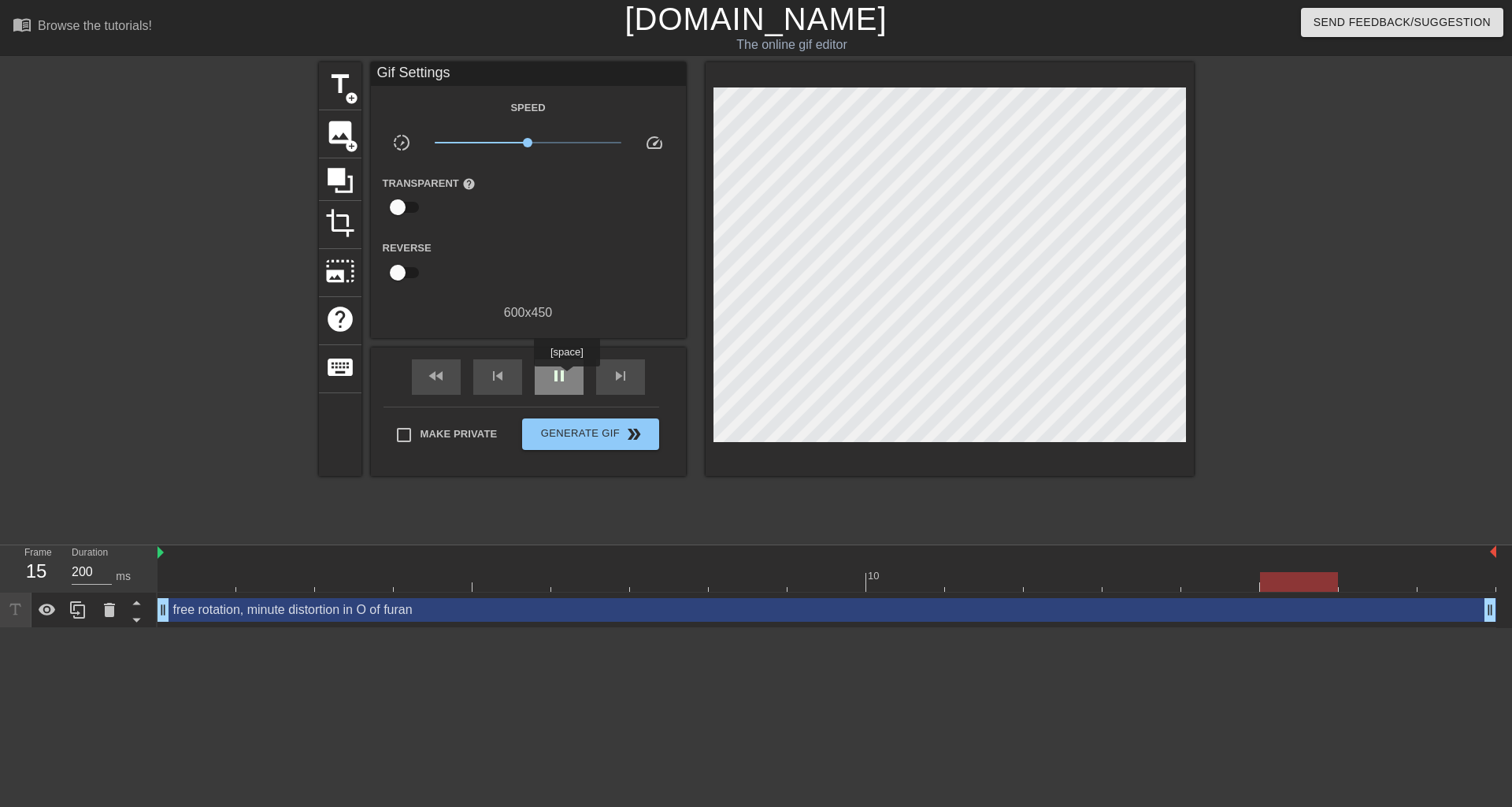
click at [565, 378] on span "pause" at bounding box center [558, 375] width 19 height 19
click at [564, 379] on span "play_arrow" at bounding box center [558, 375] width 19 height 19
click at [561, 379] on span "pause" at bounding box center [558, 375] width 19 height 19
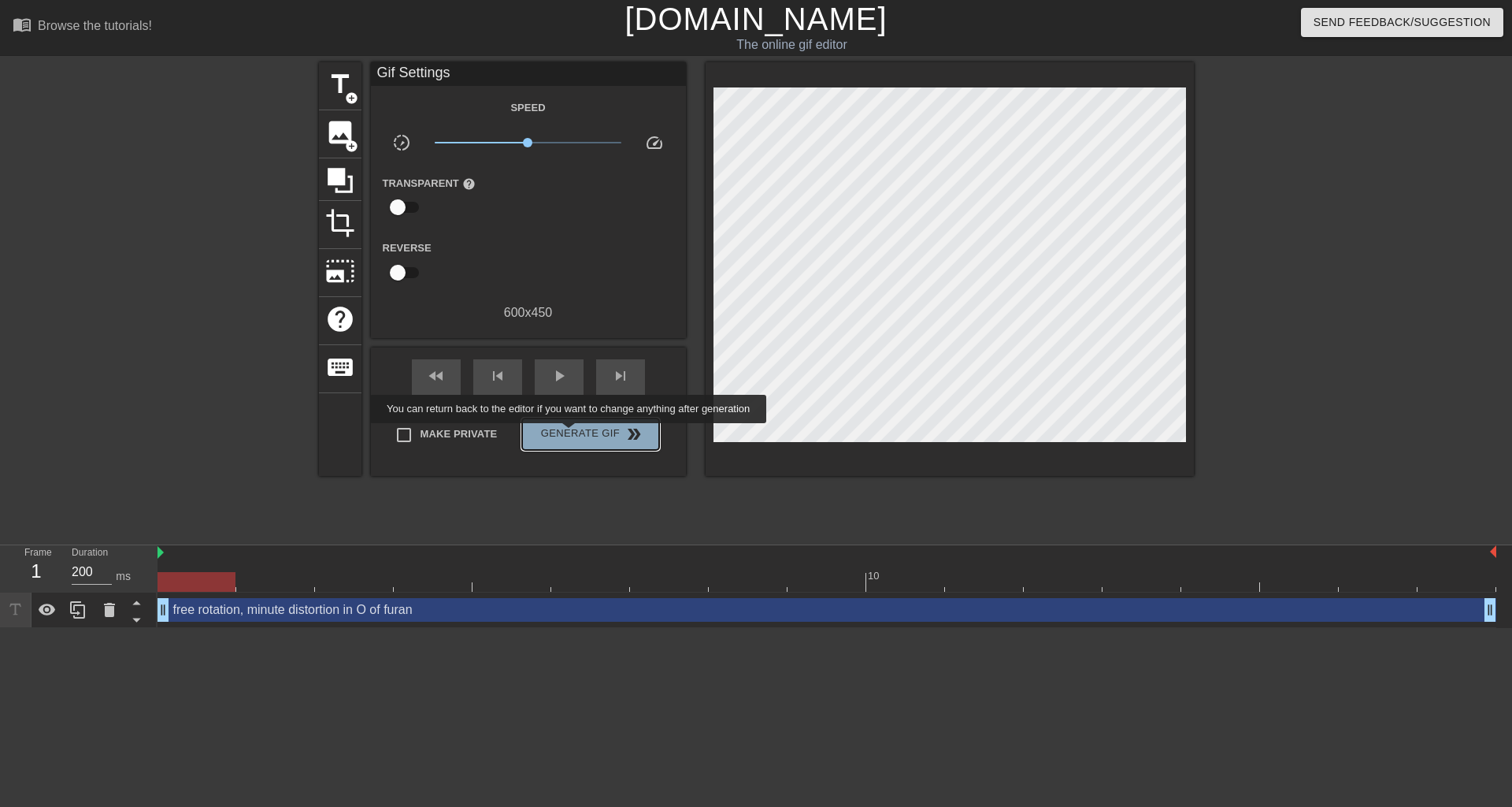
click at [570, 434] on span "Generate Gif double_arrow" at bounding box center [589, 434] width 124 height 19
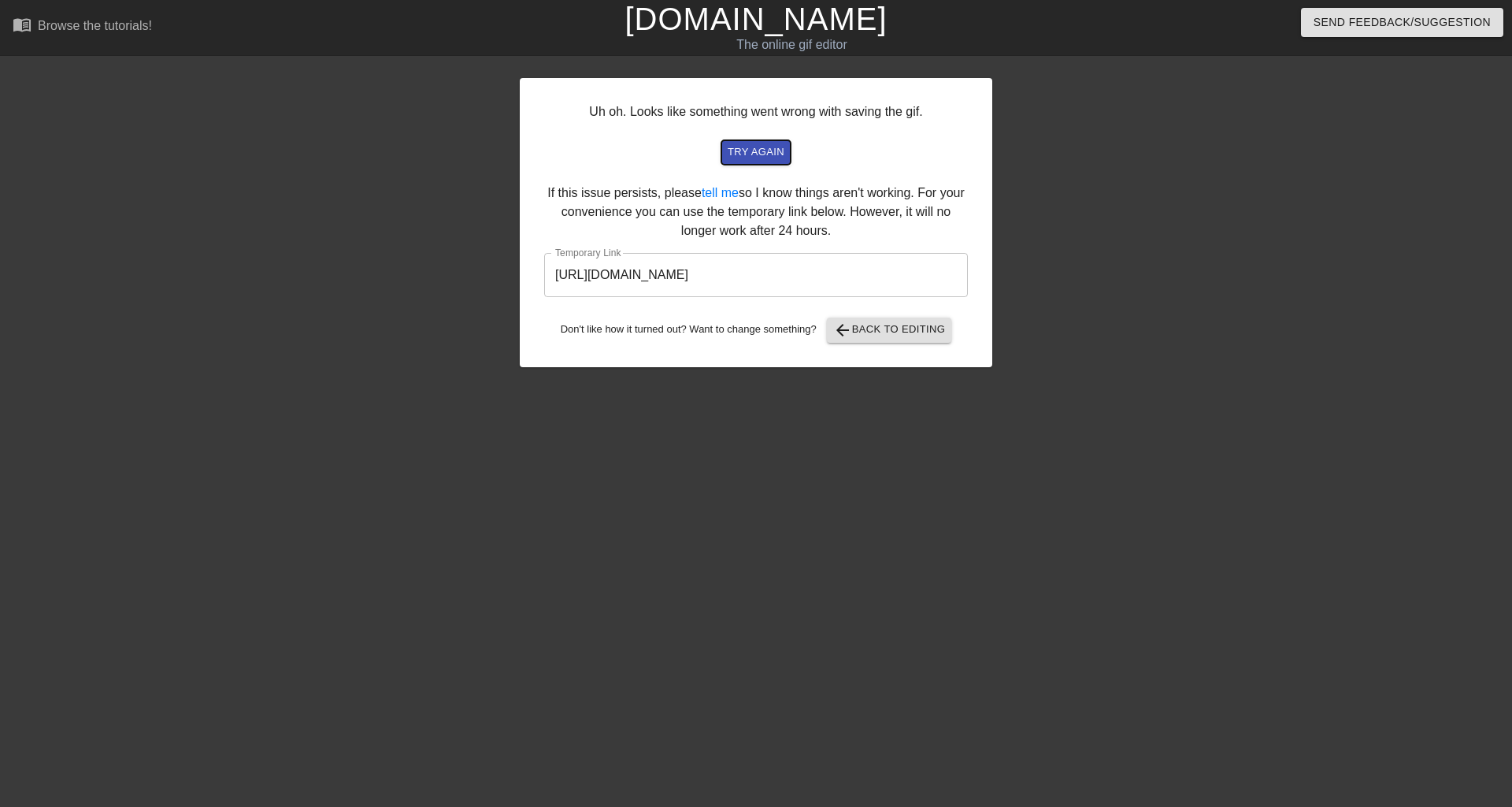
click at [746, 150] on span "try again" at bounding box center [756, 152] width 57 height 19
click at [93, 21] on div "Browse the tutorials!" at bounding box center [94, 25] width 114 height 14
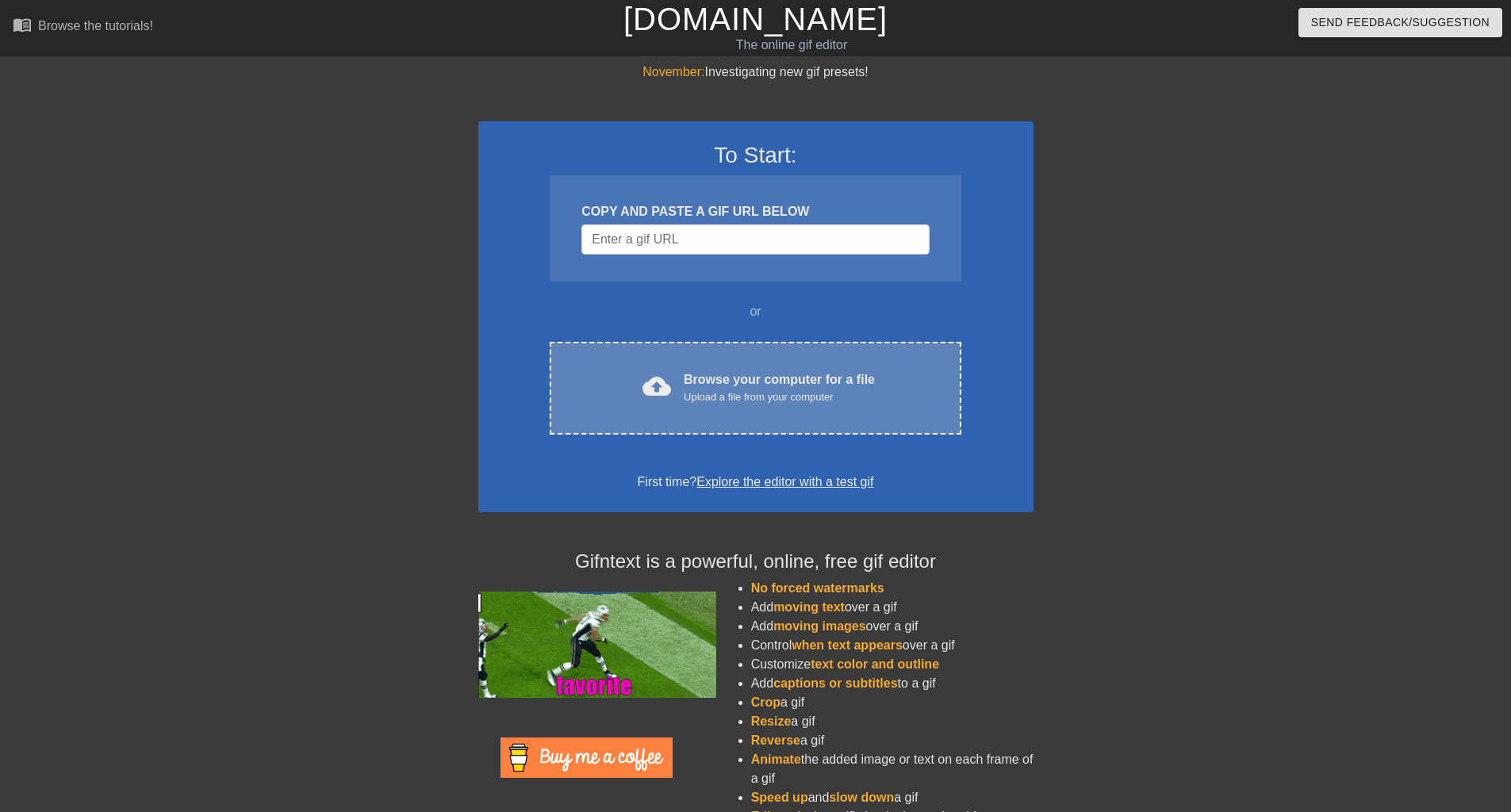
click at [769, 389] on div "Upload a file from your computer" at bounding box center [779, 397] width 191 height 16
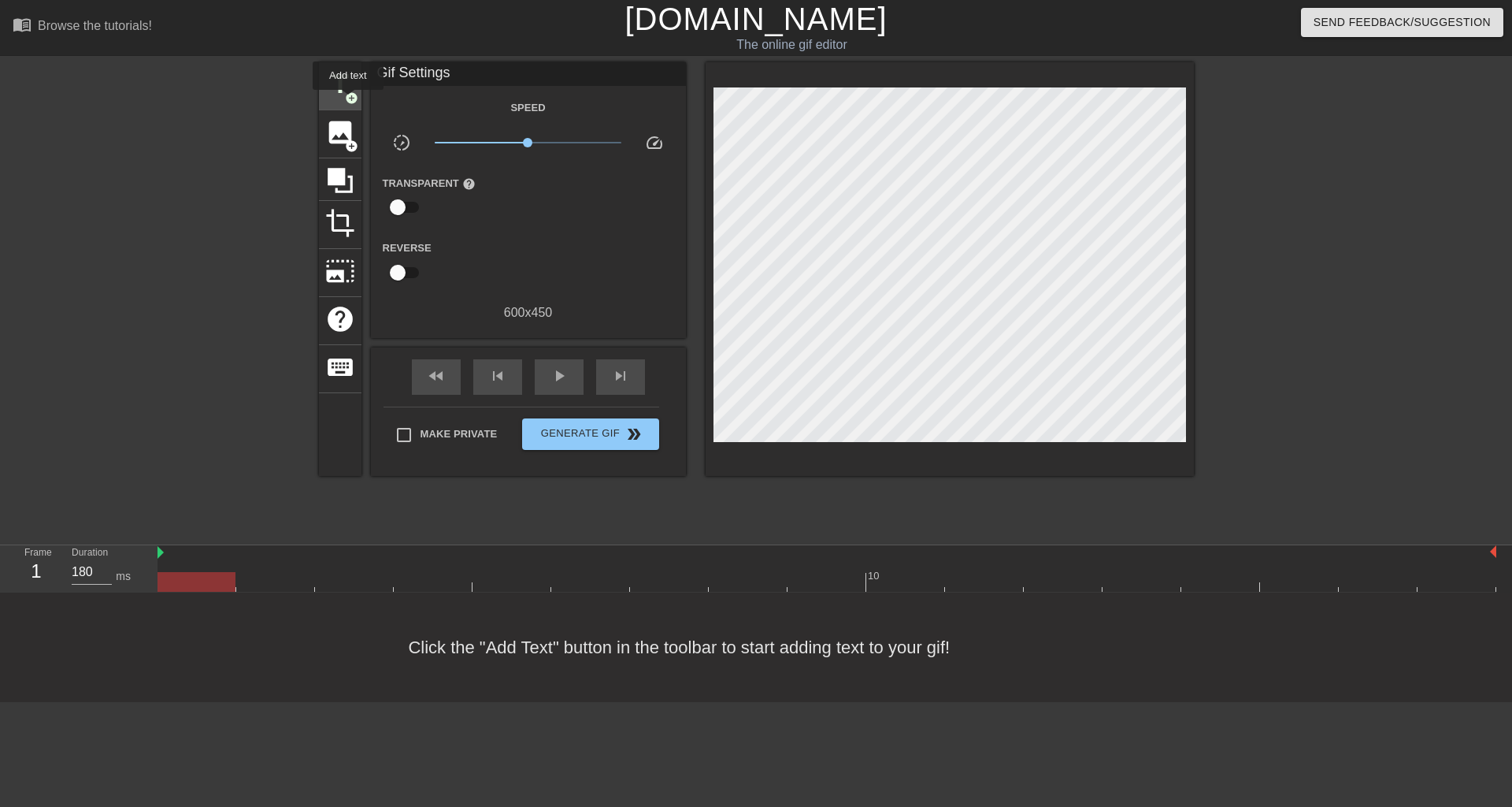
click at [348, 100] on span "add_circle" at bounding box center [352, 98] width 14 height 14
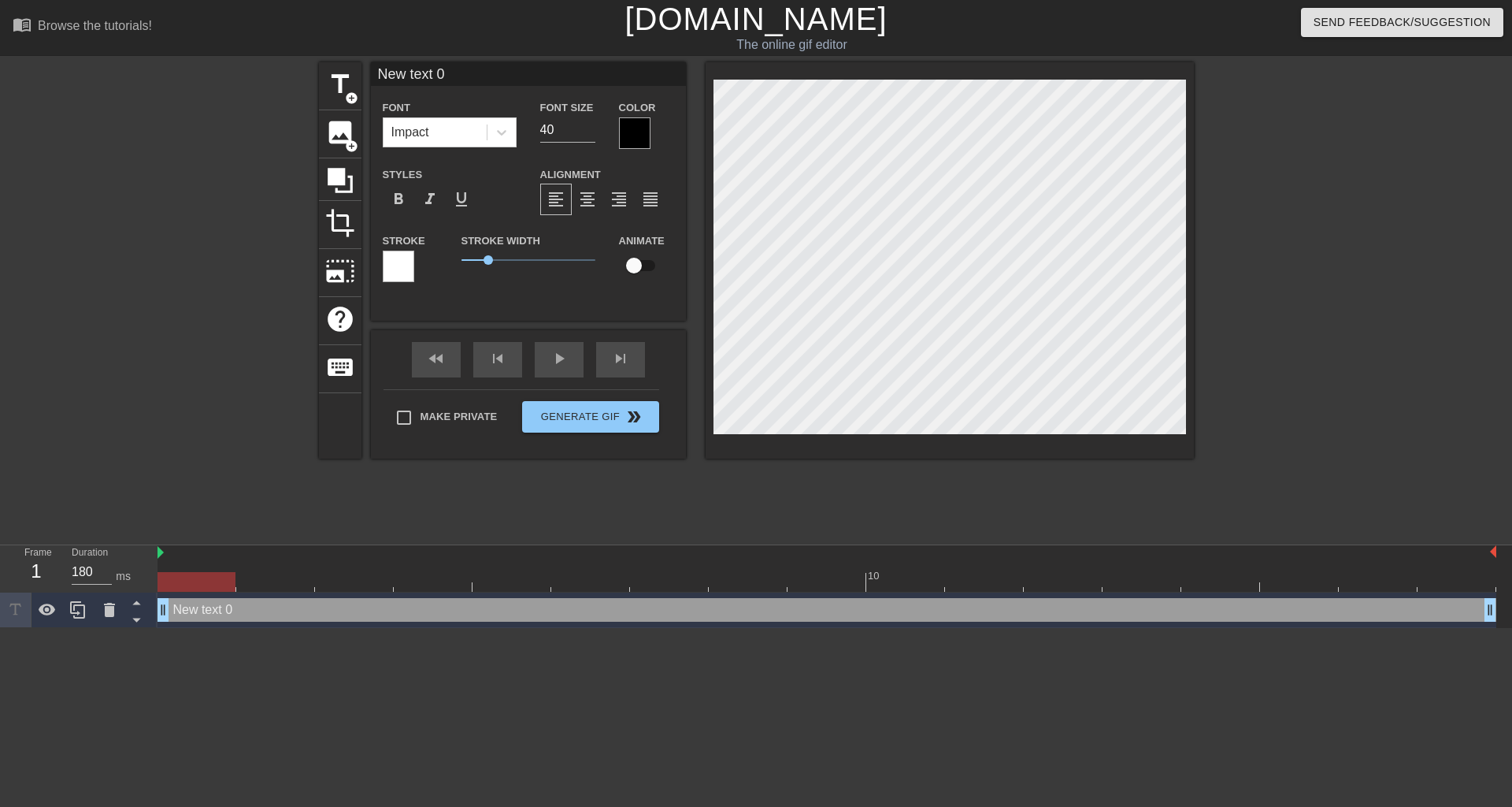
scroll to position [2, 2]
type input "C-H (from bda) lifts up and huge distortion of S atom in thiophene"
type textarea "C-H (from bda) lifts up and huge distortion of S atom in thiophene"
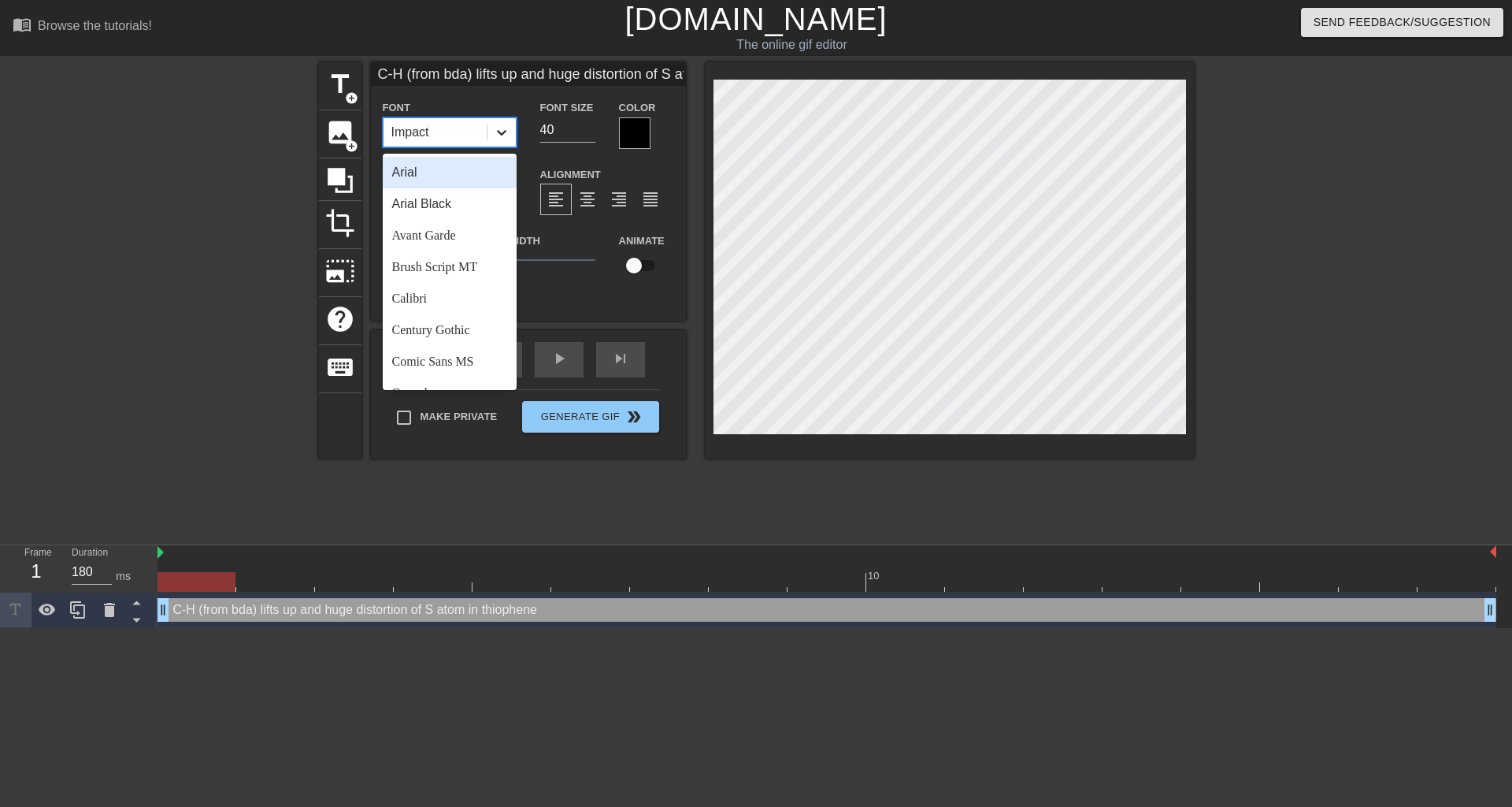
click at [496, 131] on icon at bounding box center [502, 133] width 16 height 16
click at [469, 168] on div "Arial" at bounding box center [449, 173] width 133 height 31
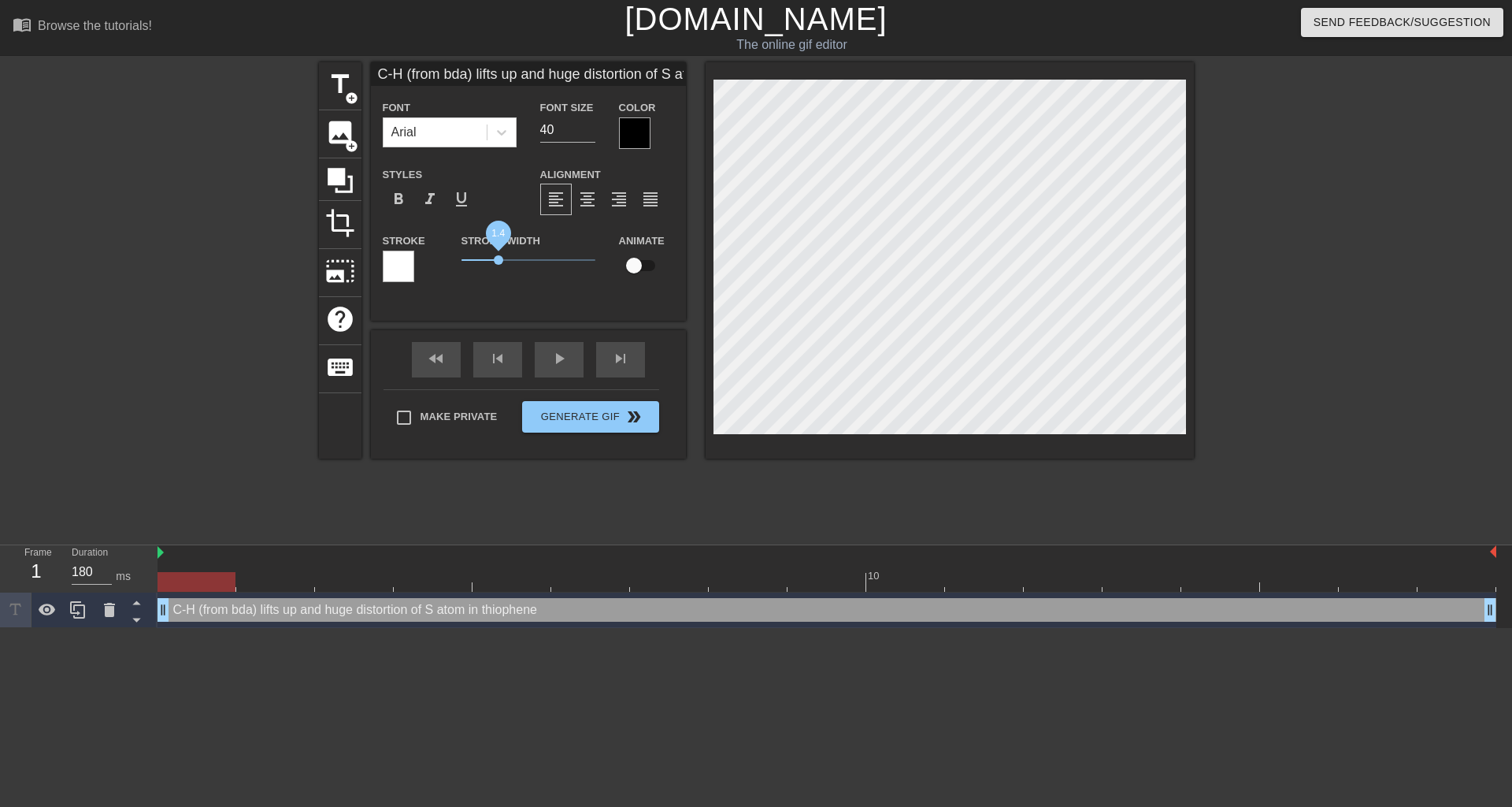
drag, startPoint x: 490, startPoint y: 261, endPoint x: 499, endPoint y: 269, distance: 12.0
click at [499, 269] on span "1.4" at bounding box center [528, 259] width 133 height 19
click at [401, 276] on div at bounding box center [398, 266] width 31 height 31
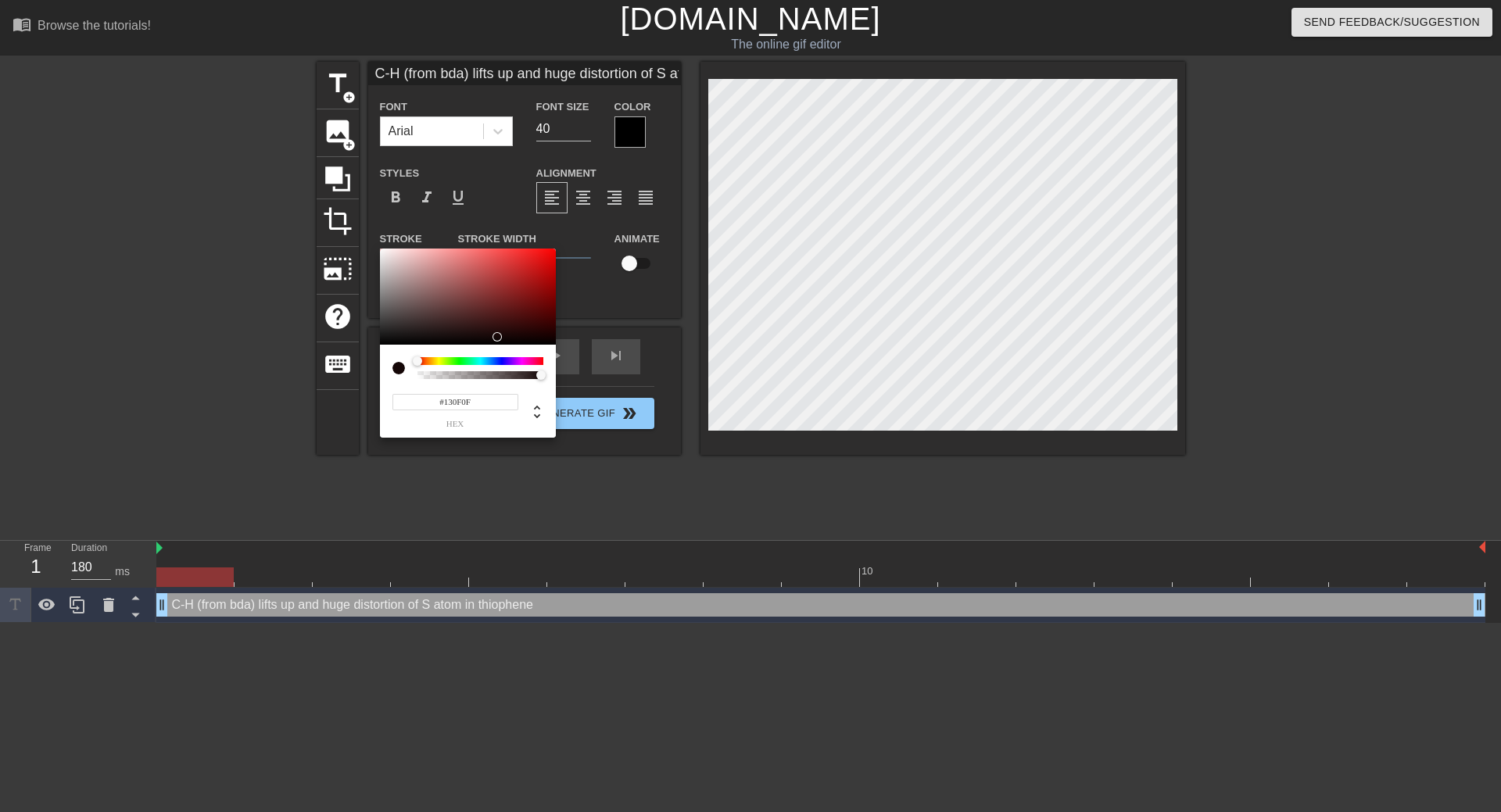
type input "#0F0F0F"
drag, startPoint x: 430, startPoint y: 296, endPoint x: 379, endPoint y: 339, distance: 66.7
click at [380, 339] on div at bounding box center [468, 297] width 176 height 97
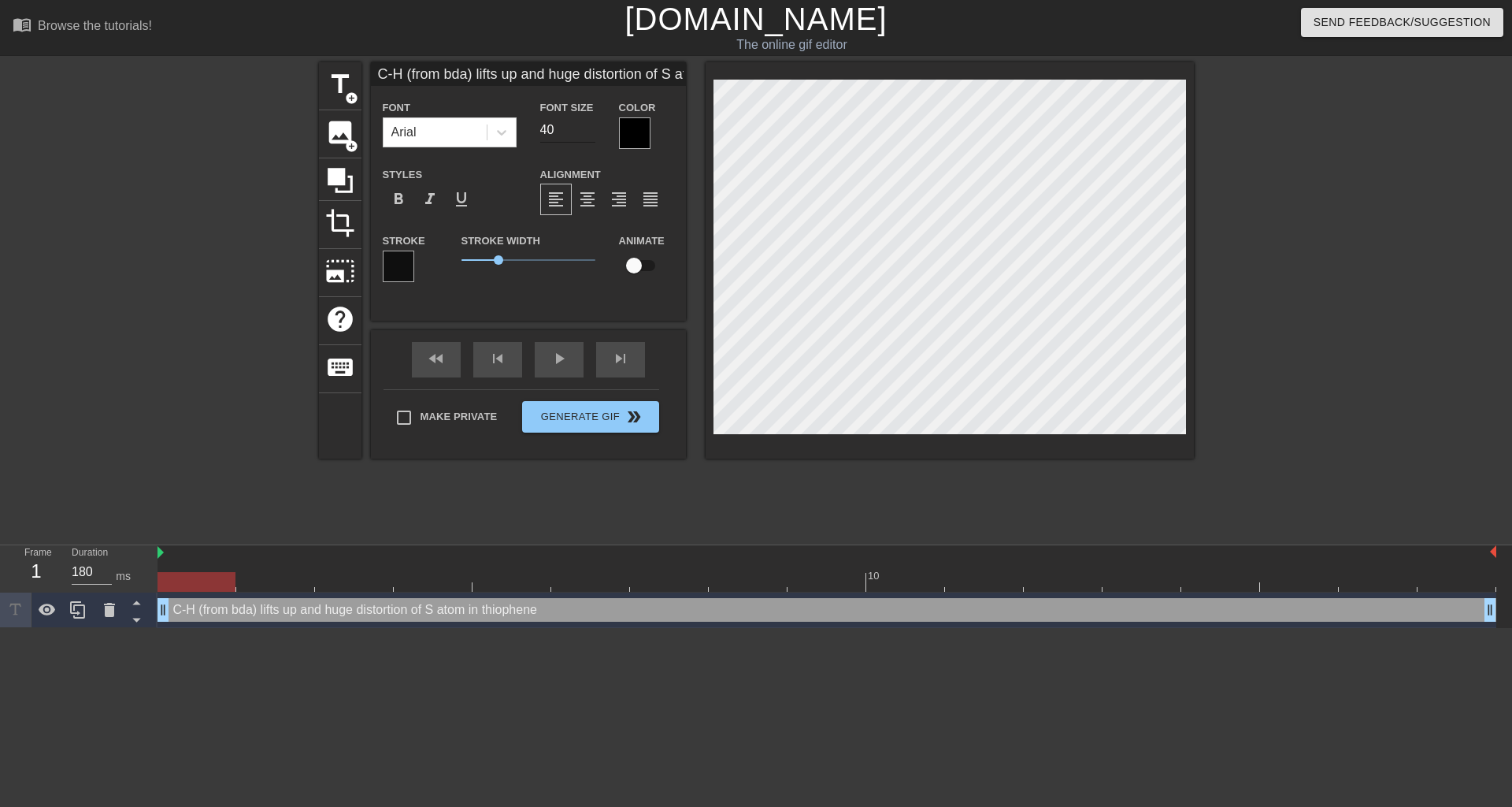
click at [570, 124] on input "40" at bounding box center [568, 130] width 56 height 25
drag, startPoint x: 570, startPoint y: 123, endPoint x: 532, endPoint y: 127, distance: 38.2
click at [532, 127] on div "Font Size 40" at bounding box center [567, 123] width 79 height 52
type input "20"
click at [1420, 402] on div at bounding box center [1331, 298] width 237 height 473
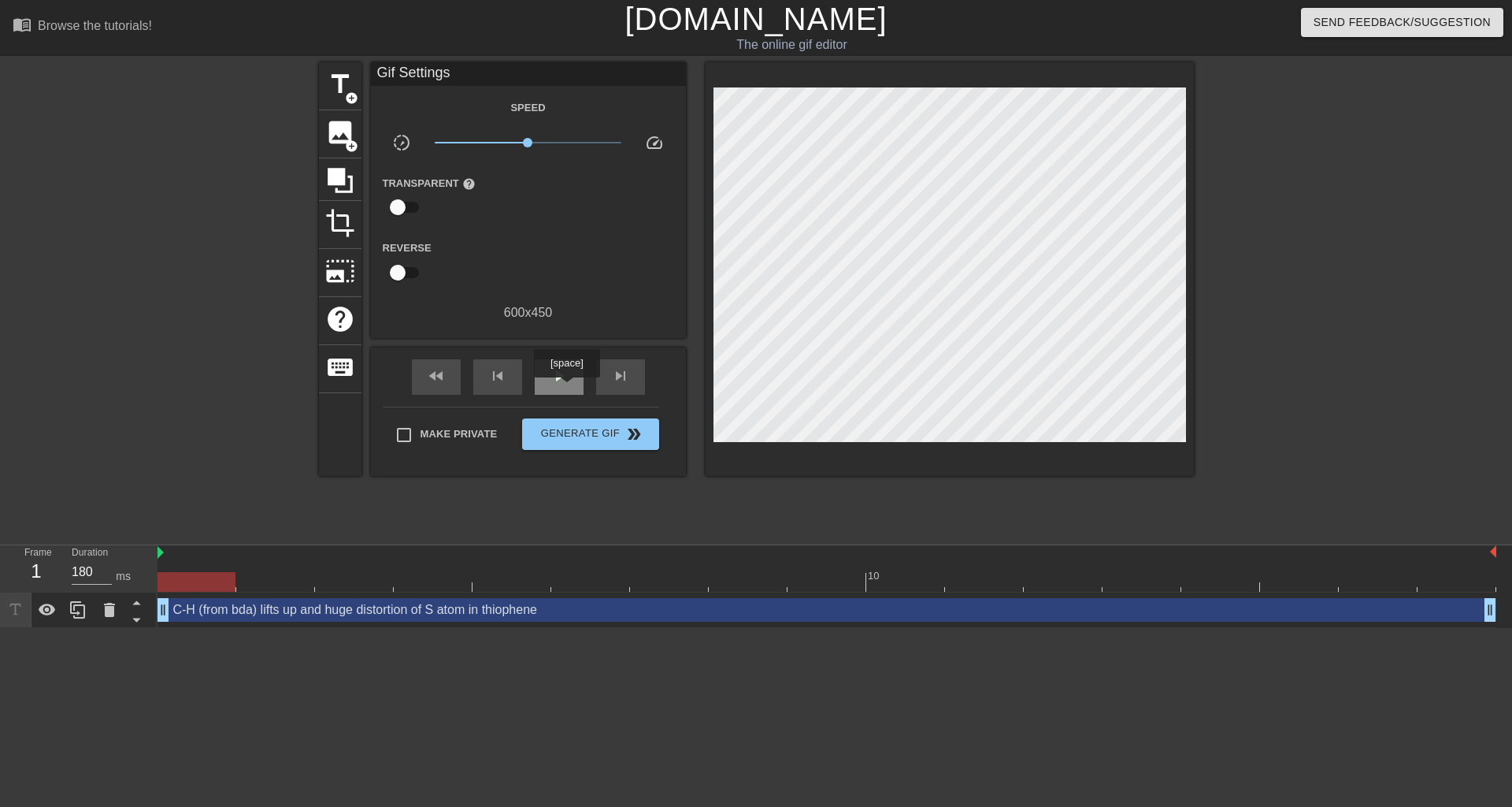
click at [566, 388] on div "play_arrow" at bounding box center [559, 377] width 49 height 35
click at [569, 382] on div "pause" at bounding box center [559, 377] width 49 height 35
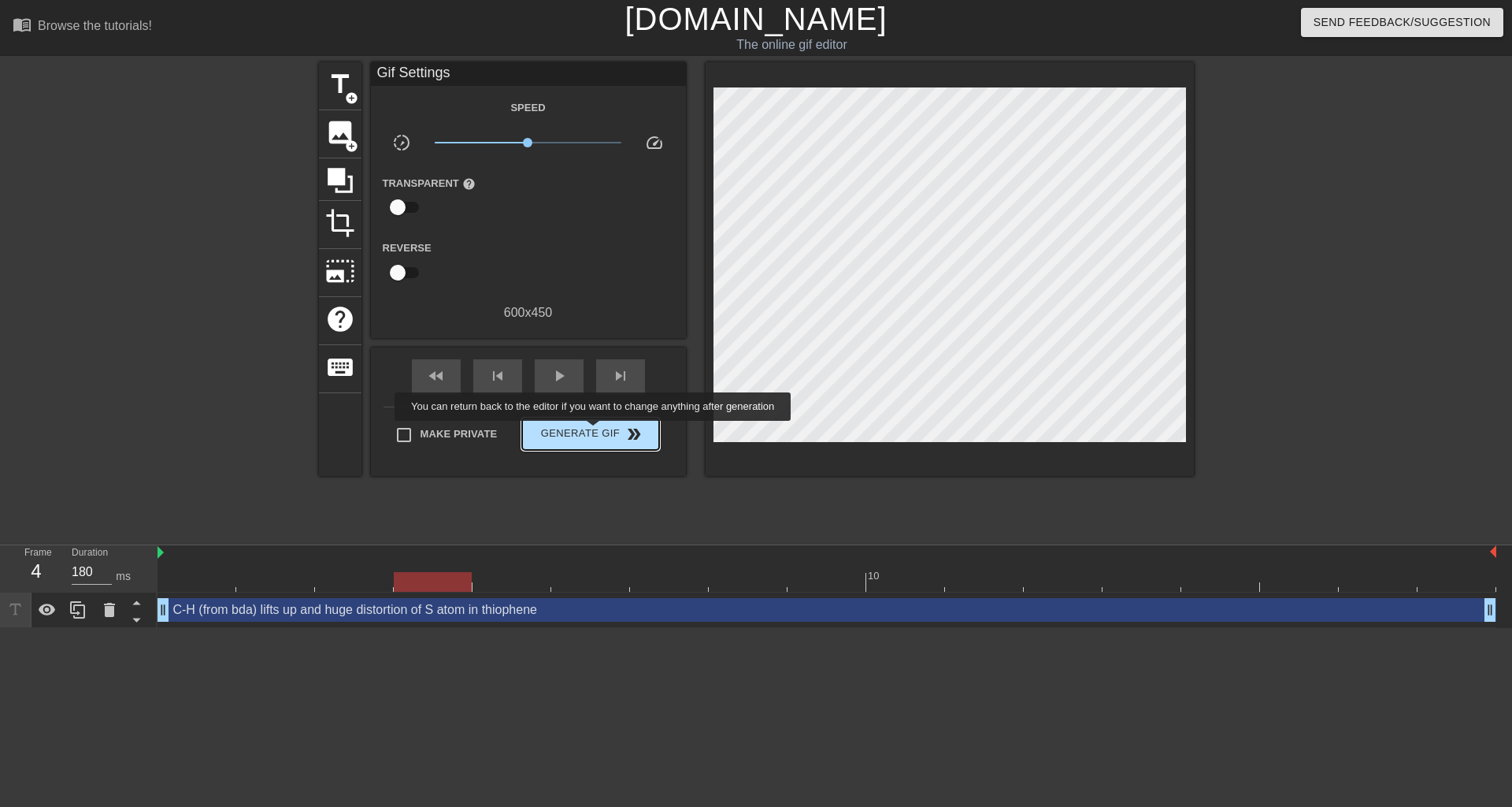
click at [594, 432] on span "Generate Gif double_arrow" at bounding box center [589, 434] width 124 height 19
